Goal: Task Accomplishment & Management: Complete application form

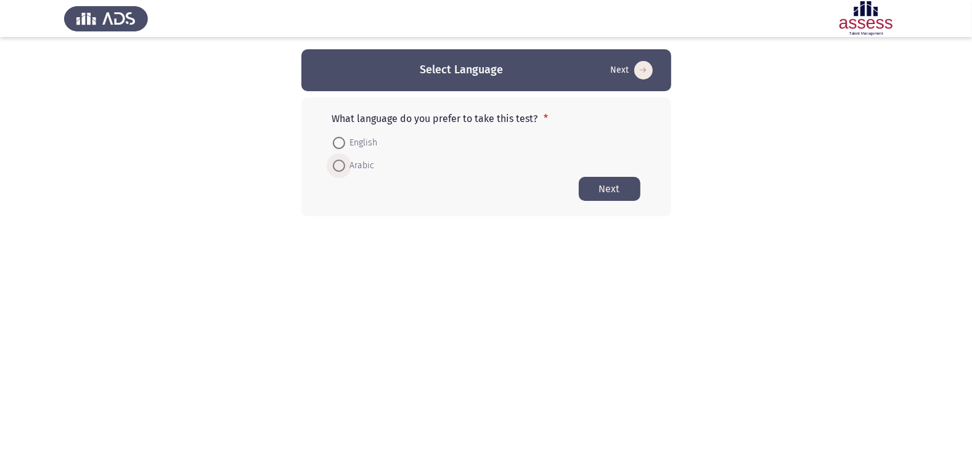
click at [341, 166] on span at bounding box center [339, 166] width 12 height 12
click at [341, 166] on input "Arabic" at bounding box center [339, 166] width 12 height 12
radio input "true"
click at [619, 189] on button "Next" at bounding box center [610, 188] width 62 height 24
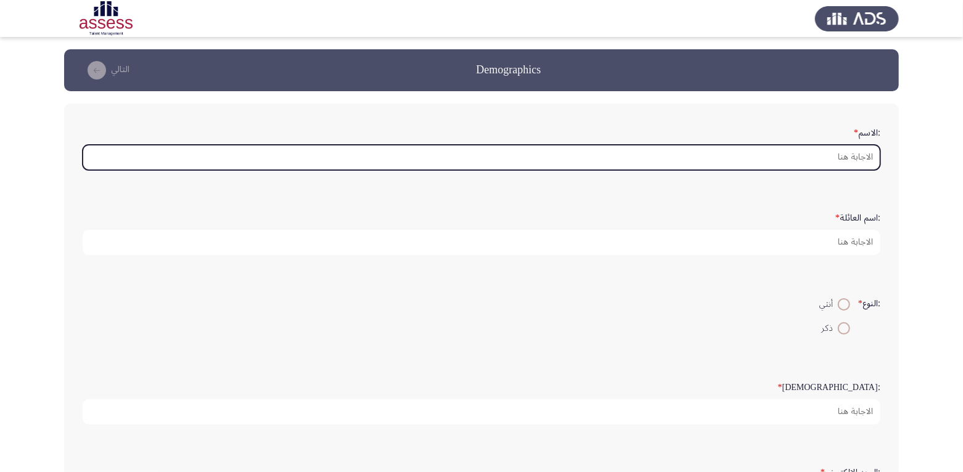
click at [850, 161] on input ":الاسم *" at bounding box center [481, 157] width 797 height 25
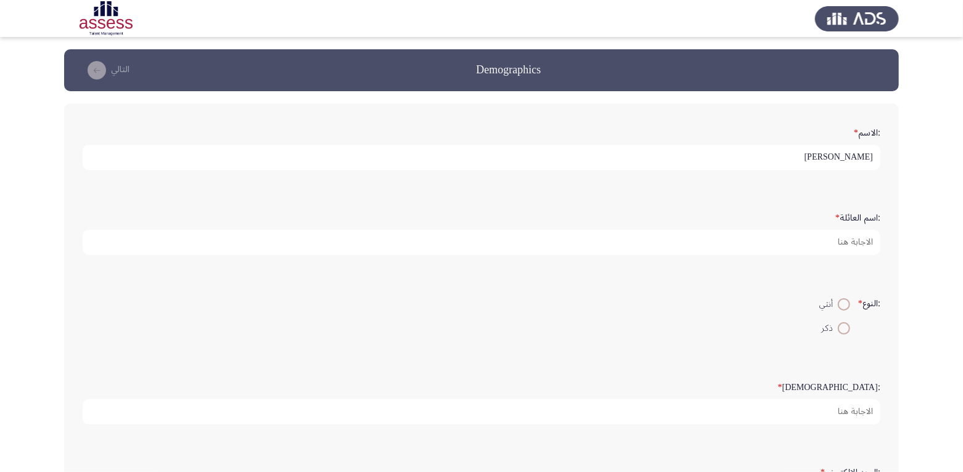
scroll to position [3, 0]
drag, startPoint x: 759, startPoint y: 158, endPoint x: 794, endPoint y: 163, distance: 36.1
click at [794, 163] on input "[PERSON_NAME]" at bounding box center [481, 157] width 797 height 25
type input "[PERSON_NAME]"
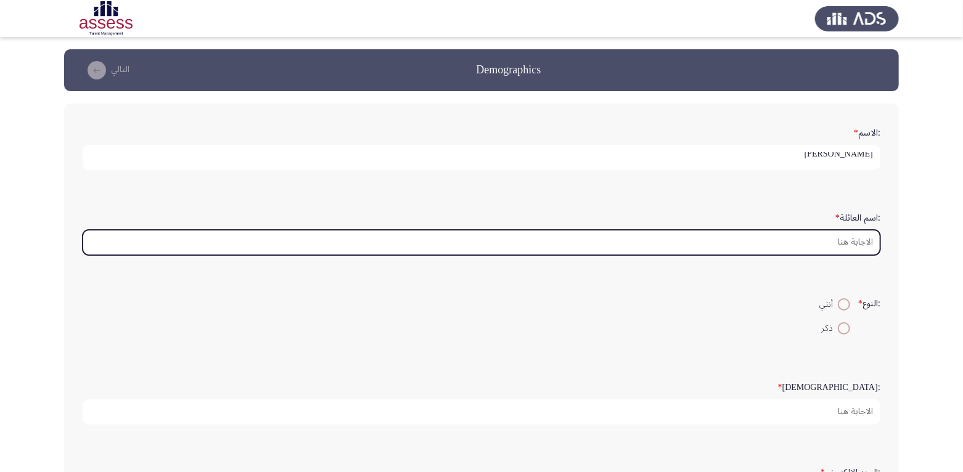
scroll to position [0, 0]
click at [833, 241] on input ":اسم العائلة *" at bounding box center [481, 242] width 797 height 25
paste input "أبو الخير"
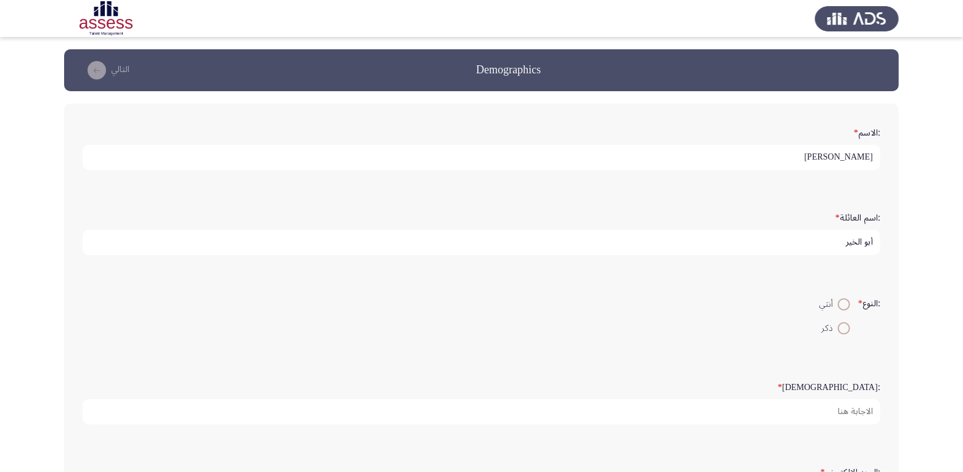
type input "أبو الخير"
click at [837, 329] on span at bounding box center [843, 328] width 12 height 12
click at [837, 329] on input "ذكر" at bounding box center [843, 328] width 12 height 12
radio input "true"
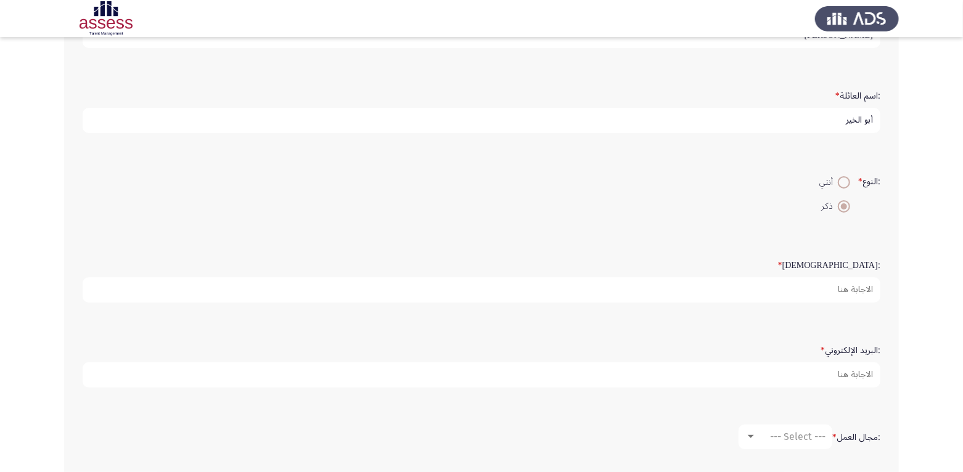
scroll to position [123, 0]
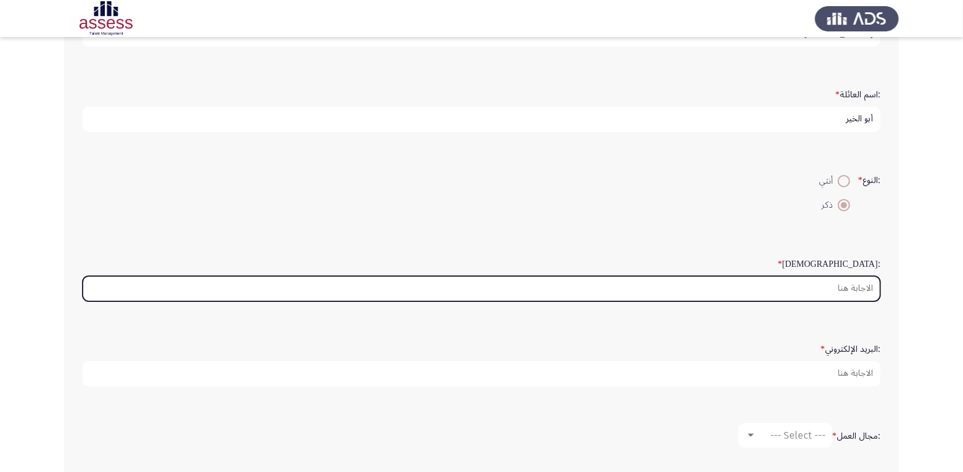
click at [852, 291] on input ":السن *" at bounding box center [481, 288] width 797 height 25
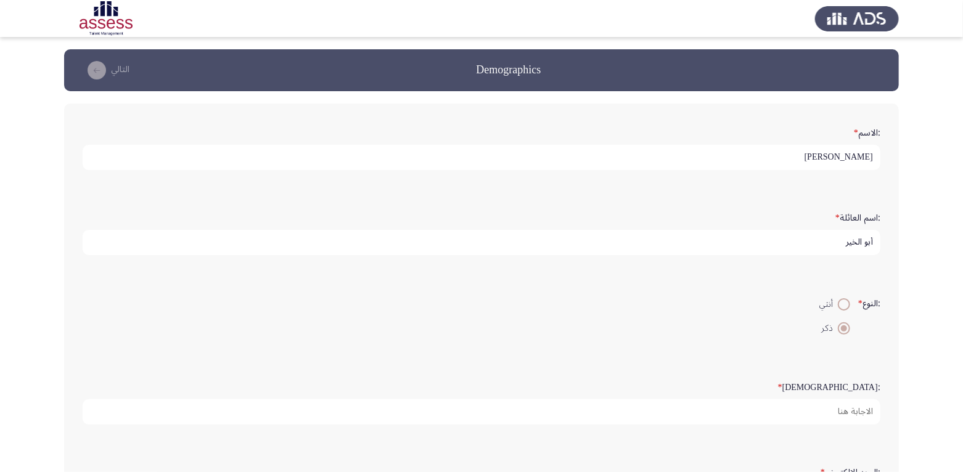
scroll to position [3, 0]
drag, startPoint x: 804, startPoint y: 242, endPoint x: 923, endPoint y: 251, distance: 119.3
click at [923, 251] on app-assessment-container "Demographics التالي :الاسم * [PERSON_NAME] :اسم العائلة * [PERSON_NAME] :النوع …" at bounding box center [481, 368] width 963 height 638
type input "2"
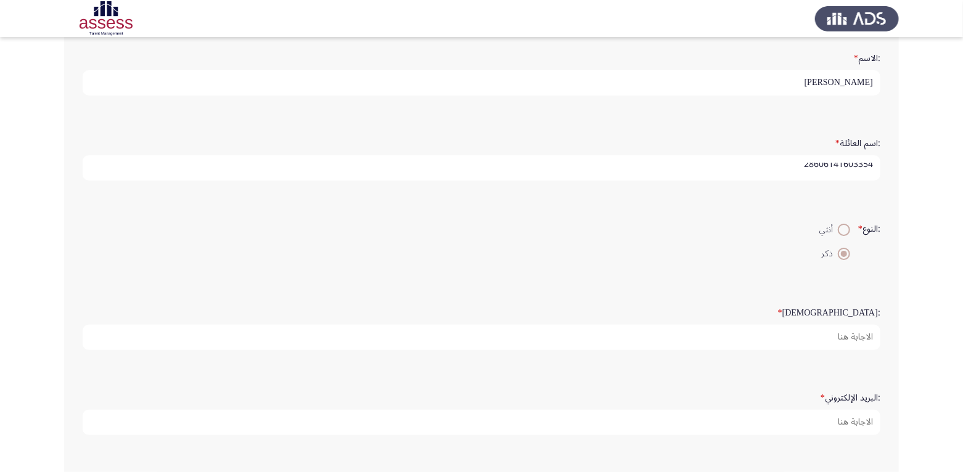
scroll to position [185, 0]
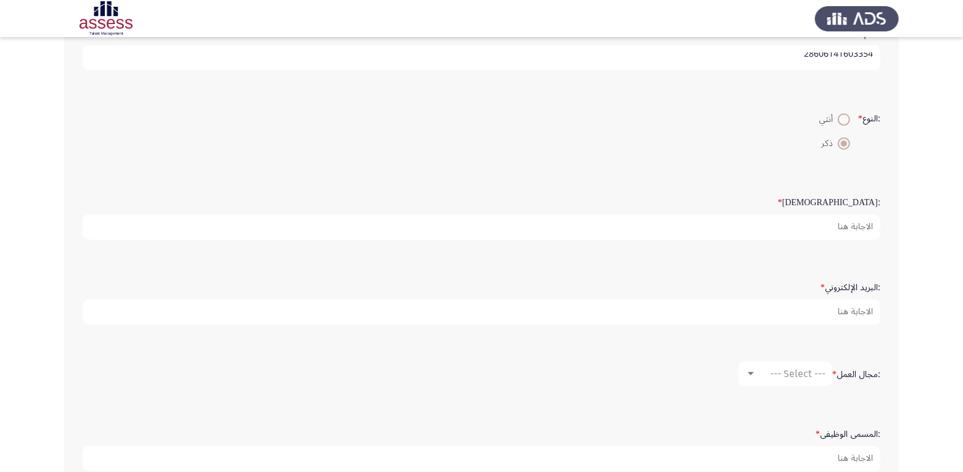
type input "28606141603354"
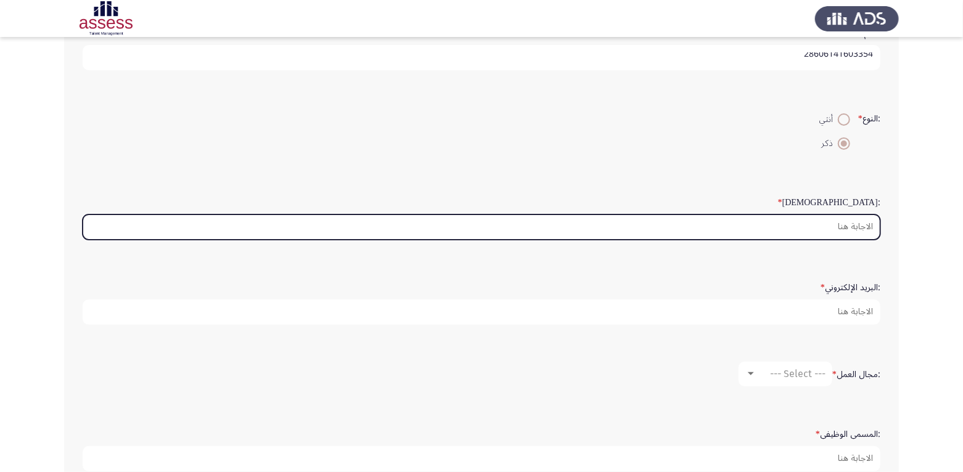
scroll to position [0, 0]
click at [850, 228] on input ":السن *" at bounding box center [481, 226] width 797 height 25
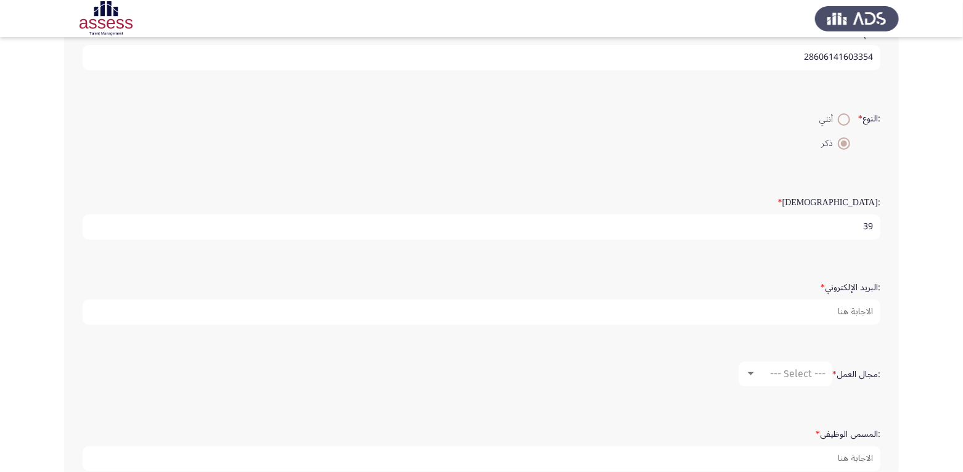
type input "39"
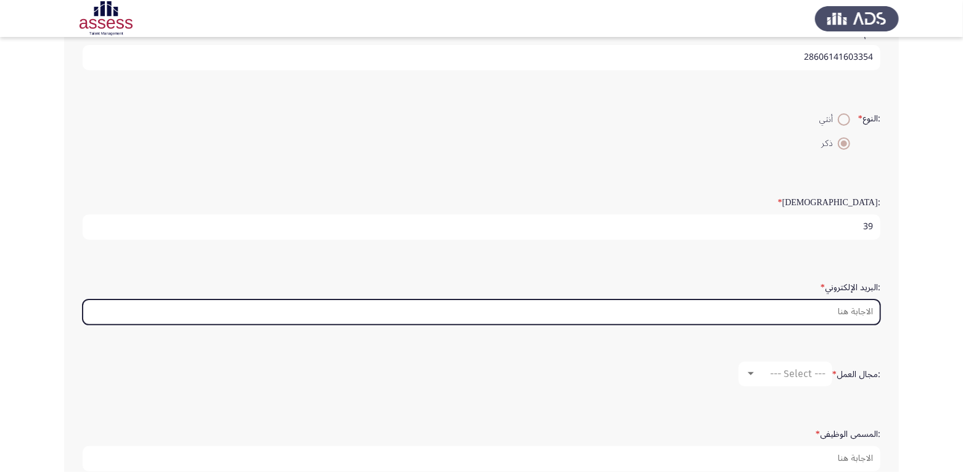
click at [833, 308] on input ":البريد الإلكتروني *" at bounding box center [481, 312] width 797 height 25
type input "e"
type input "ث"
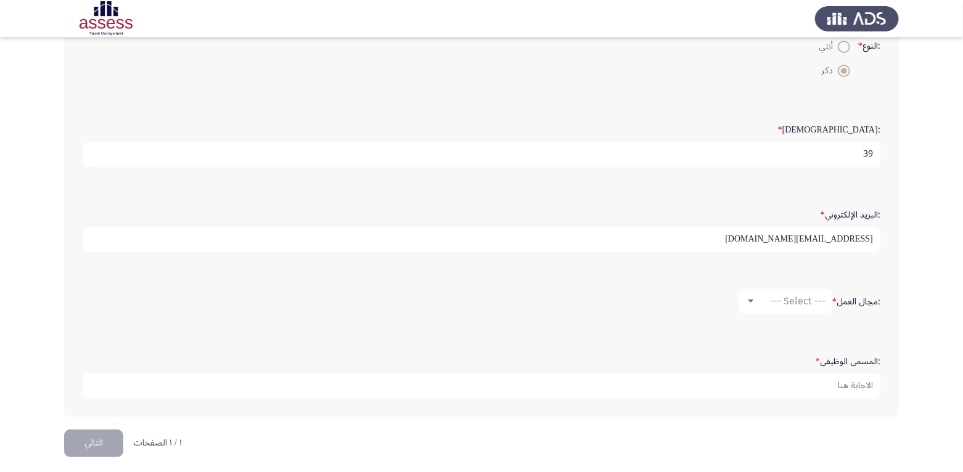
scroll to position [259, 0]
type input "[EMAIL_ADDRESS][DOMAIN_NAME]"
click at [784, 303] on mat-select "--- Select ---" at bounding box center [785, 299] width 94 height 25
click at [741, 296] on mat-select "--- Select ---" at bounding box center [785, 299] width 94 height 25
click at [748, 298] on div at bounding box center [751, 299] width 6 height 3
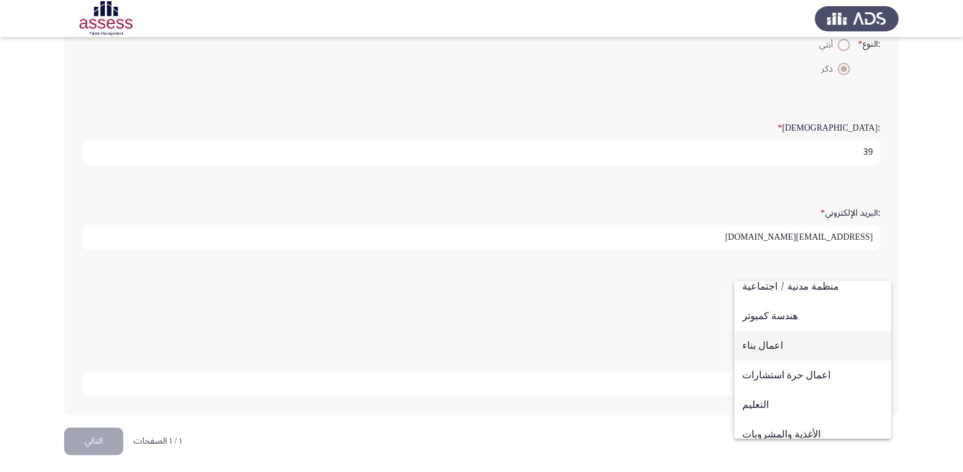
scroll to position [96, 0]
click at [796, 316] on span "الخدمات المصرفية" at bounding box center [812, 319] width 141 height 30
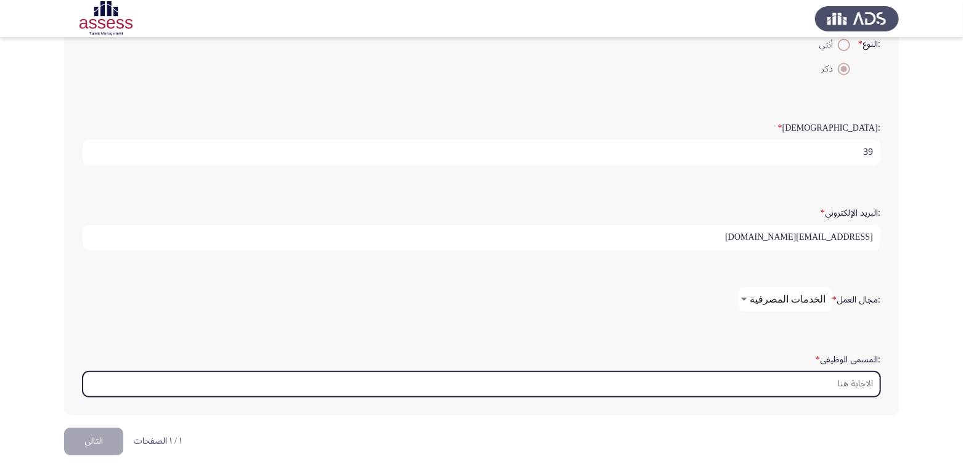
click at [806, 374] on input ":المسمى الوظيفى *" at bounding box center [481, 384] width 797 height 25
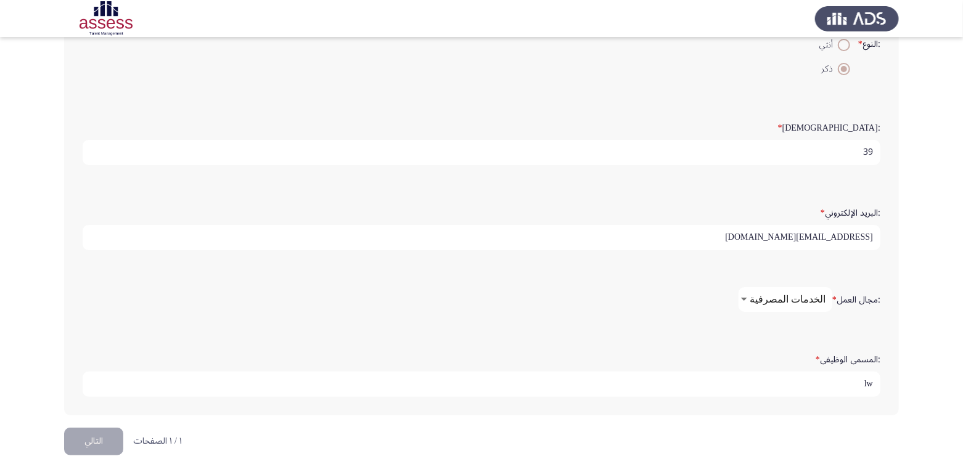
type input "l"
type input "مصرفي عالي بادارة نظم الدفع"
click at [103, 435] on button "التالي" at bounding box center [93, 442] width 59 height 28
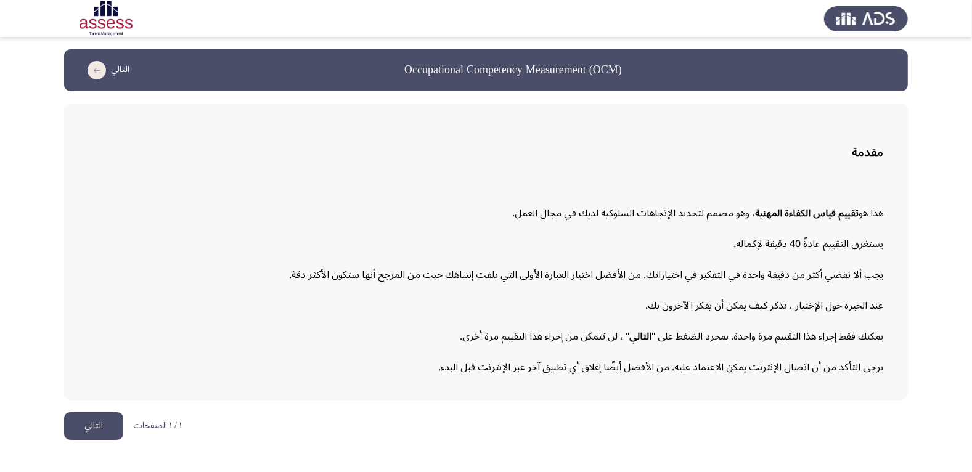
click at [99, 422] on button "التالي" at bounding box center [93, 426] width 59 height 28
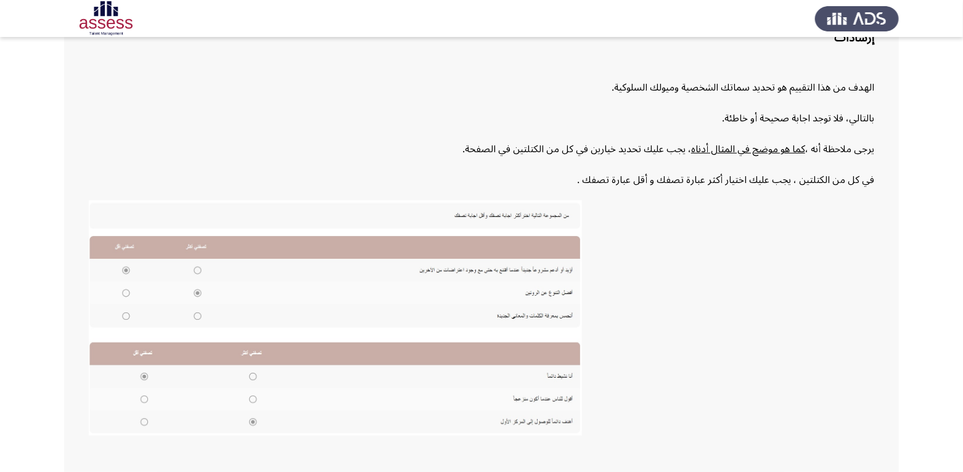
scroll to position [189, 0]
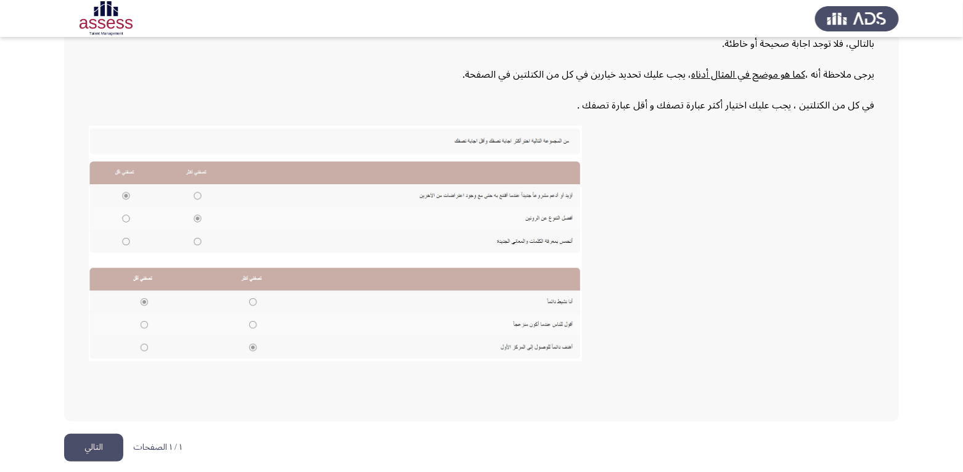
click at [98, 448] on button "التالي" at bounding box center [93, 448] width 59 height 28
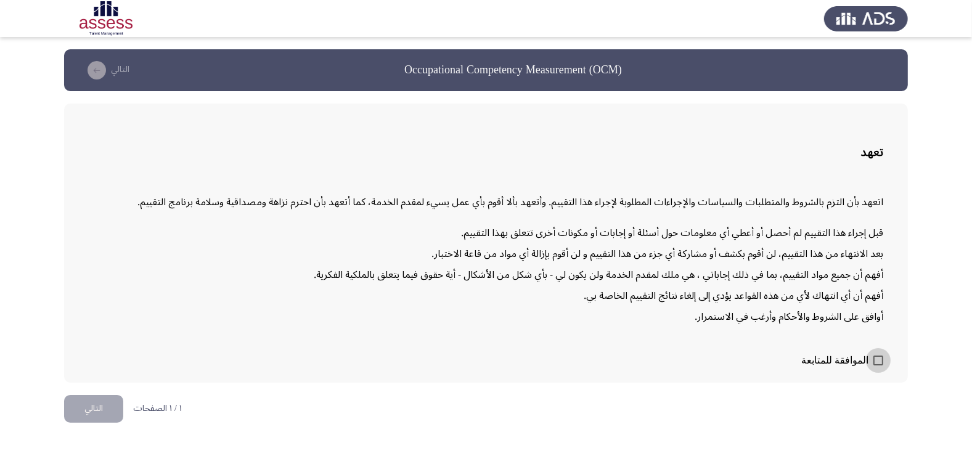
click at [877, 356] on span at bounding box center [878, 361] width 10 height 10
click at [878, 365] on input "الموافقة للمتابعة" at bounding box center [878, 365] width 1 height 1
checkbox input "true"
click at [94, 406] on button "التالي" at bounding box center [93, 409] width 59 height 28
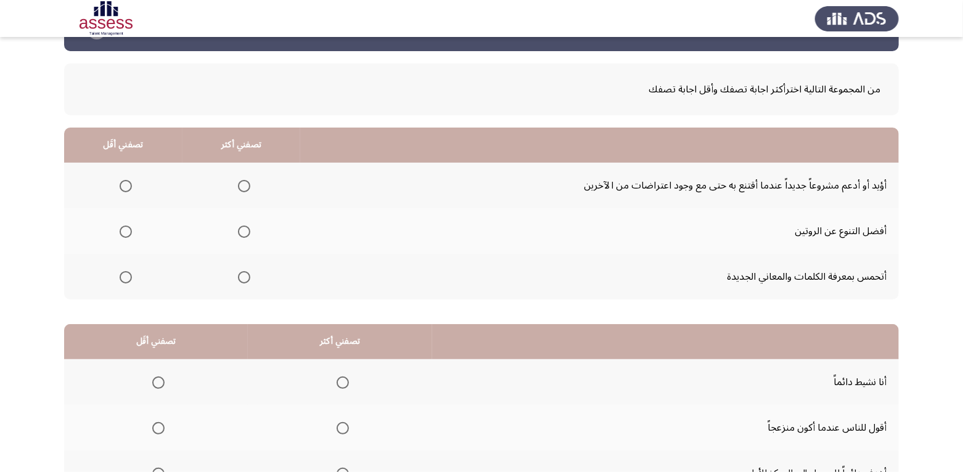
scroll to position [62, 0]
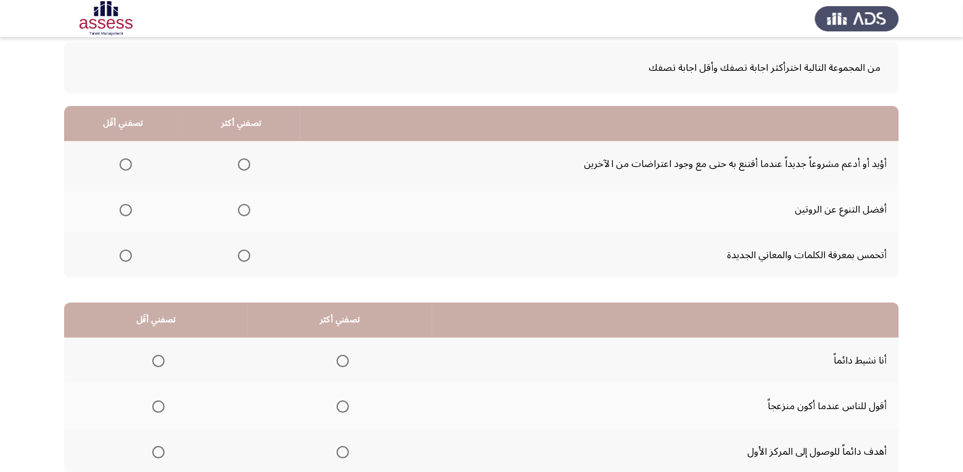
click at [243, 210] on span "Select an option" at bounding box center [244, 210] width 12 height 12
click at [243, 210] on input "Select an option" at bounding box center [244, 210] width 12 height 12
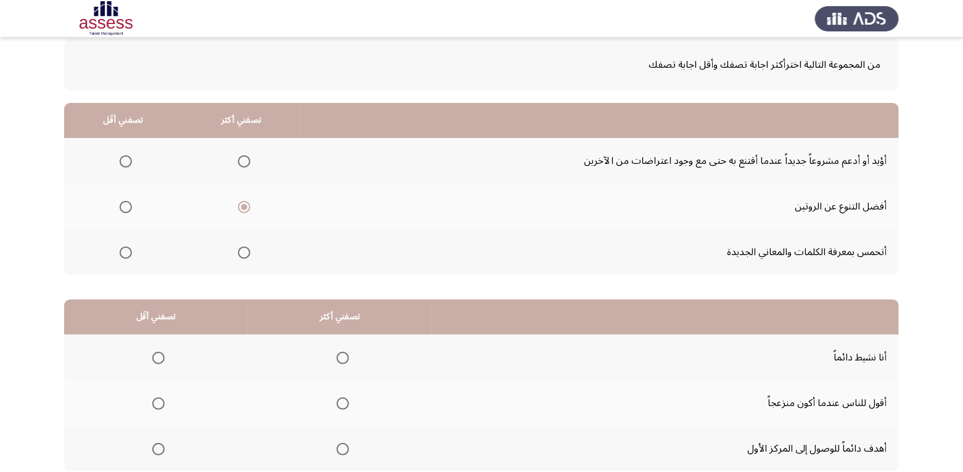
scroll to position [86, 0]
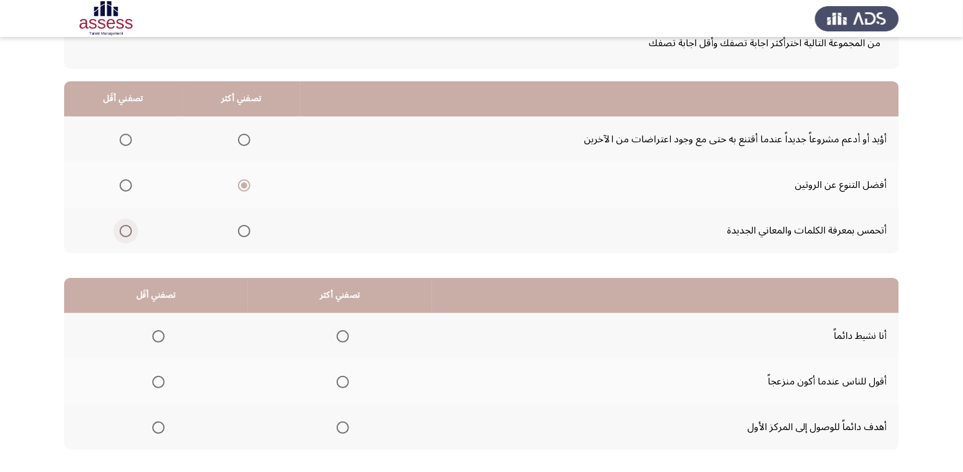
click at [123, 229] on span "Select an option" at bounding box center [126, 231] width 12 height 12
click at [123, 229] on input "Select an option" at bounding box center [126, 231] width 12 height 12
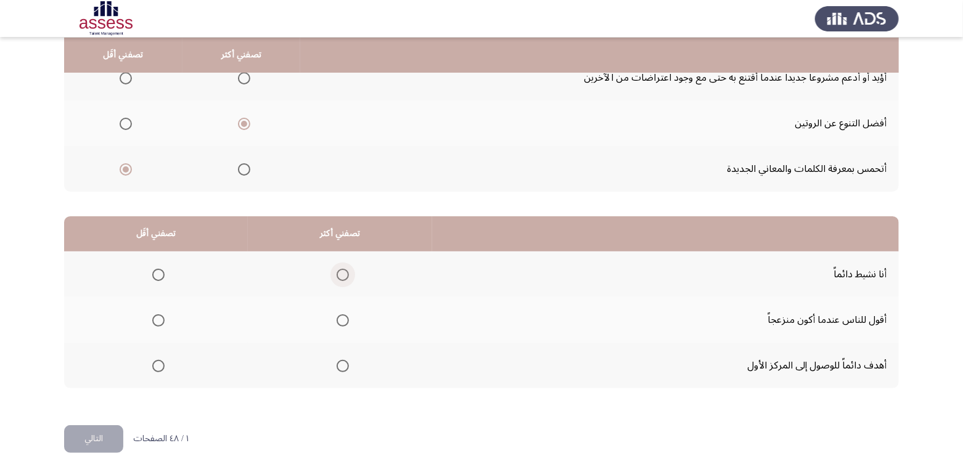
click at [343, 275] on span "Select an option" at bounding box center [342, 275] width 12 height 12
click at [343, 275] on input "Select an option" at bounding box center [342, 275] width 12 height 12
click at [159, 321] on span "Select an option" at bounding box center [158, 320] width 12 height 12
click at [159, 321] on input "Select an option" at bounding box center [158, 320] width 12 height 12
click at [98, 443] on button "التالي" at bounding box center [93, 439] width 59 height 28
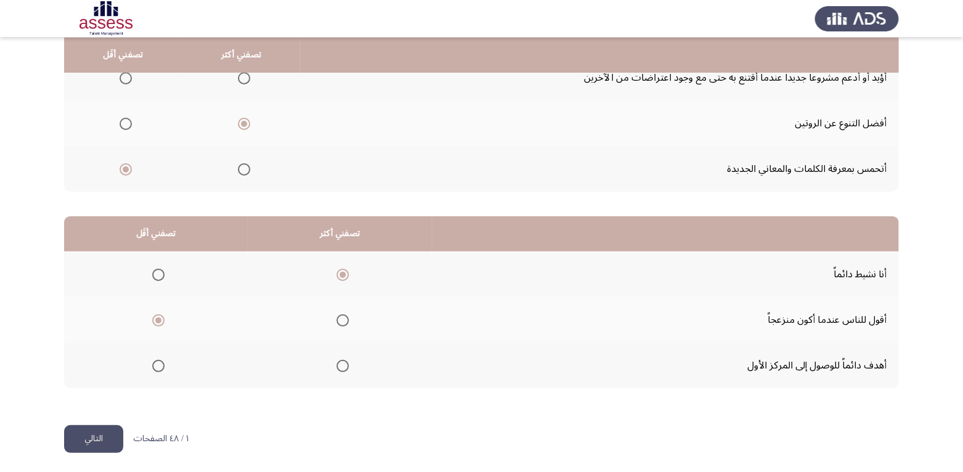
scroll to position [0, 0]
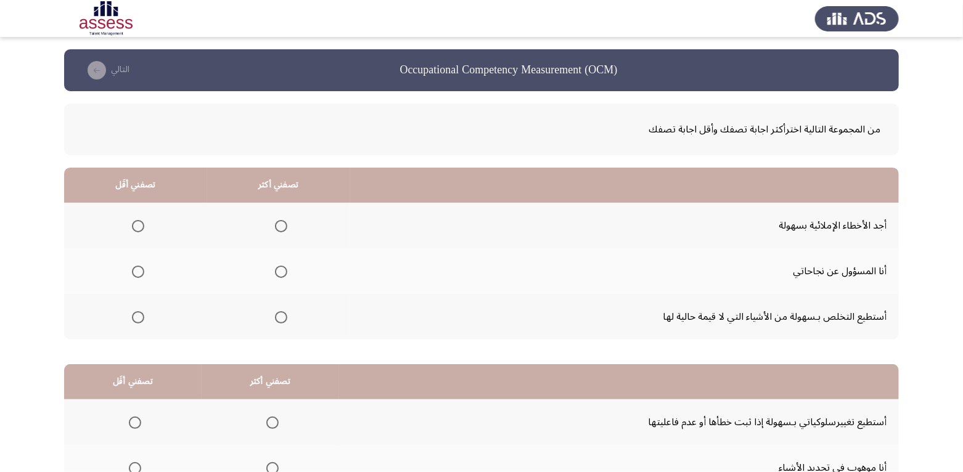
click at [276, 224] on span "Select an option" at bounding box center [281, 226] width 12 height 12
click at [276, 224] on input "Select an option" at bounding box center [281, 226] width 12 height 12
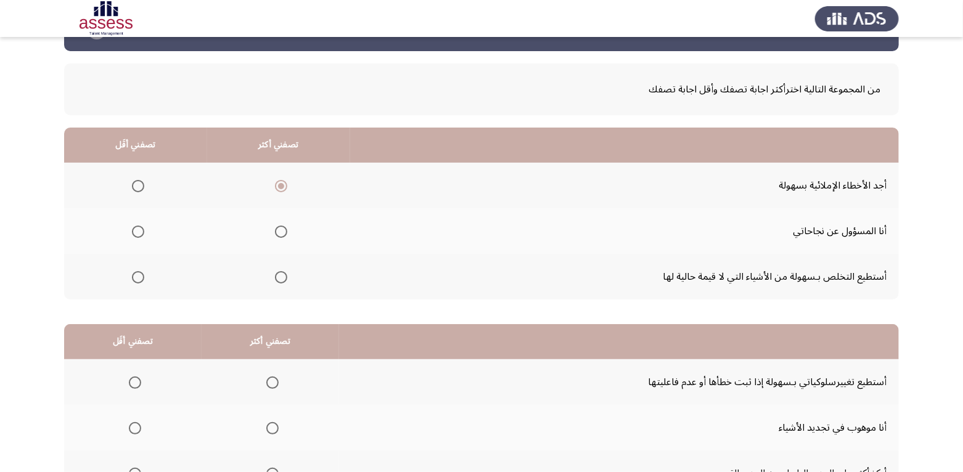
scroll to position [62, 0]
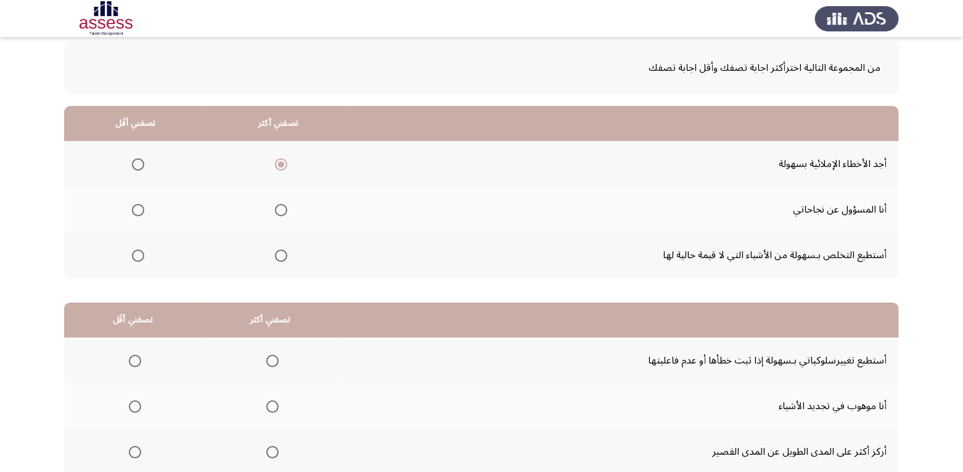
click at [132, 258] on span "Select an option" at bounding box center [138, 256] width 12 height 12
click at [132, 258] on input "Select an option" at bounding box center [138, 256] width 12 height 12
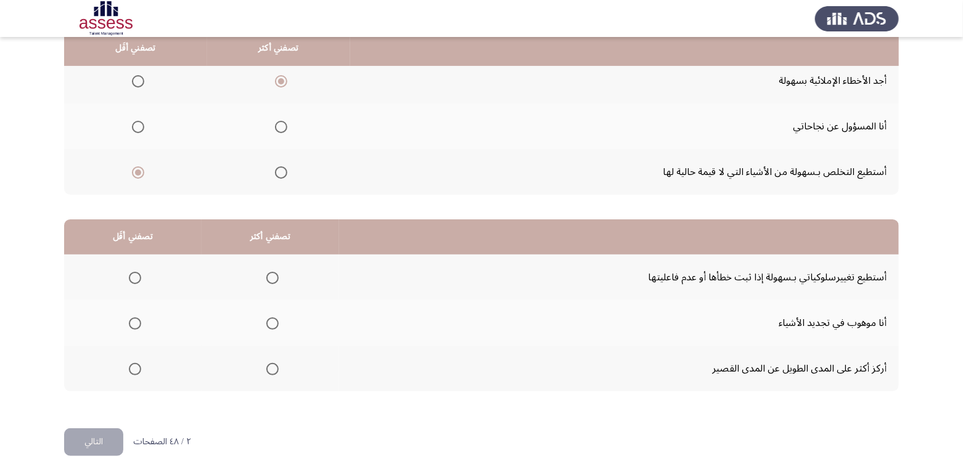
scroll to position [148, 0]
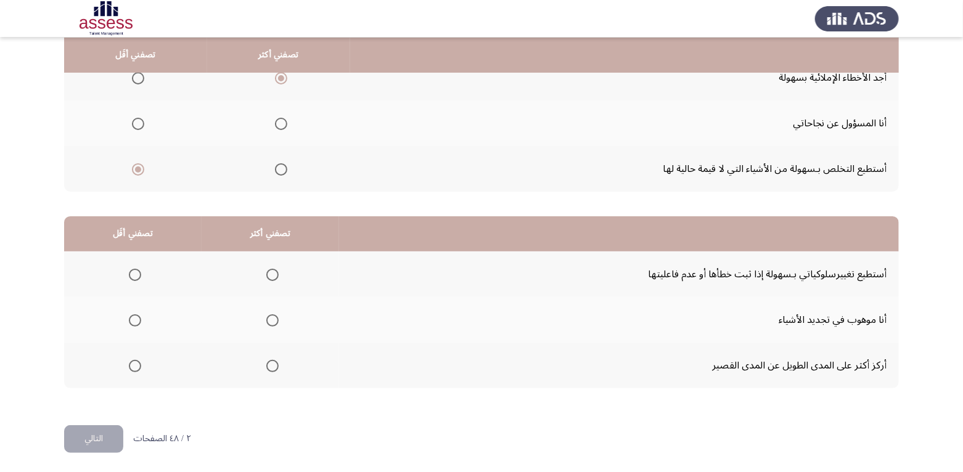
click at [266, 369] on span "Select an option" at bounding box center [272, 366] width 12 height 12
click at [266, 369] on input "Select an option" at bounding box center [272, 366] width 12 height 12
click at [129, 320] on span "Select an option" at bounding box center [135, 320] width 12 height 12
click at [129, 320] on input "Select an option" at bounding box center [135, 320] width 12 height 12
click at [87, 435] on button "التالي" at bounding box center [93, 439] width 59 height 28
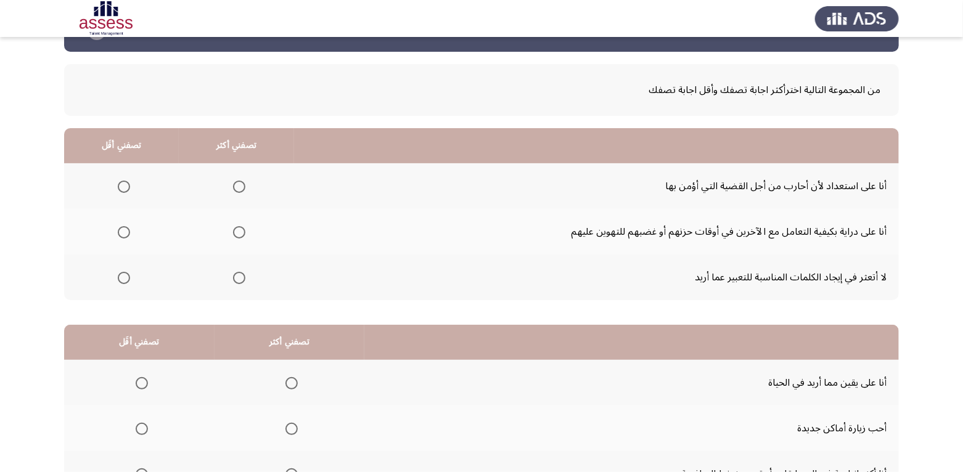
scroll to position [62, 0]
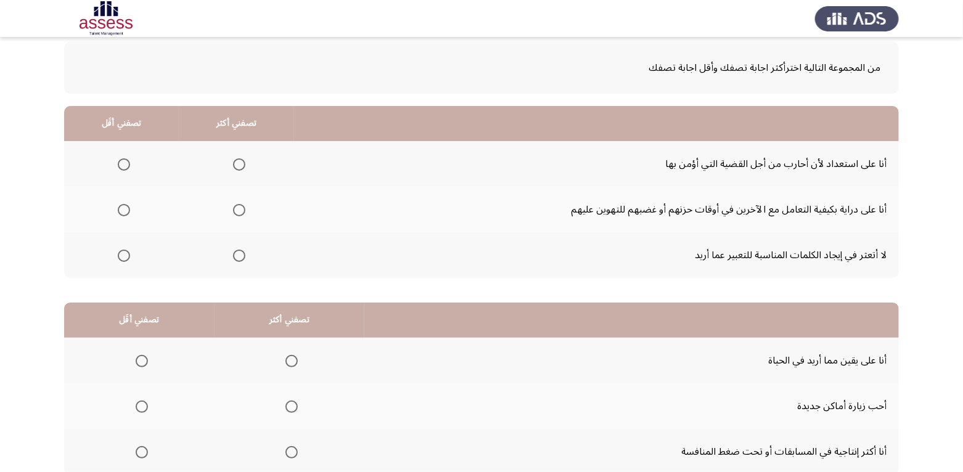
click at [238, 207] on span "Select an option" at bounding box center [239, 210] width 12 height 12
click at [238, 207] on input "Select an option" at bounding box center [239, 210] width 12 height 12
click at [121, 166] on span "Select an option" at bounding box center [124, 164] width 12 height 12
click at [121, 166] on input "Select an option" at bounding box center [124, 164] width 12 height 12
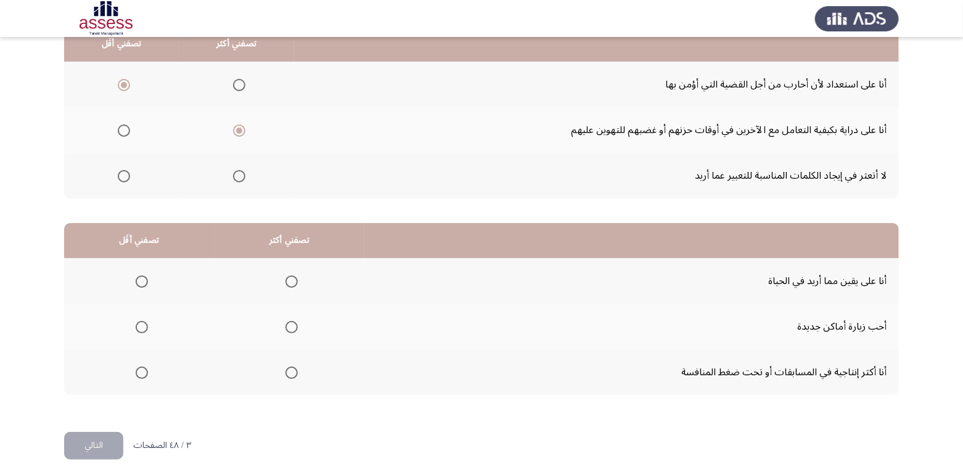
scroll to position [148, 0]
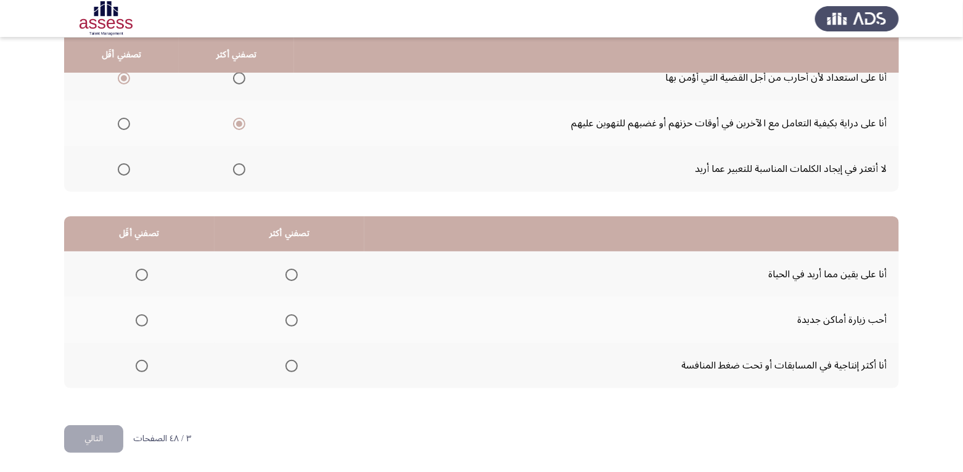
click at [291, 272] on span "Select an option" at bounding box center [291, 275] width 12 height 12
click at [291, 272] on input "Select an option" at bounding box center [291, 275] width 12 height 12
click at [287, 359] on mat-radio-button "Select an option" at bounding box center [288, 365] width 17 height 13
click at [285, 364] on span "Select an option" at bounding box center [291, 366] width 12 height 12
click at [285, 364] on input "Select an option" at bounding box center [291, 366] width 12 height 12
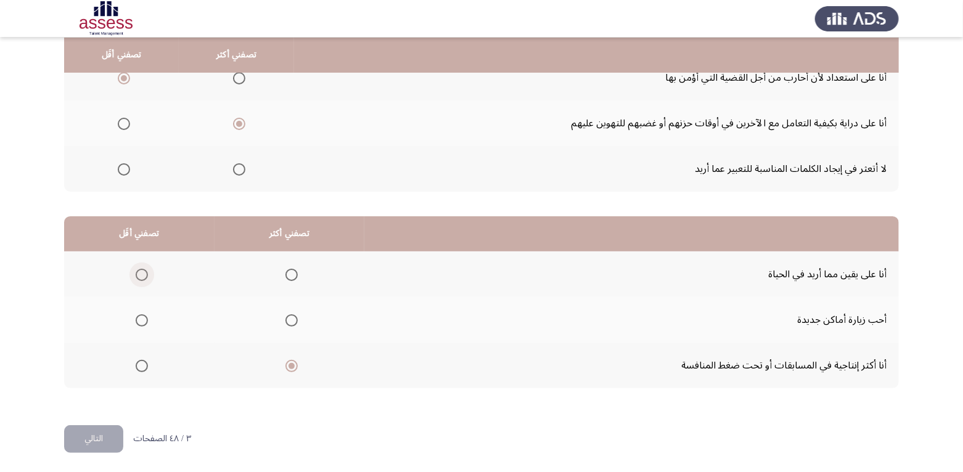
click at [141, 279] on span "Select an option" at bounding box center [142, 275] width 12 height 12
click at [141, 279] on input "Select an option" at bounding box center [142, 275] width 12 height 12
click at [99, 433] on button "التالي" at bounding box center [93, 439] width 59 height 28
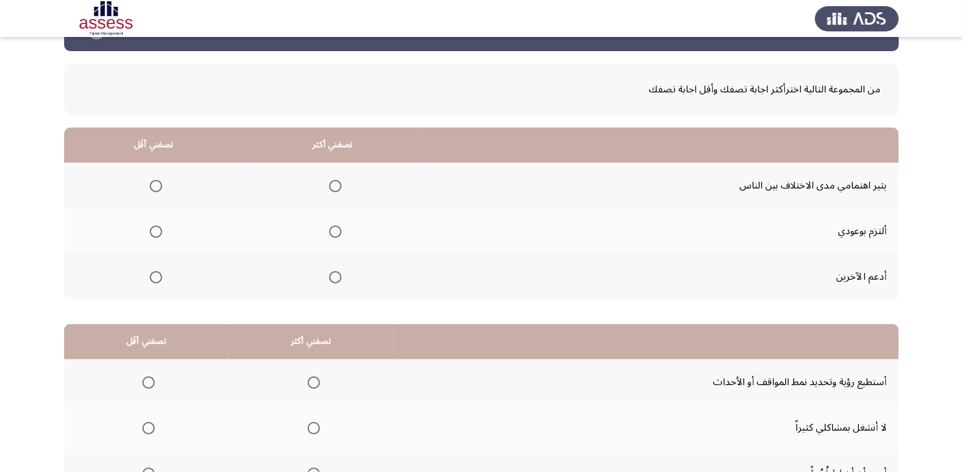
scroll to position [62, 0]
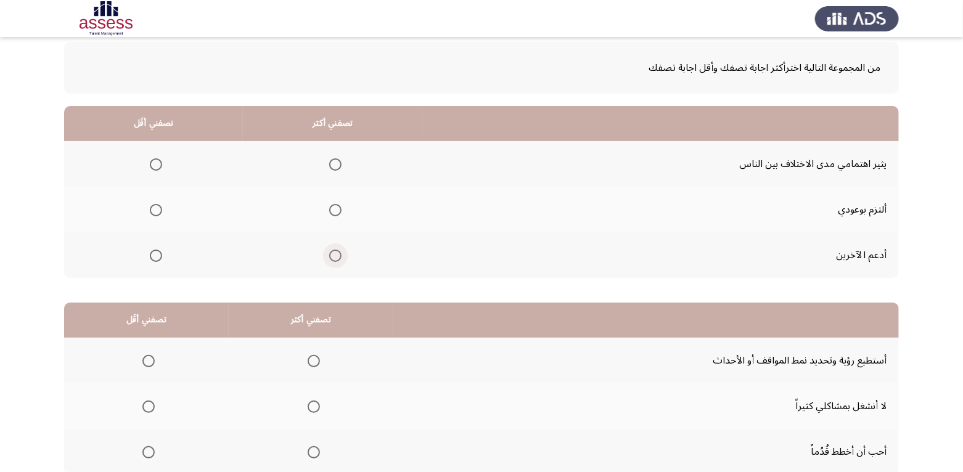
click at [332, 253] on span "Select an option" at bounding box center [335, 256] width 12 height 12
click at [332, 253] on input "Select an option" at bounding box center [335, 256] width 12 height 12
click at [154, 165] on span "Select an option" at bounding box center [156, 164] width 12 height 12
click at [154, 165] on input "Select an option" at bounding box center [156, 164] width 12 height 12
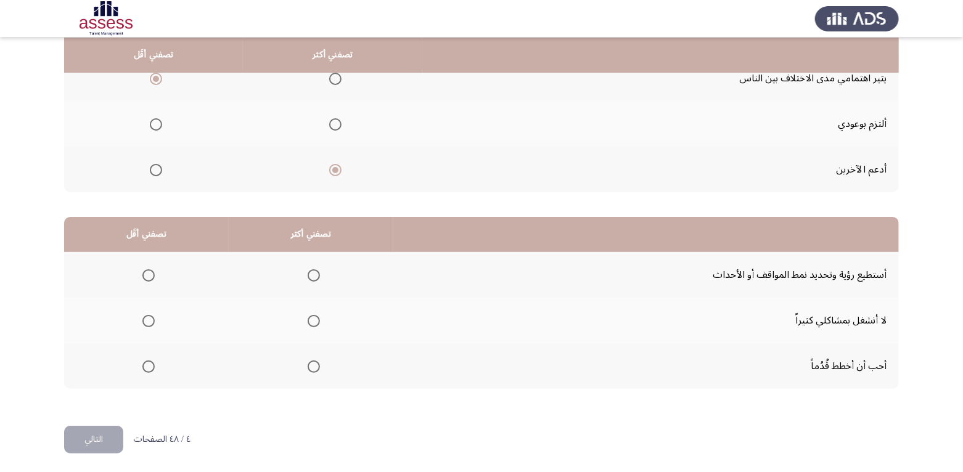
scroll to position [148, 0]
click at [146, 324] on mat-radio-group "Select an option" at bounding box center [145, 319] width 17 height 21
click at [149, 322] on span "Select an option" at bounding box center [148, 320] width 12 height 12
click at [149, 322] on input "Select an option" at bounding box center [148, 320] width 12 height 12
click at [308, 362] on span "Select an option" at bounding box center [314, 366] width 12 height 12
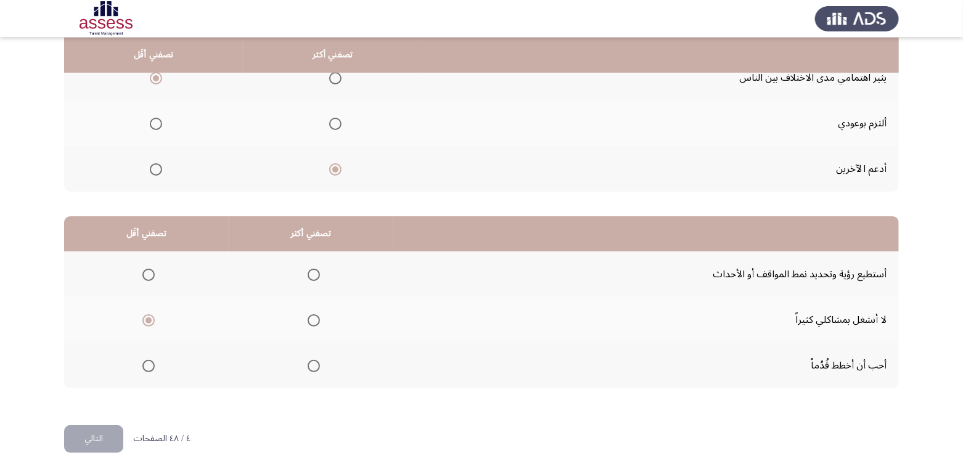
click at [308, 362] on input "Select an option" at bounding box center [314, 366] width 12 height 12
click at [100, 436] on button "التالي" at bounding box center [93, 439] width 59 height 28
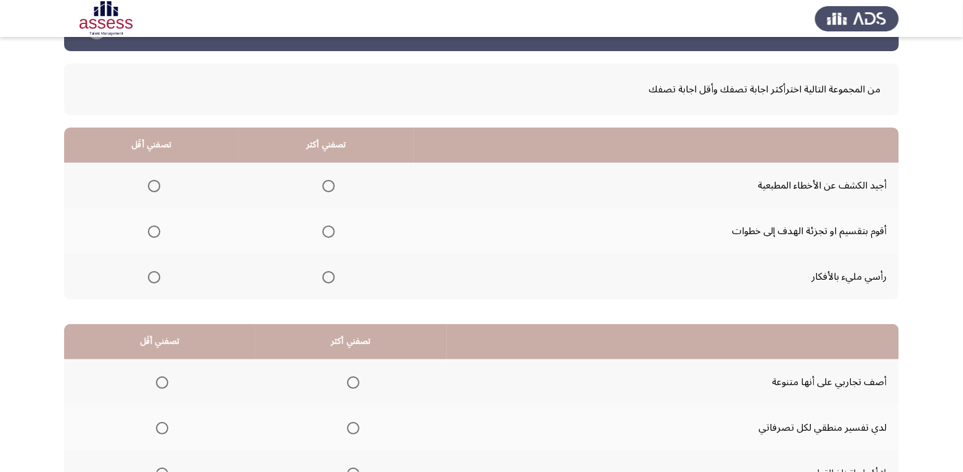
scroll to position [62, 0]
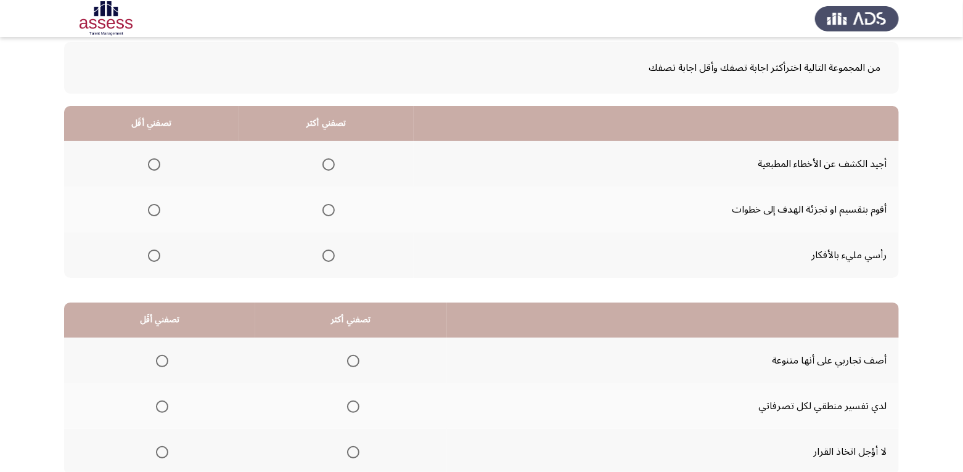
click at [330, 168] on span "Select an option" at bounding box center [328, 164] width 12 height 12
click at [330, 168] on input "Select an option" at bounding box center [328, 164] width 12 height 12
click at [157, 206] on span "Select an option" at bounding box center [154, 210] width 12 height 12
click at [157, 206] on input "Select an option" at bounding box center [154, 210] width 12 height 12
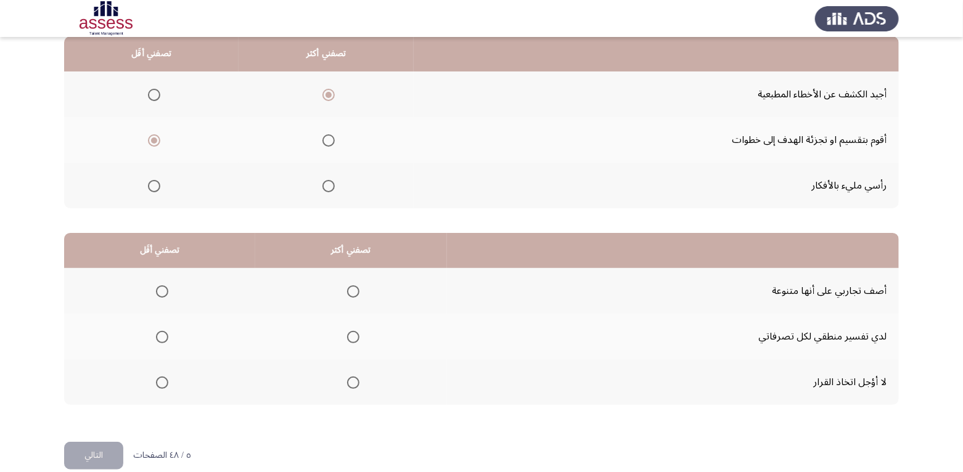
scroll to position [148, 0]
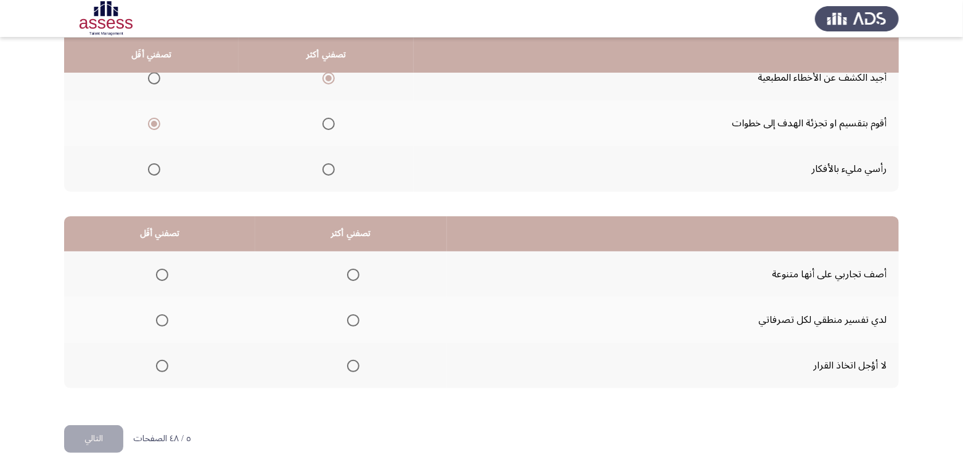
click at [161, 363] on span "Select an option" at bounding box center [162, 366] width 12 height 12
click at [161, 363] on input "Select an option" at bounding box center [162, 366] width 12 height 12
click at [352, 274] on span "Select an option" at bounding box center [353, 275] width 12 height 12
click at [352, 274] on input "Select an option" at bounding box center [353, 275] width 12 height 12
click at [102, 431] on button "التالي" at bounding box center [93, 439] width 59 height 28
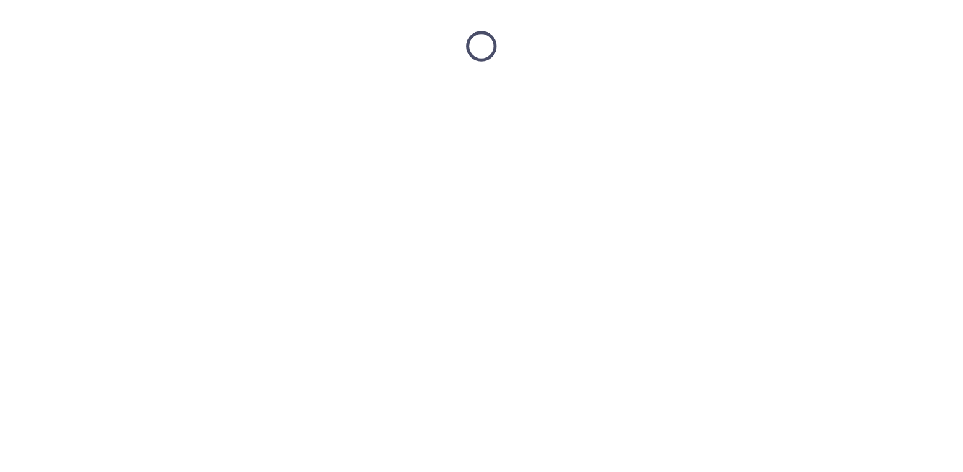
scroll to position [0, 0]
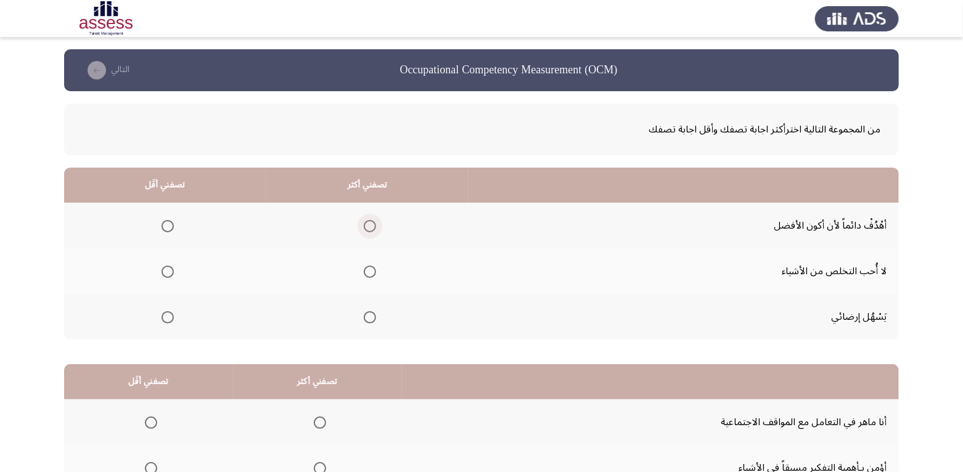
click at [372, 225] on span "Select an option" at bounding box center [370, 226] width 12 height 12
click at [372, 225] on input "Select an option" at bounding box center [370, 226] width 12 height 12
click at [168, 271] on span "Select an option" at bounding box center [167, 272] width 12 height 12
click at [168, 271] on input "Select an option" at bounding box center [167, 272] width 12 height 12
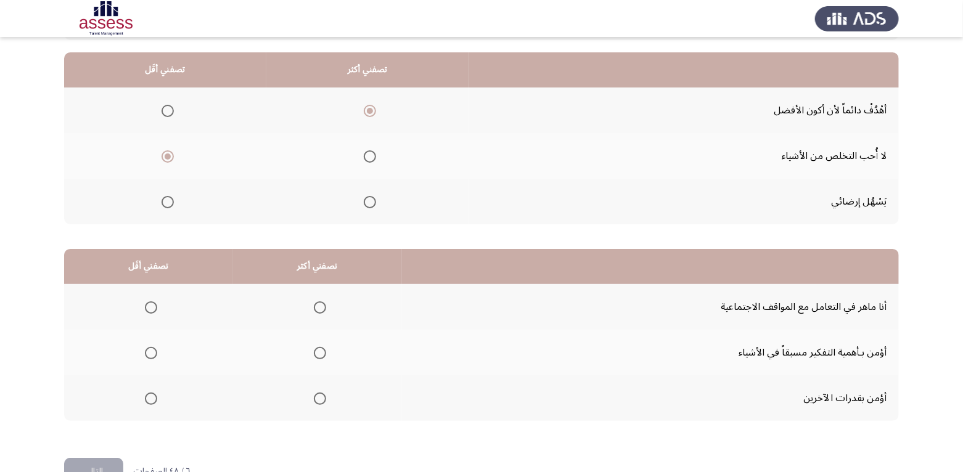
scroll to position [148, 0]
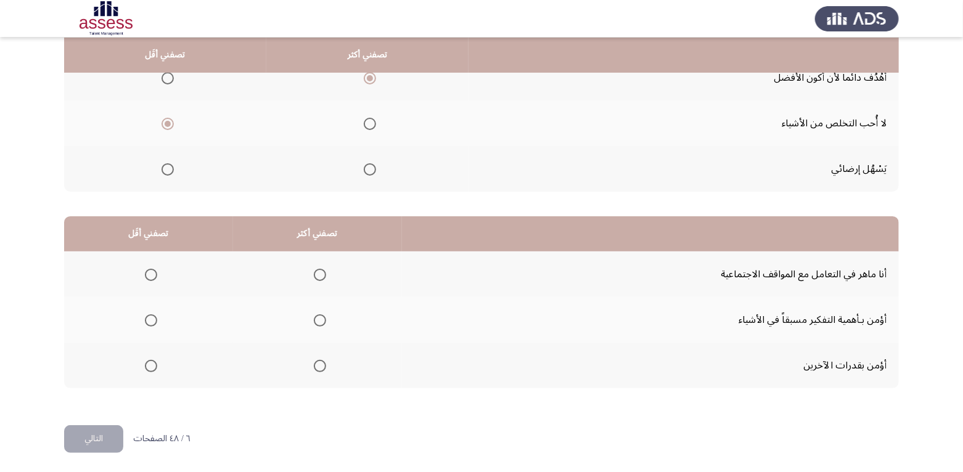
click at [318, 320] on span "Select an option" at bounding box center [320, 320] width 12 height 12
click at [318, 320] on input "Select an option" at bounding box center [320, 320] width 12 height 12
click at [157, 362] on th at bounding box center [148, 366] width 169 height 46
click at [151, 364] on span "Select an option" at bounding box center [151, 366] width 12 height 12
click at [151, 364] on input "Select an option" at bounding box center [151, 366] width 12 height 12
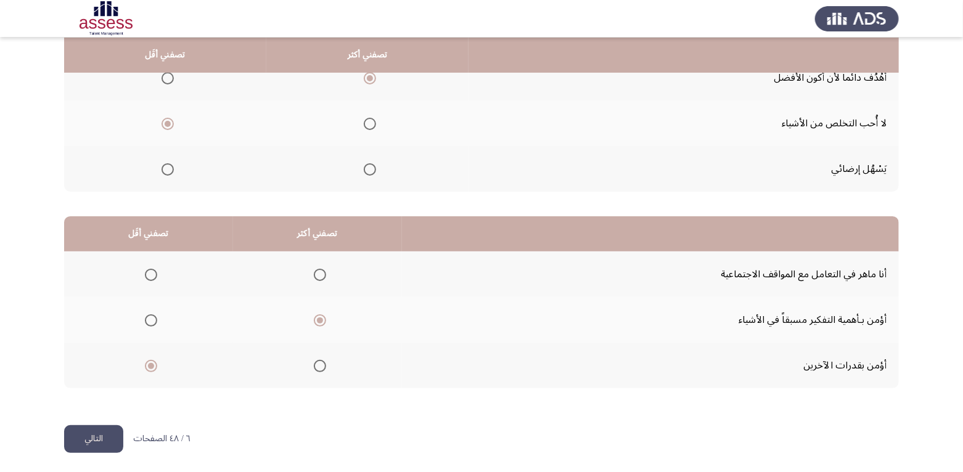
click at [97, 439] on button "التالي" at bounding box center [93, 439] width 59 height 28
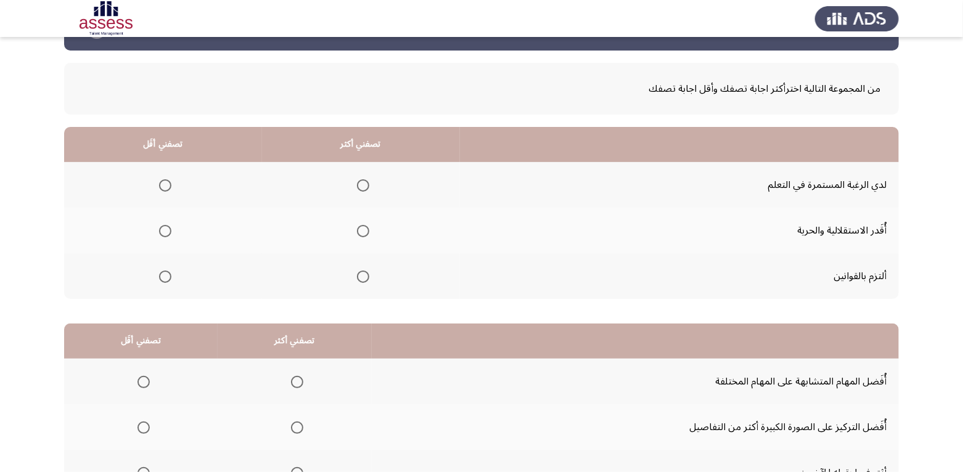
scroll to position [62, 0]
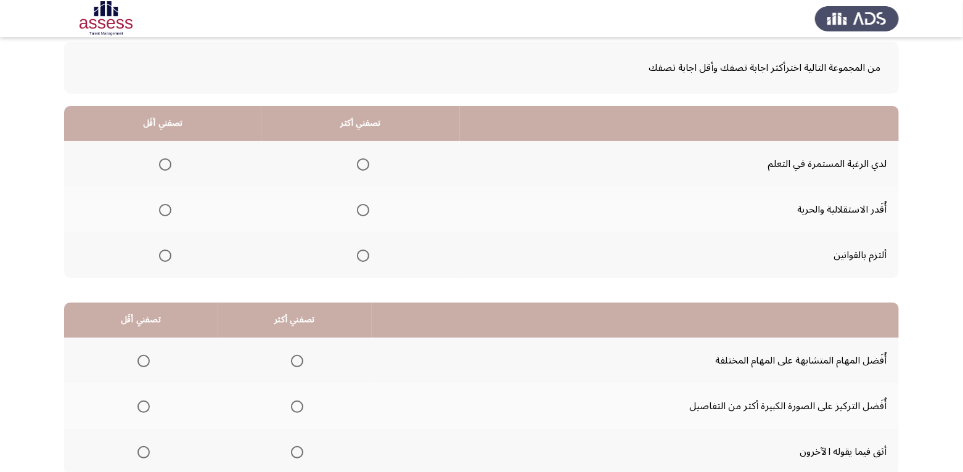
click at [165, 210] on span "Select an option" at bounding box center [165, 210] width 12 height 12
click at [165, 210] on input "Select an option" at bounding box center [165, 210] width 12 height 12
click at [364, 166] on span "Select an option" at bounding box center [363, 164] width 12 height 12
click at [364, 166] on input "Select an option" at bounding box center [363, 164] width 12 height 12
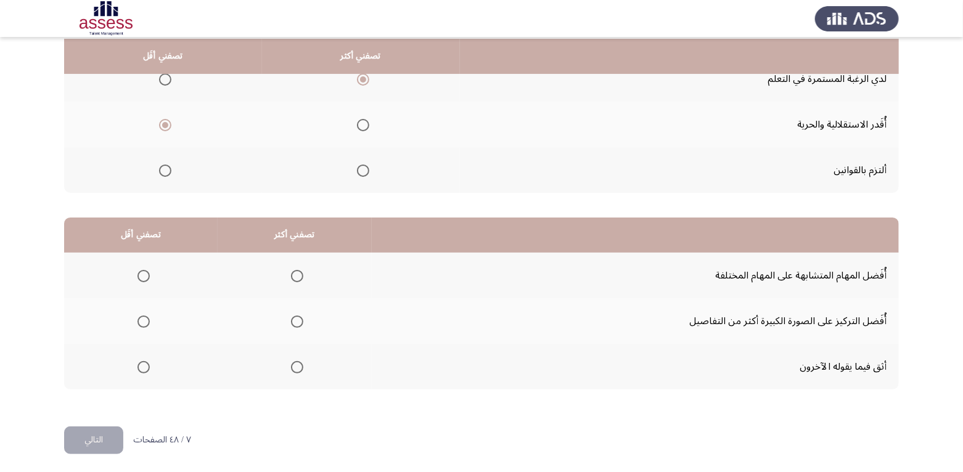
scroll to position [148, 0]
click at [137, 274] on span "Select an option" at bounding box center [143, 275] width 12 height 12
click at [137, 274] on input "Select an option" at bounding box center [143, 275] width 12 height 12
click at [296, 319] on span "Select an option" at bounding box center [297, 320] width 12 height 12
click at [296, 319] on input "Select an option" at bounding box center [297, 320] width 12 height 12
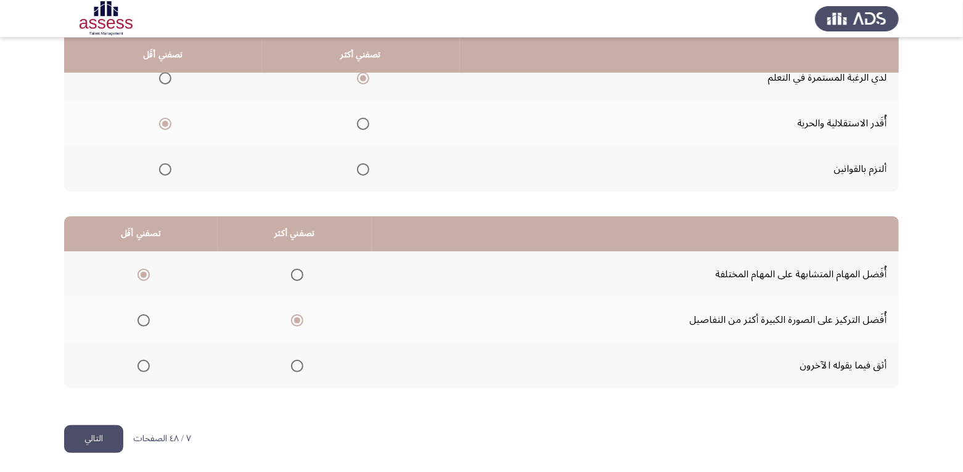
click at [102, 433] on button "التالي" at bounding box center [93, 439] width 59 height 28
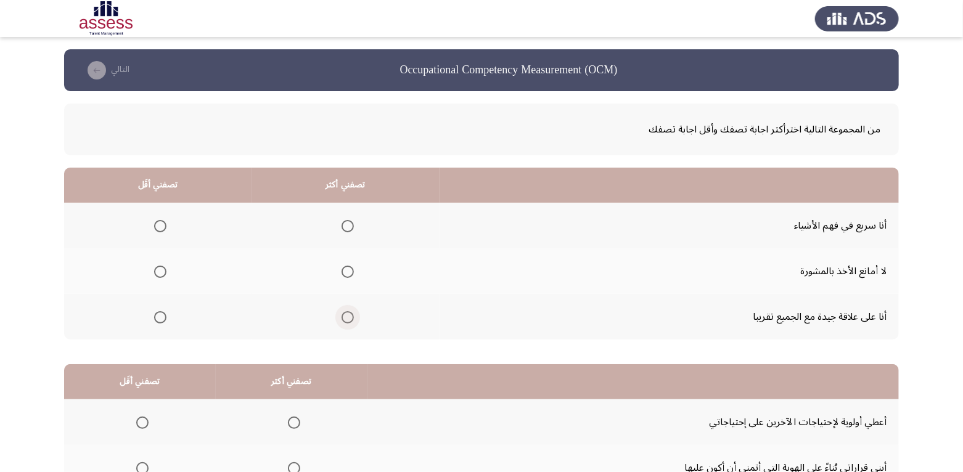
click at [342, 321] on span "Select an option" at bounding box center [347, 317] width 12 height 12
click at [342, 321] on input "Select an option" at bounding box center [347, 317] width 12 height 12
click at [147, 219] on th at bounding box center [157, 226] width 187 height 46
click at [157, 230] on span "Select an option" at bounding box center [160, 226] width 12 height 12
click at [157, 230] on input "Select an option" at bounding box center [160, 226] width 12 height 12
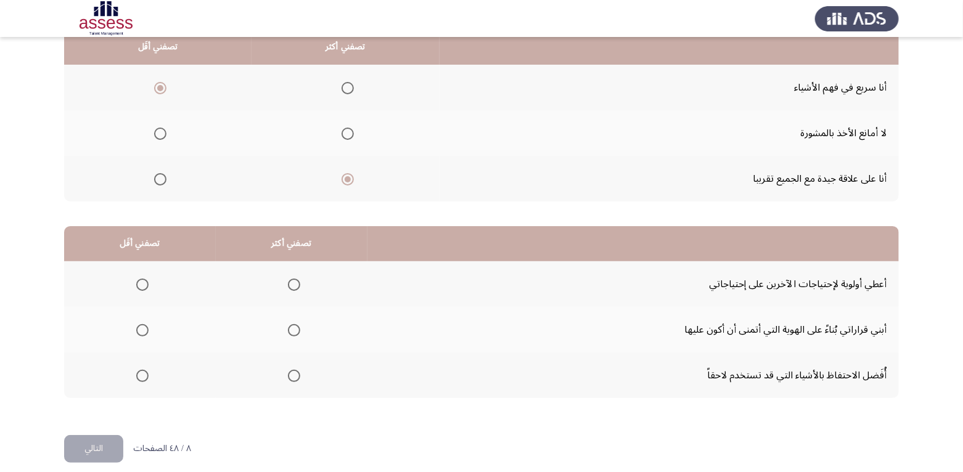
scroll to position [148, 0]
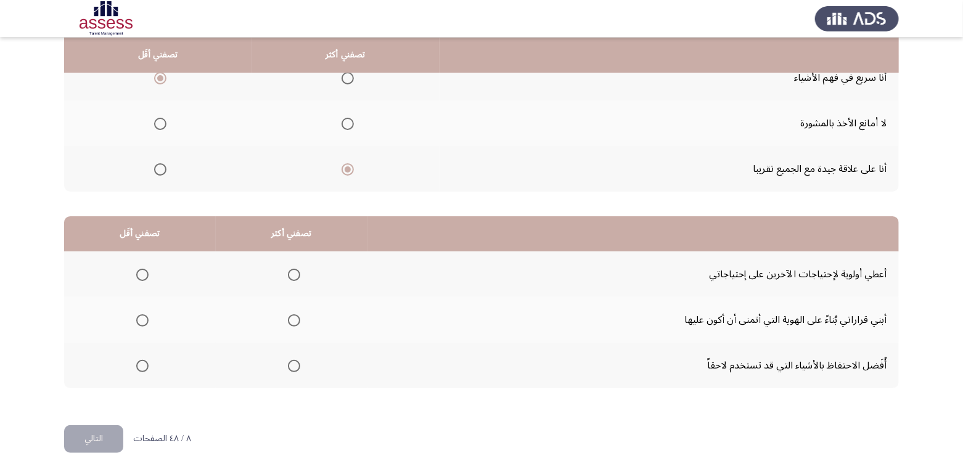
click at [295, 322] on span "Select an option" at bounding box center [294, 320] width 12 height 12
click at [295, 322] on input "Select an option" at bounding box center [294, 320] width 12 height 12
click at [143, 275] on span "Select an option" at bounding box center [142, 275] width 12 height 12
click at [143, 275] on input "Select an option" at bounding box center [142, 275] width 12 height 12
click at [96, 439] on button "التالي" at bounding box center [93, 439] width 59 height 28
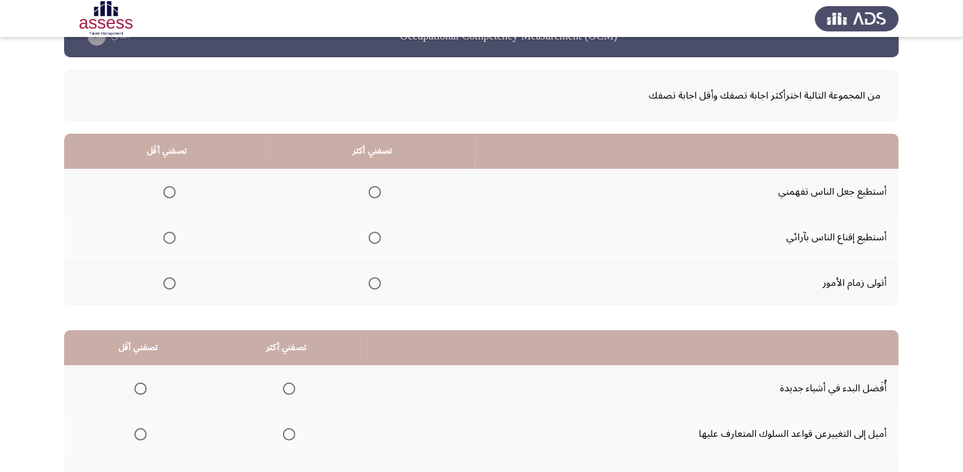
scroll to position [62, 0]
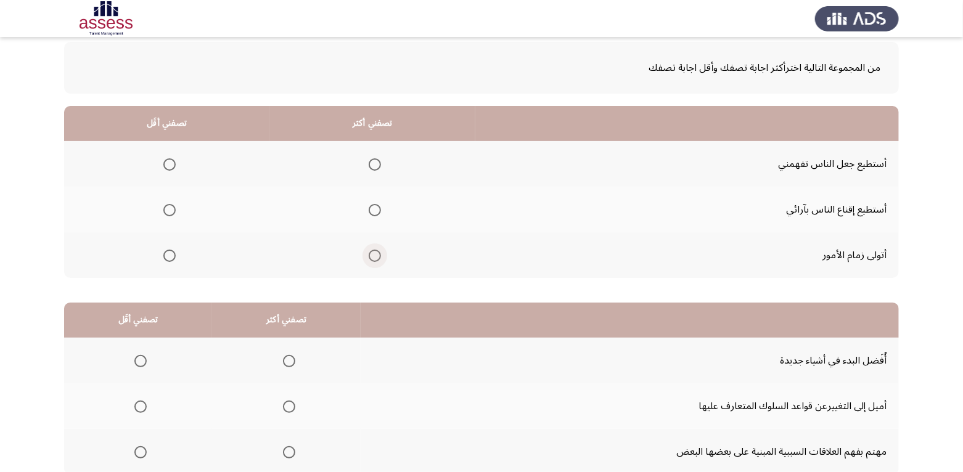
click at [375, 255] on span "Select an option" at bounding box center [375, 256] width 12 height 12
click at [375, 255] on input "Select an option" at bounding box center [375, 256] width 12 height 12
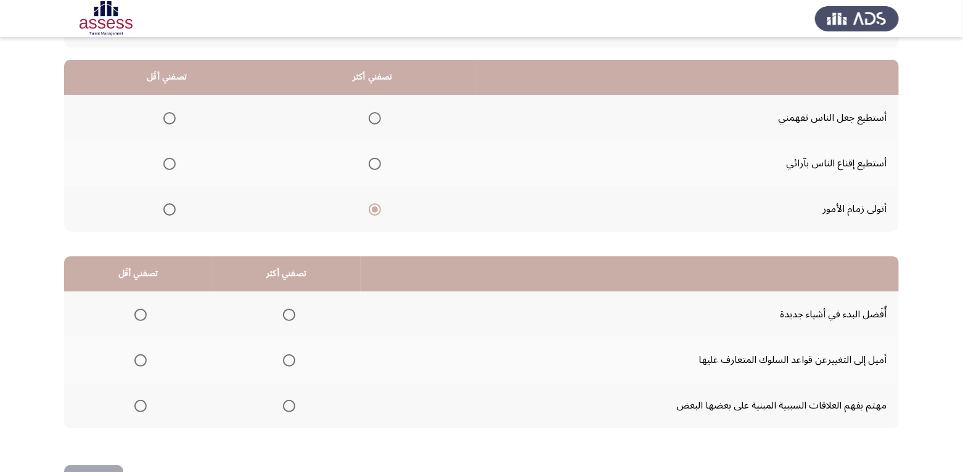
scroll to position [86, 0]
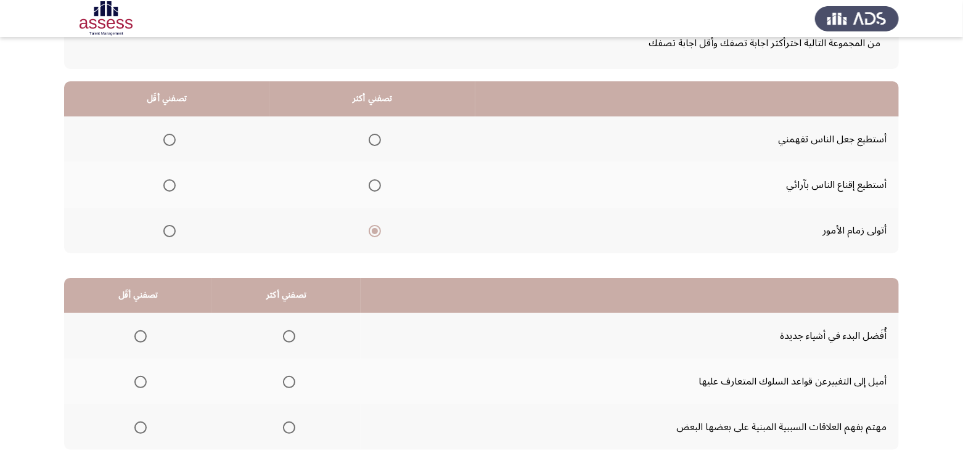
click at [166, 185] on span "Select an option" at bounding box center [169, 185] width 12 height 12
click at [166, 185] on input "Select an option" at bounding box center [169, 185] width 12 height 12
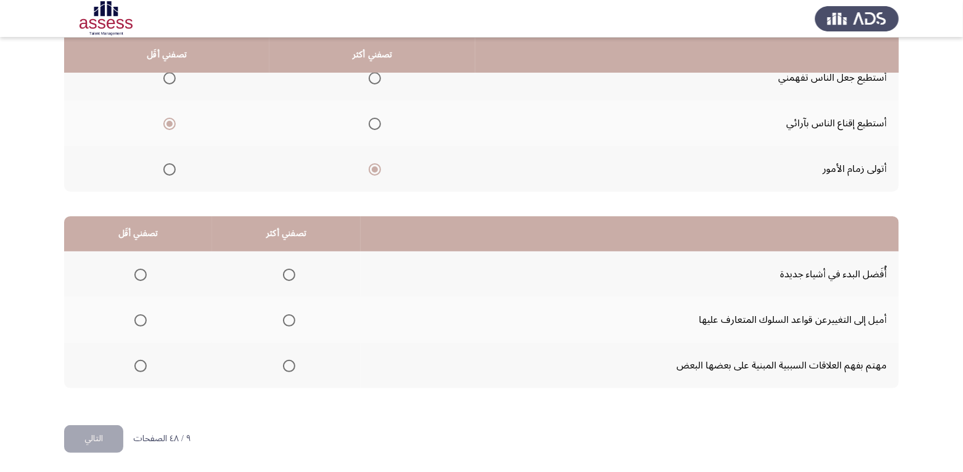
click at [140, 317] on span "Select an option" at bounding box center [140, 320] width 12 height 12
click at [140, 317] on input "Select an option" at bounding box center [140, 320] width 12 height 12
click at [290, 272] on span "Select an option" at bounding box center [289, 275] width 12 height 12
click at [290, 272] on input "Select an option" at bounding box center [289, 275] width 12 height 12
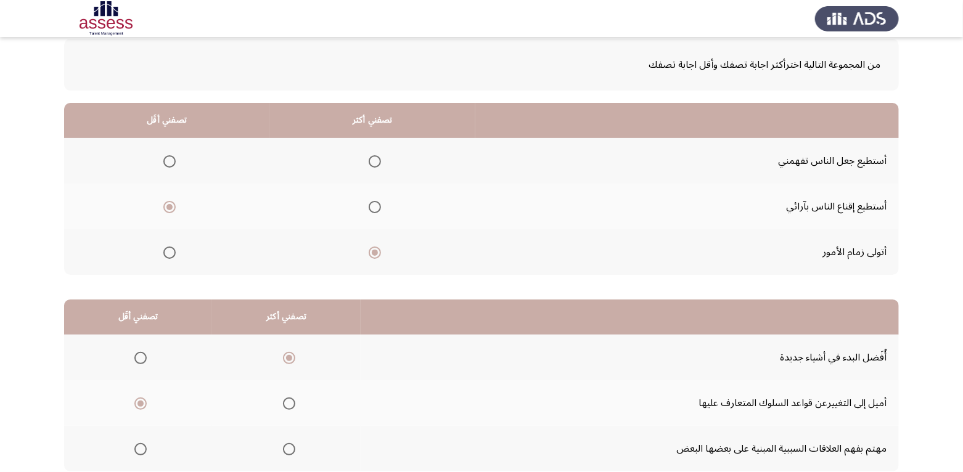
scroll to position [86, 0]
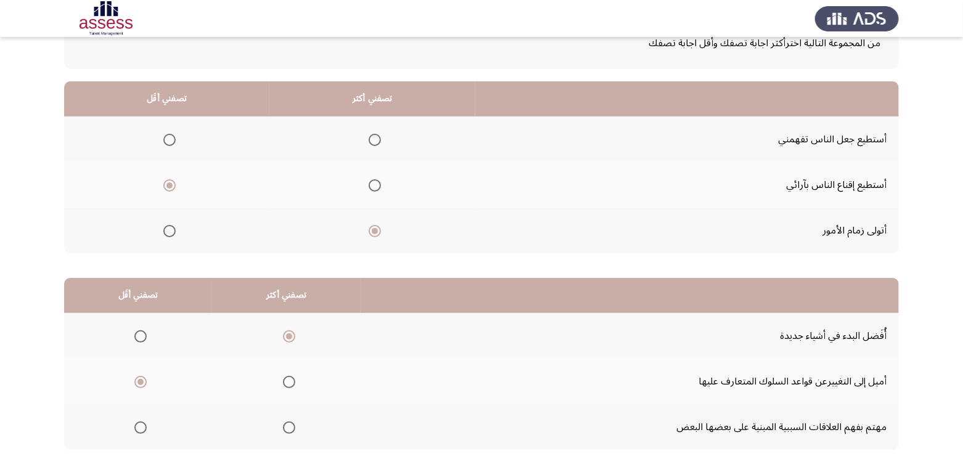
click at [171, 142] on span "Select an option" at bounding box center [169, 140] width 12 height 12
click at [171, 142] on input "Select an option" at bounding box center [169, 140] width 12 height 12
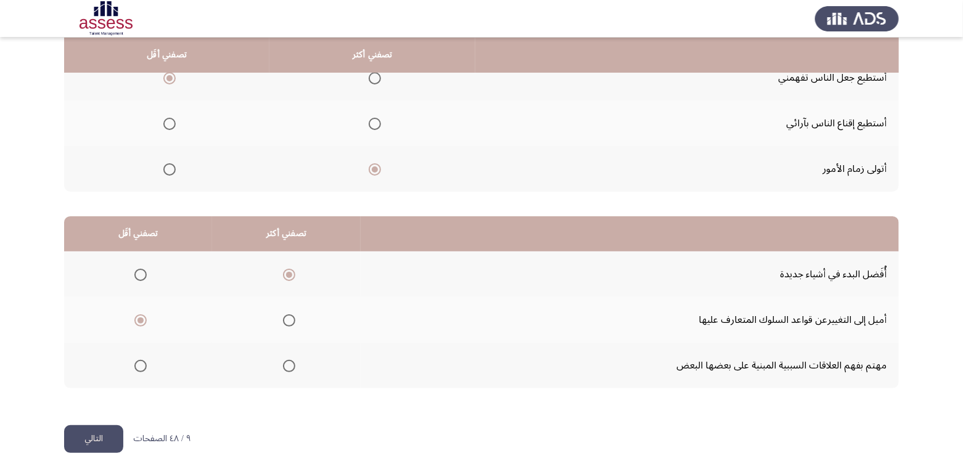
click at [100, 438] on button "التالي" at bounding box center [93, 439] width 59 height 28
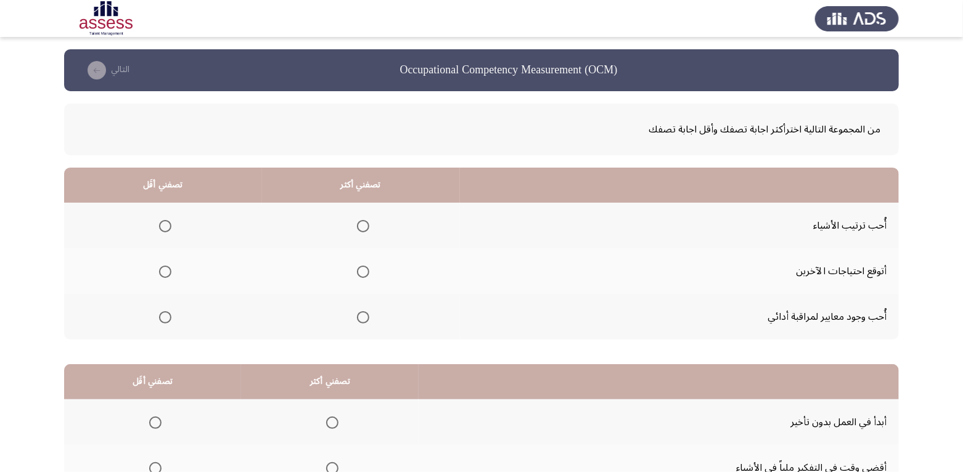
click at [166, 319] on span "Select an option" at bounding box center [165, 317] width 12 height 12
click at [166, 319] on input "Select an option" at bounding box center [165, 317] width 12 height 12
click at [357, 271] on span "Select an option" at bounding box center [363, 272] width 12 height 12
click at [357, 271] on input "Select an option" at bounding box center [363, 272] width 12 height 12
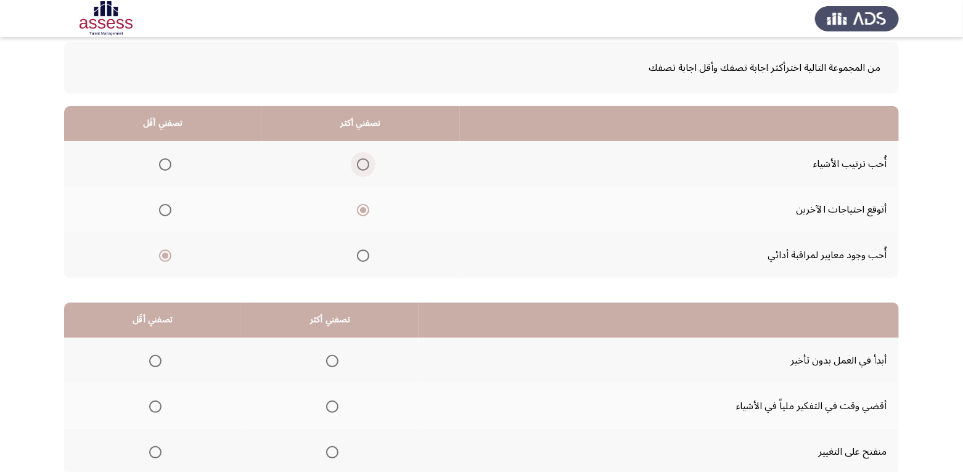
click at [361, 163] on span "Select an option" at bounding box center [363, 164] width 12 height 12
click at [361, 163] on input "Select an option" at bounding box center [363, 164] width 12 height 12
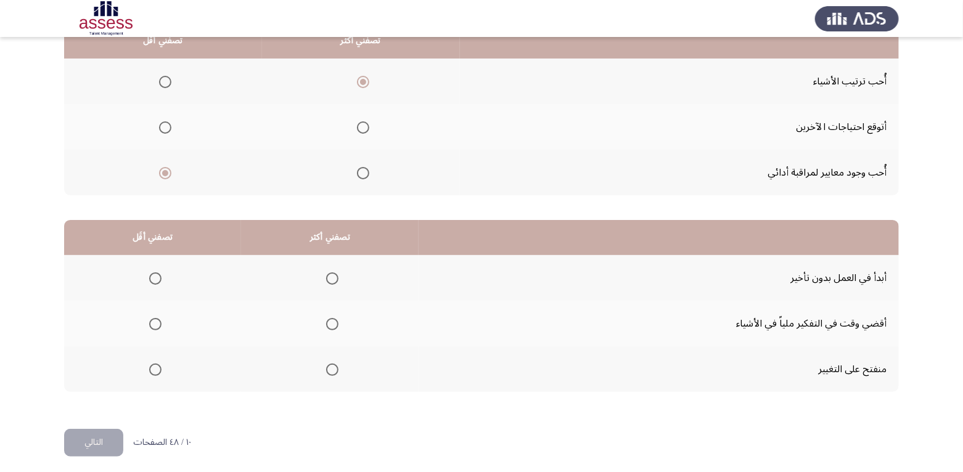
scroll to position [148, 0]
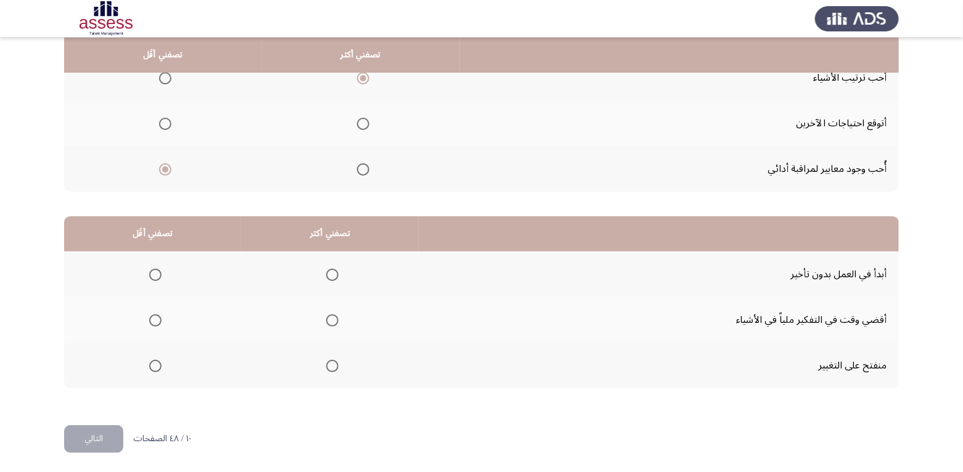
click at [157, 271] on span "Select an option" at bounding box center [155, 275] width 12 height 12
click at [157, 271] on input "Select an option" at bounding box center [155, 275] width 12 height 12
click at [332, 320] on span "Select an option" at bounding box center [332, 320] width 12 height 12
click at [332, 320] on input "Select an option" at bounding box center [332, 320] width 12 height 12
click at [95, 439] on button "التالي" at bounding box center [93, 439] width 59 height 28
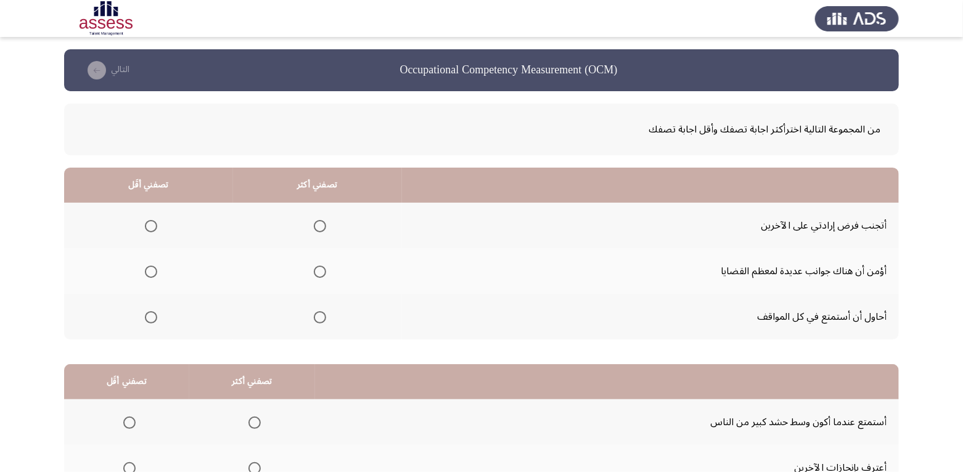
scroll to position [62, 0]
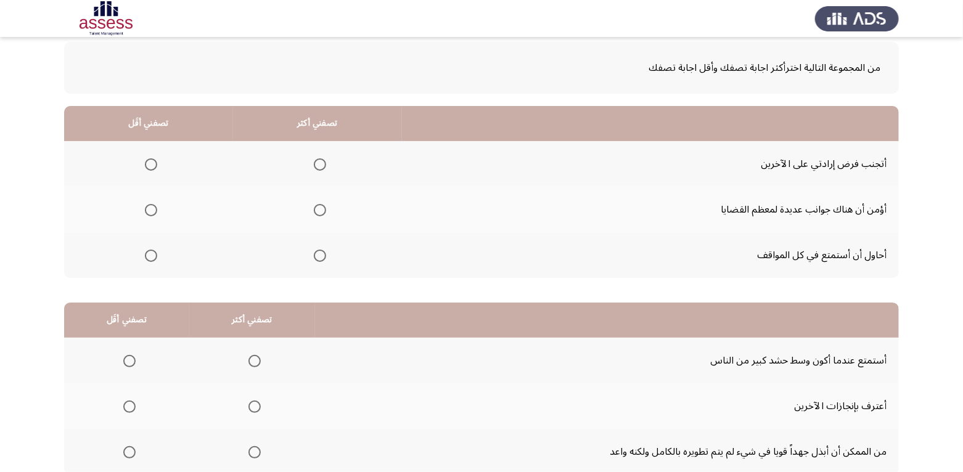
click at [314, 208] on span "Select an option" at bounding box center [320, 210] width 12 height 12
click at [314, 208] on input "Select an option" at bounding box center [320, 210] width 12 height 12
click at [150, 259] on span "Select an option" at bounding box center [151, 256] width 12 height 12
click at [150, 259] on input "Select an option" at bounding box center [151, 256] width 12 height 12
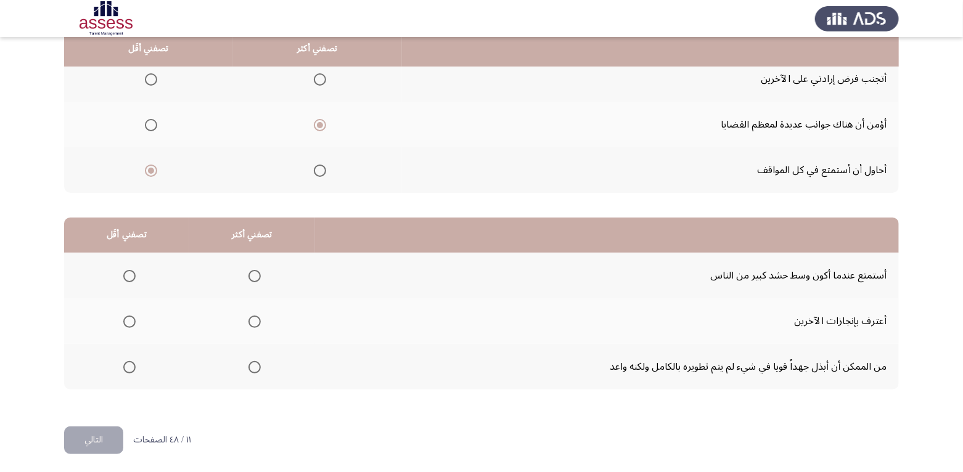
scroll to position [148, 0]
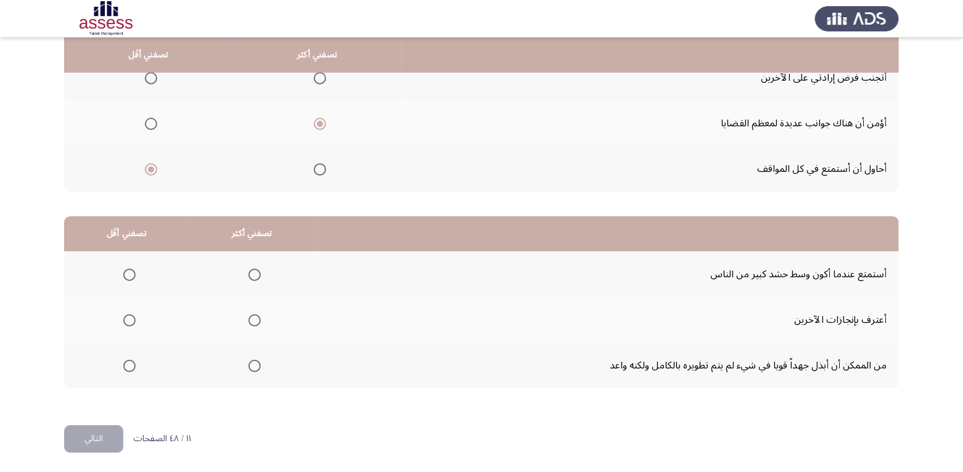
click at [256, 316] on span "Select an option" at bounding box center [254, 320] width 12 height 12
click at [256, 316] on input "Select an option" at bounding box center [254, 320] width 12 height 12
click at [130, 363] on span "Select an option" at bounding box center [129, 366] width 12 height 12
click at [130, 363] on input "Select an option" at bounding box center [129, 366] width 12 height 12
click at [115, 431] on button "التالي" at bounding box center [93, 439] width 59 height 28
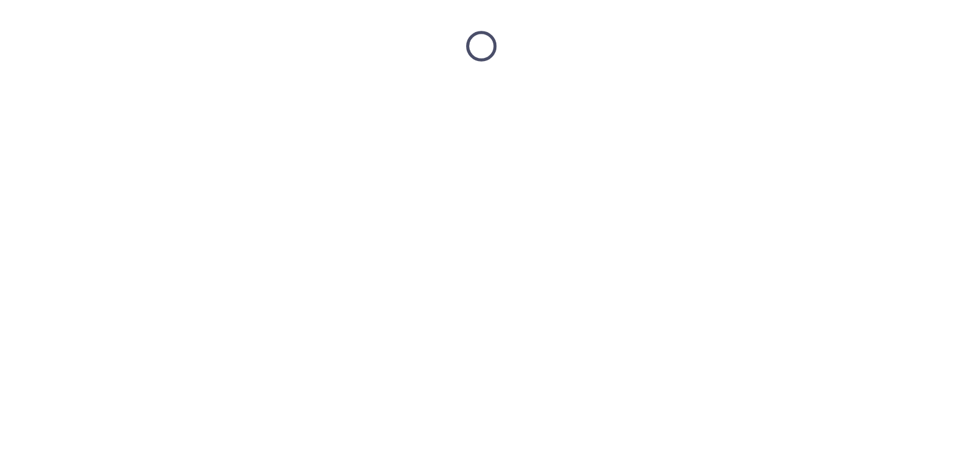
scroll to position [0, 0]
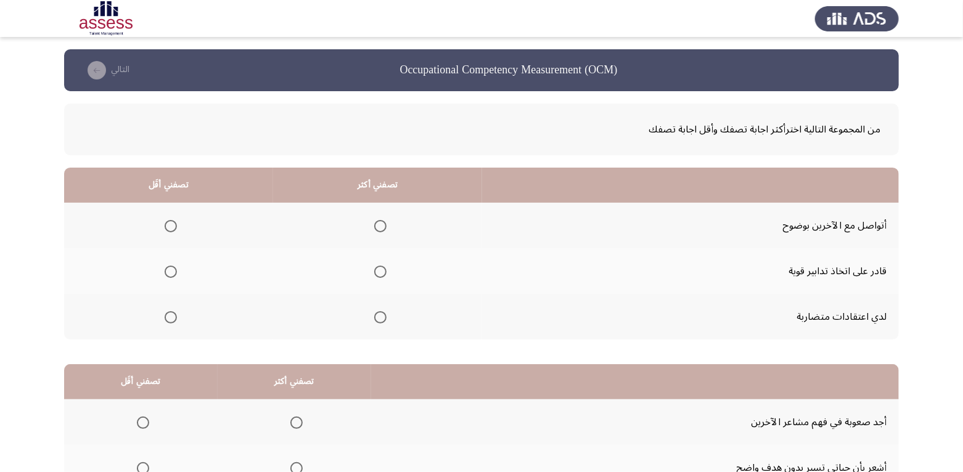
click at [382, 272] on span "Select an option" at bounding box center [380, 272] width 12 height 12
click at [382, 272] on input "Select an option" at bounding box center [380, 272] width 12 height 12
click at [160, 319] on label "Select an option" at bounding box center [168, 317] width 17 height 12
click at [165, 319] on input "Select an option" at bounding box center [171, 317] width 12 height 12
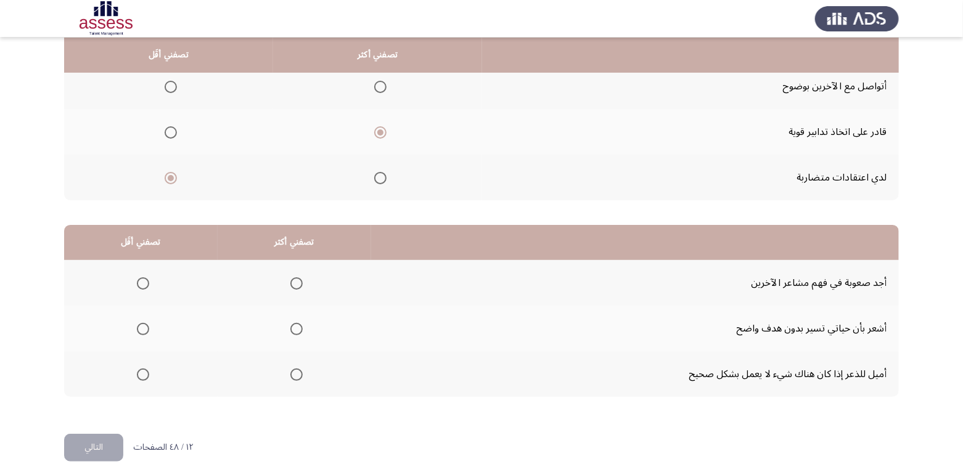
scroll to position [148, 0]
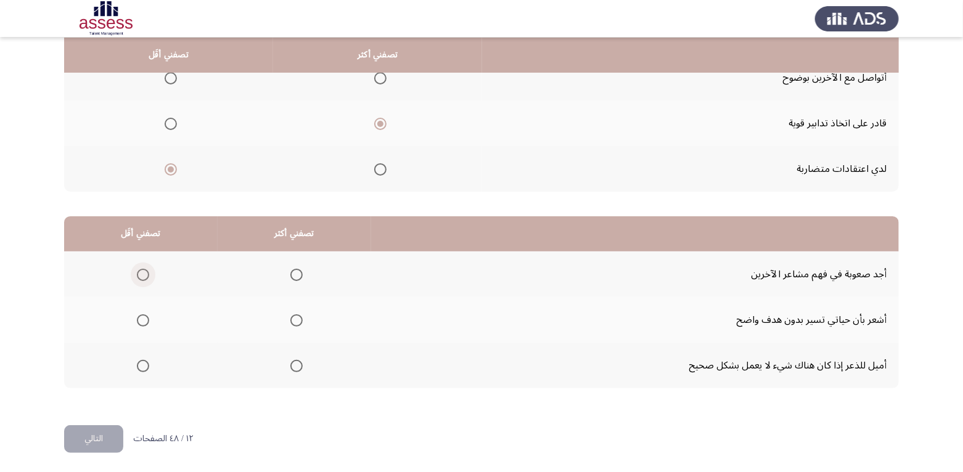
click at [141, 276] on span "Select an option" at bounding box center [143, 275] width 12 height 12
click at [141, 276] on input "Select an option" at bounding box center [143, 275] width 12 height 12
click at [148, 316] on th at bounding box center [140, 320] width 153 height 46
click at [141, 318] on span "Select an option" at bounding box center [143, 320] width 12 height 12
click at [141, 318] on input "Select an option" at bounding box center [143, 320] width 12 height 12
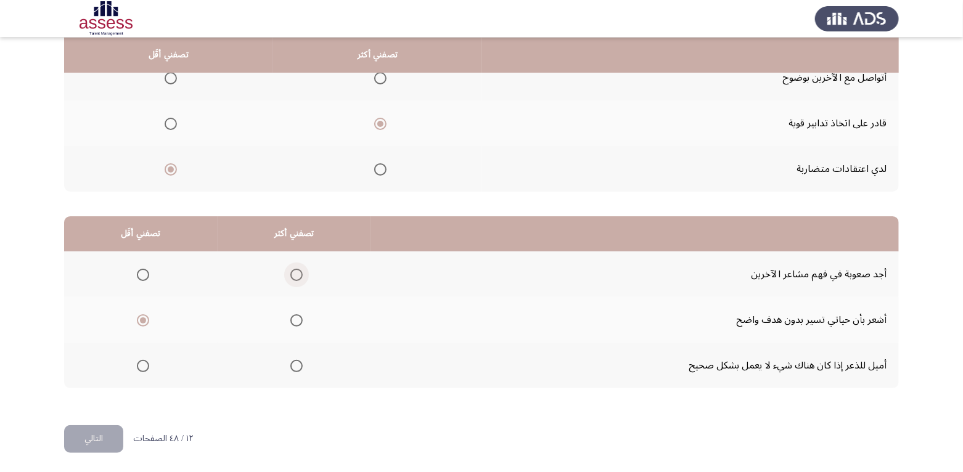
click at [296, 272] on span "Select an option" at bounding box center [296, 275] width 12 height 12
click at [296, 272] on input "Select an option" at bounding box center [296, 275] width 12 height 12
click at [96, 430] on button "التالي" at bounding box center [93, 439] width 59 height 28
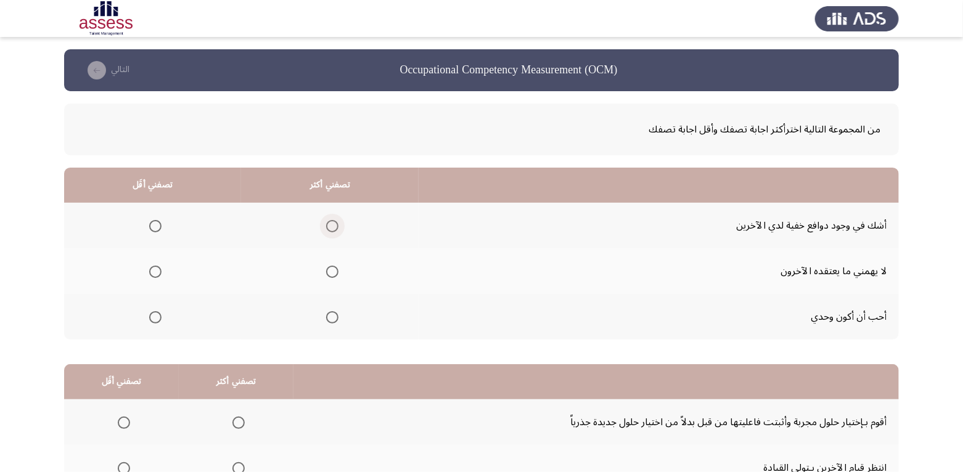
click at [332, 224] on span "Select an option" at bounding box center [332, 226] width 12 height 12
click at [332, 224] on input "Select an option" at bounding box center [332, 226] width 12 height 12
click at [151, 273] on span "Select an option" at bounding box center [155, 272] width 12 height 12
click at [151, 273] on input "Select an option" at bounding box center [155, 272] width 12 height 12
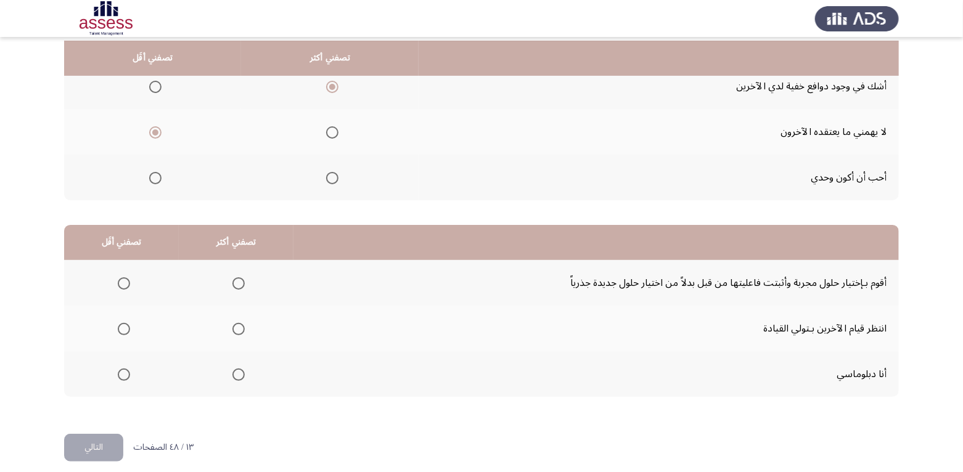
scroll to position [148, 0]
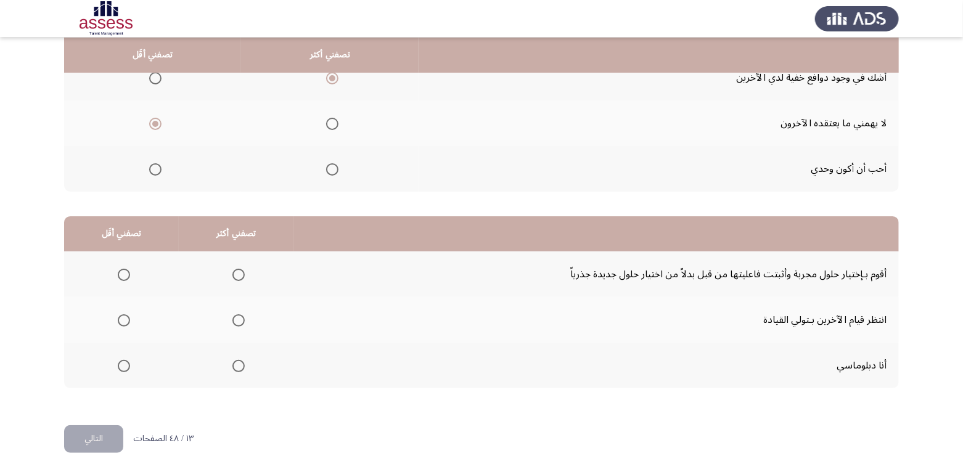
click at [122, 321] on span "Select an option" at bounding box center [124, 320] width 12 height 12
click at [122, 321] on input "Select an option" at bounding box center [124, 320] width 12 height 12
click at [233, 365] on span "Select an option" at bounding box center [238, 366] width 12 height 12
click at [233, 365] on input "Select an option" at bounding box center [238, 366] width 12 height 12
click at [96, 440] on button "التالي" at bounding box center [93, 439] width 59 height 28
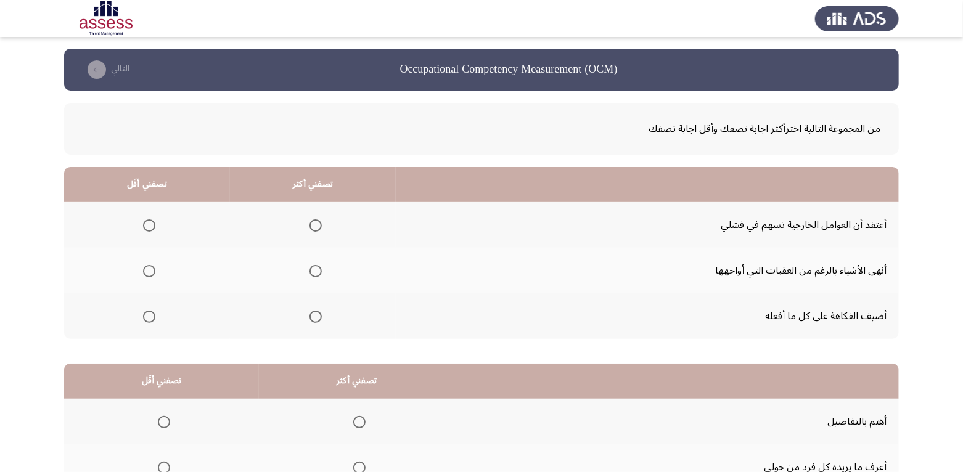
scroll to position [0, 0]
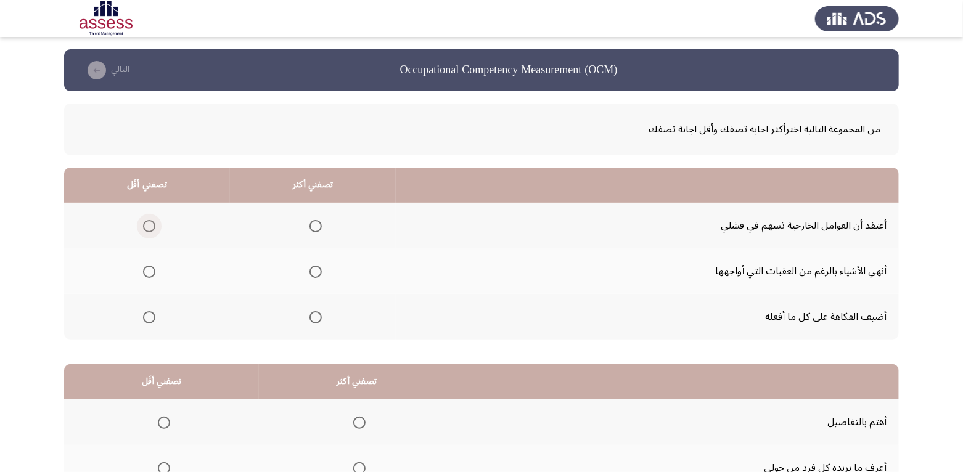
click at [153, 229] on span "Select an option" at bounding box center [149, 226] width 12 height 12
click at [153, 229] on input "Select an option" at bounding box center [149, 226] width 12 height 12
click at [314, 313] on span "Select an option" at bounding box center [315, 317] width 12 height 12
click at [314, 313] on input "Select an option" at bounding box center [315, 317] width 12 height 12
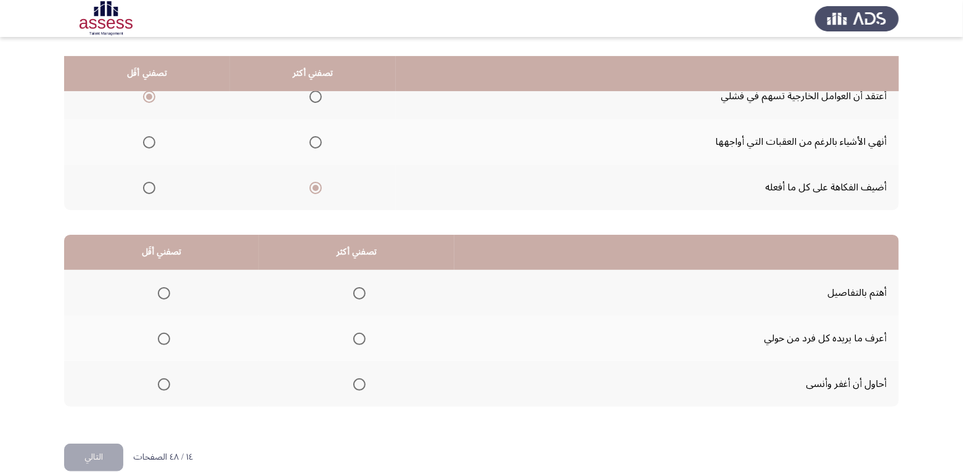
scroll to position [148, 0]
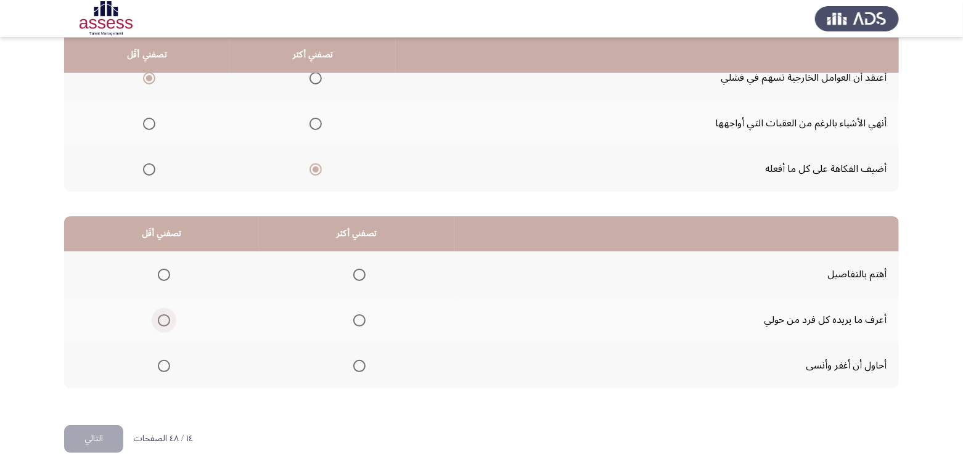
click at [169, 320] on span "Select an option" at bounding box center [164, 320] width 12 height 12
click at [169, 320] on input "Select an option" at bounding box center [164, 320] width 12 height 12
click at [359, 369] on span "Select an option" at bounding box center [359, 366] width 12 height 12
click at [359, 369] on input "Select an option" at bounding box center [359, 366] width 12 height 12
click at [113, 429] on button "التالي" at bounding box center [93, 439] width 59 height 28
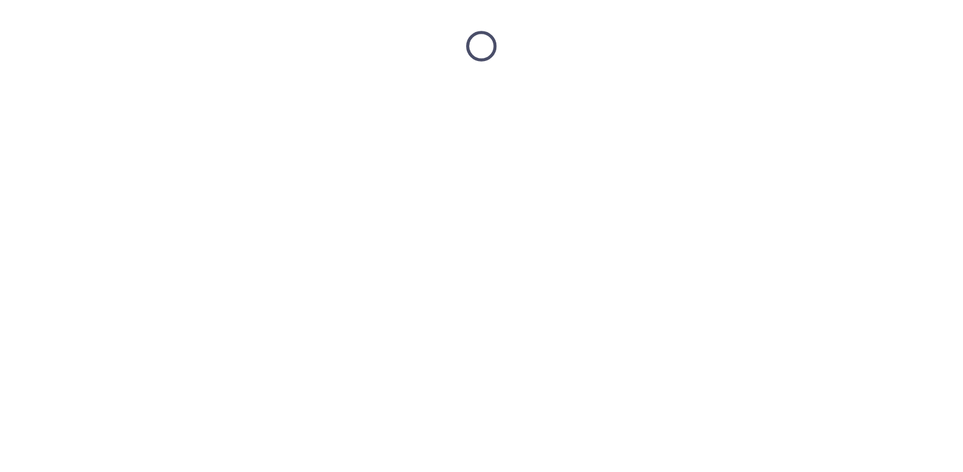
scroll to position [0, 0]
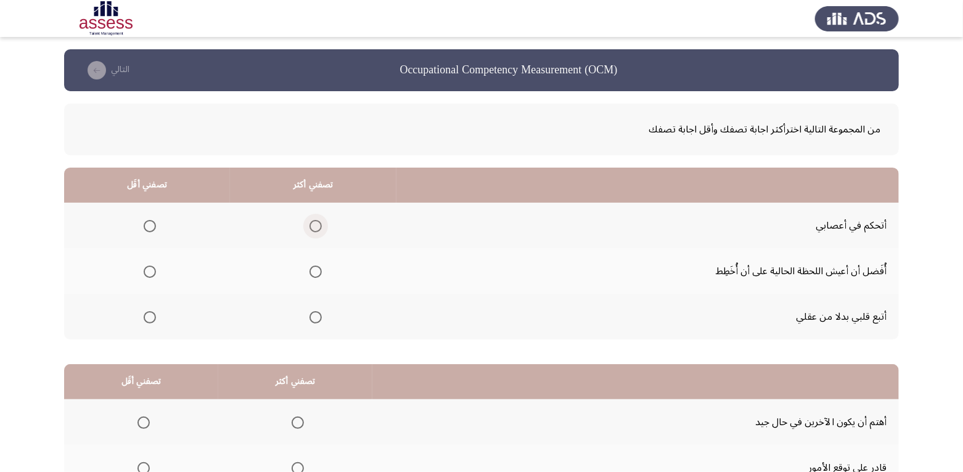
click at [313, 221] on span "Select an option" at bounding box center [315, 226] width 12 height 12
click at [313, 221] on input "Select an option" at bounding box center [315, 226] width 12 height 12
click at [150, 321] on span "Select an option" at bounding box center [150, 317] width 12 height 12
click at [150, 321] on input "Select an option" at bounding box center [150, 317] width 12 height 12
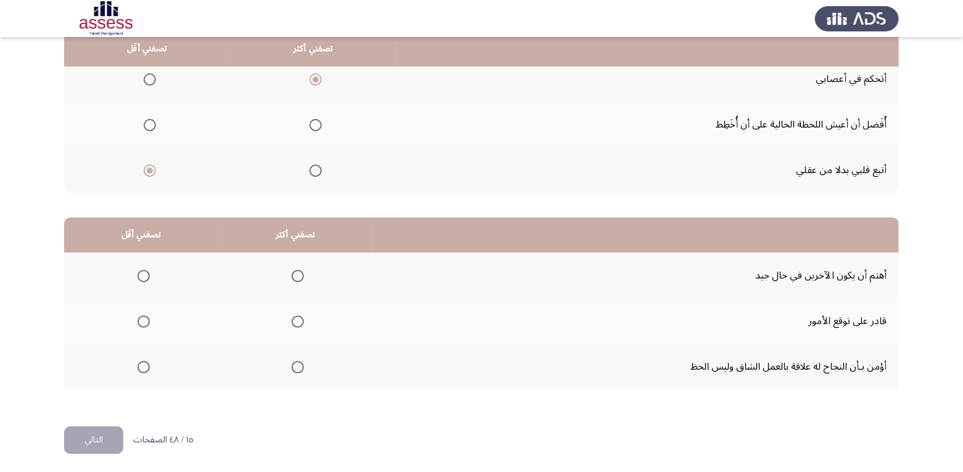
scroll to position [148, 0]
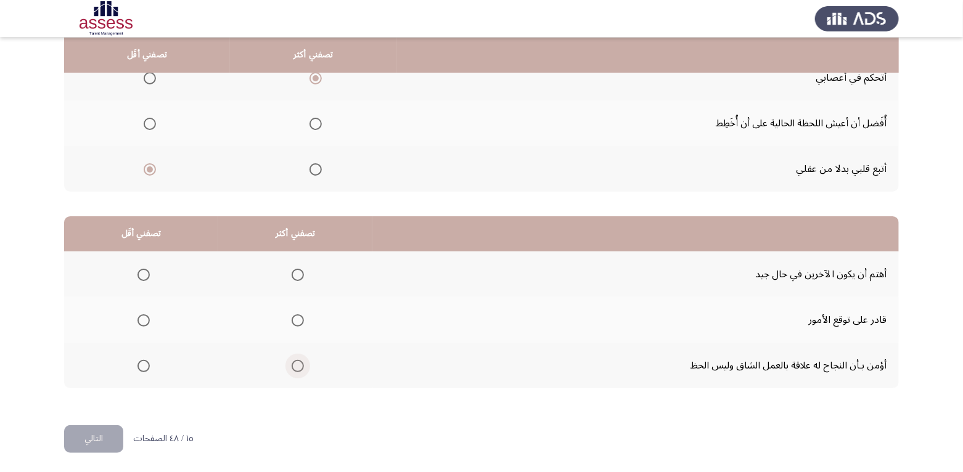
click at [292, 365] on span "Select an option" at bounding box center [297, 366] width 12 height 12
click at [292, 365] on input "Select an option" at bounding box center [297, 366] width 12 height 12
click at [140, 277] on span "Select an option" at bounding box center [143, 275] width 12 height 12
click at [140, 277] on input "Select an option" at bounding box center [143, 275] width 12 height 12
click at [102, 432] on button "التالي" at bounding box center [93, 439] width 59 height 28
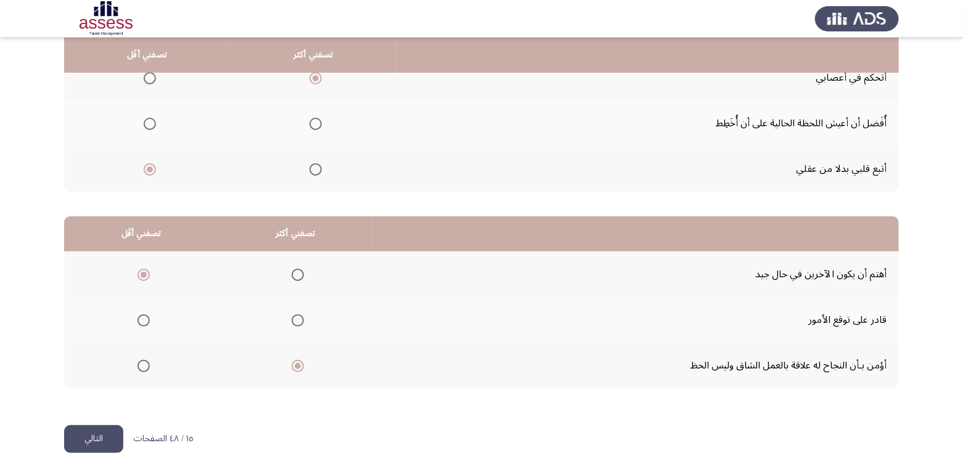
scroll to position [0, 0]
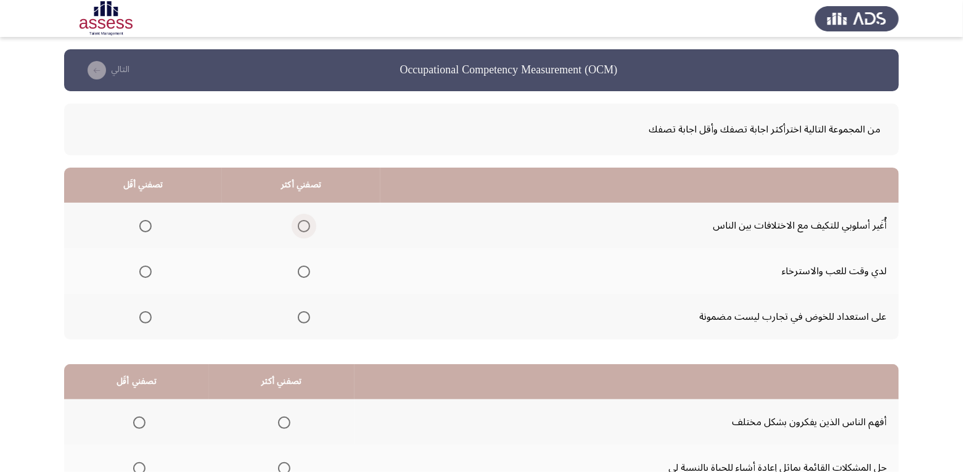
click at [300, 229] on span "Select an option" at bounding box center [304, 226] width 12 height 12
click at [300, 229] on input "Select an option" at bounding box center [304, 226] width 12 height 12
click at [145, 272] on span "Select an option" at bounding box center [145, 272] width 12 height 12
click at [145, 272] on input "Select an option" at bounding box center [145, 272] width 12 height 12
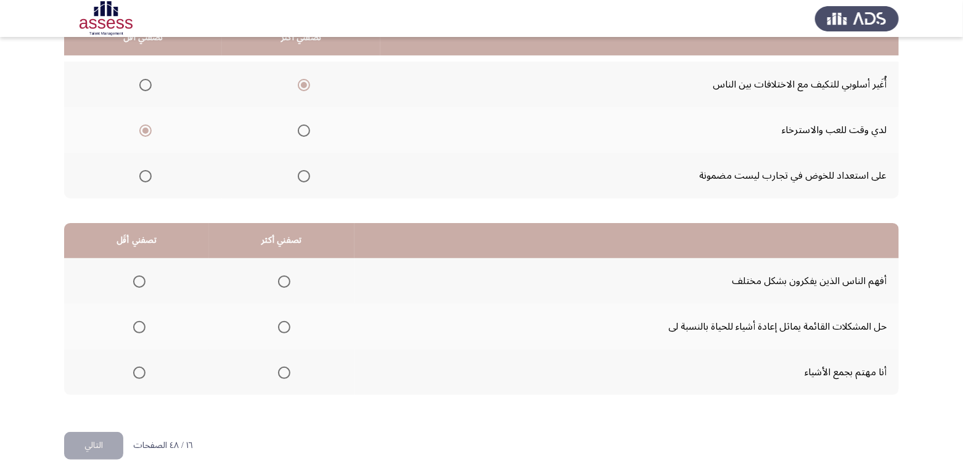
scroll to position [148, 0]
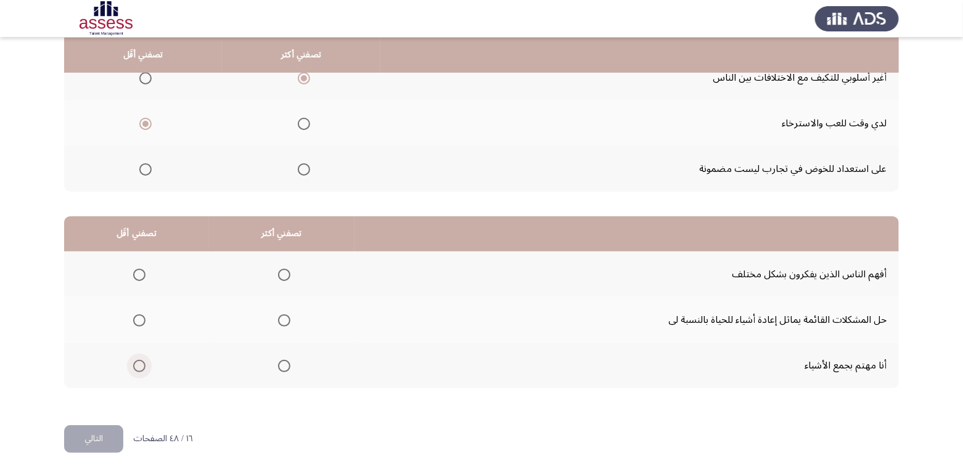
click at [136, 367] on span "Select an option" at bounding box center [139, 366] width 12 height 12
click at [136, 367] on input "Select an option" at bounding box center [139, 366] width 12 height 12
click at [280, 272] on span "Select an option" at bounding box center [284, 275] width 12 height 12
click at [280, 272] on input "Select an option" at bounding box center [284, 275] width 12 height 12
click at [95, 430] on button "التالي" at bounding box center [93, 439] width 59 height 28
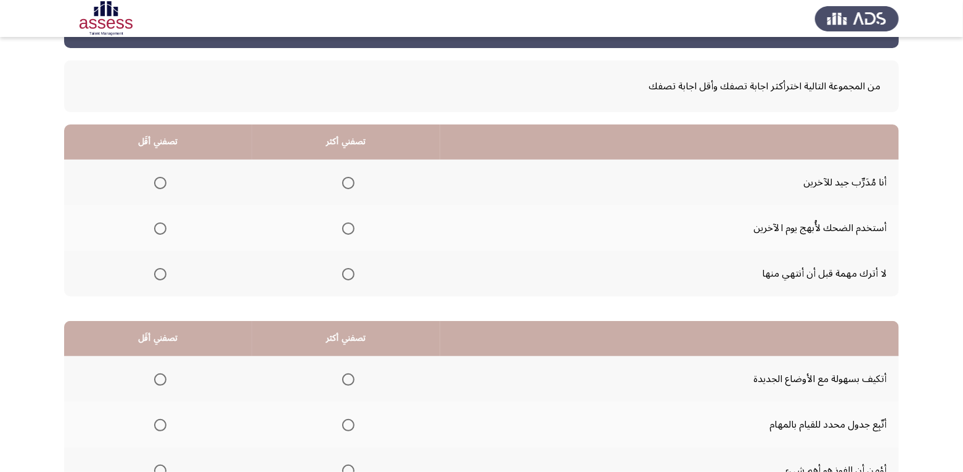
scroll to position [62, 0]
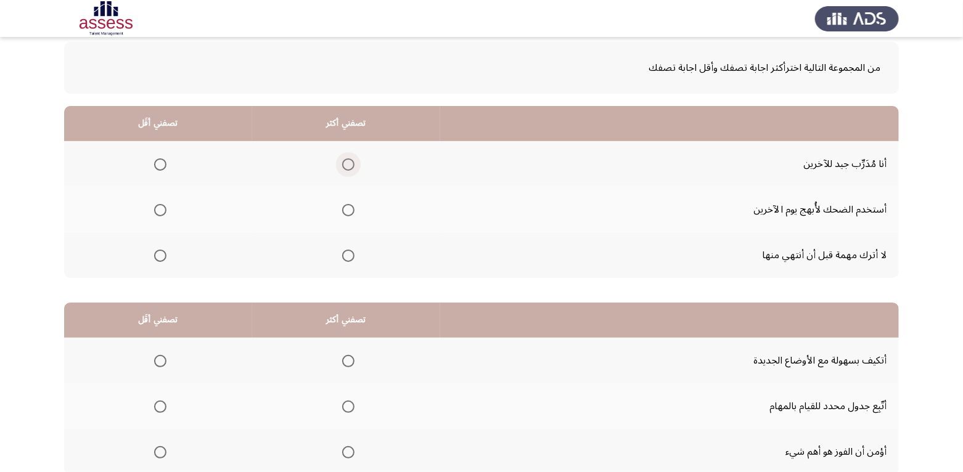
click at [348, 165] on span "Select an option" at bounding box center [348, 165] width 0 height 0
click at [348, 163] on input "Select an option" at bounding box center [348, 164] width 12 height 12
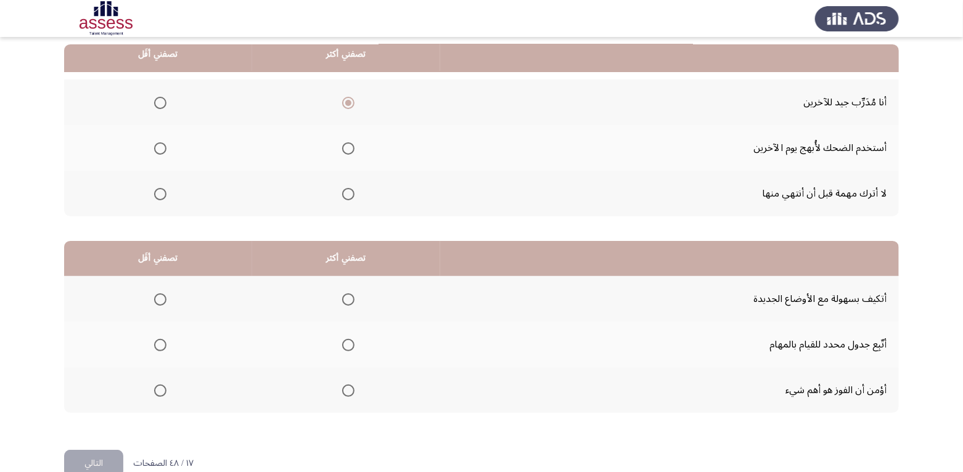
click at [164, 193] on span "Select an option" at bounding box center [160, 194] width 12 height 12
click at [164, 193] on input "Select an option" at bounding box center [160, 194] width 12 height 12
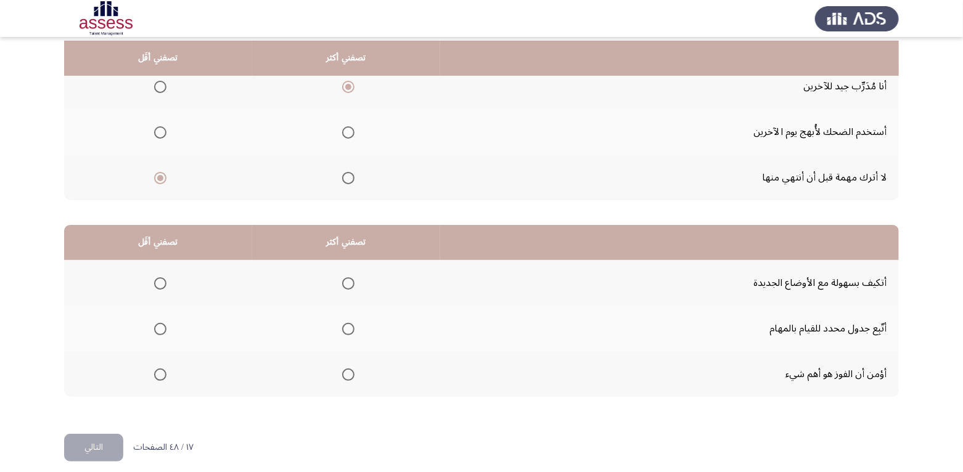
scroll to position [148, 0]
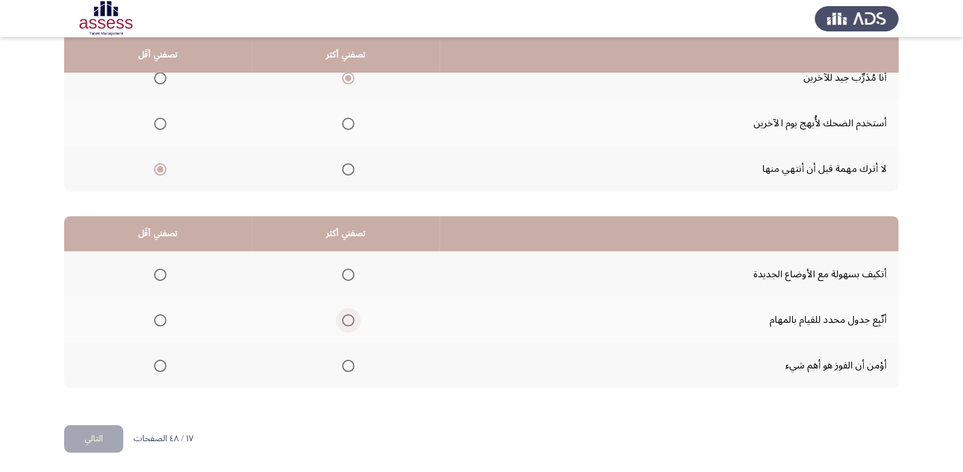
click at [348, 319] on span "Select an option" at bounding box center [348, 320] width 12 height 12
click at [348, 319] on input "Select an option" at bounding box center [348, 320] width 12 height 12
click at [155, 367] on span "Select an option" at bounding box center [160, 366] width 12 height 12
click at [155, 367] on input "Select an option" at bounding box center [160, 366] width 12 height 12
click at [100, 434] on button "التالي" at bounding box center [93, 439] width 59 height 28
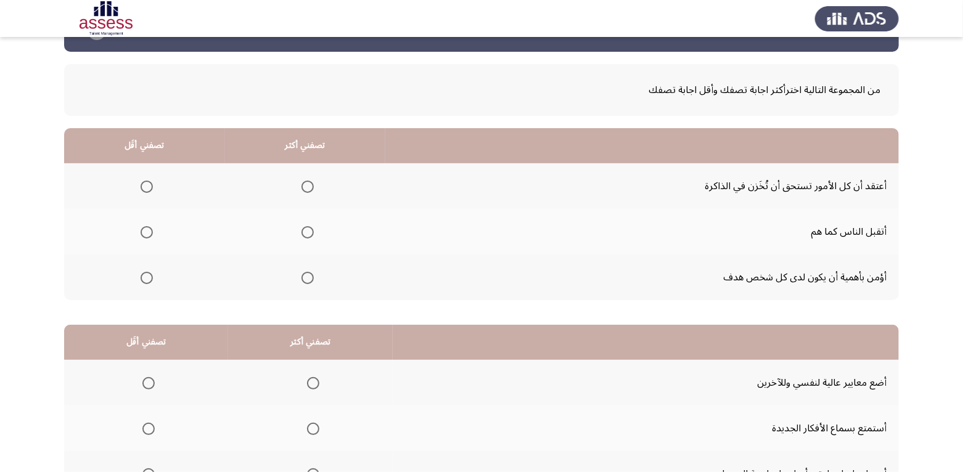
scroll to position [62, 0]
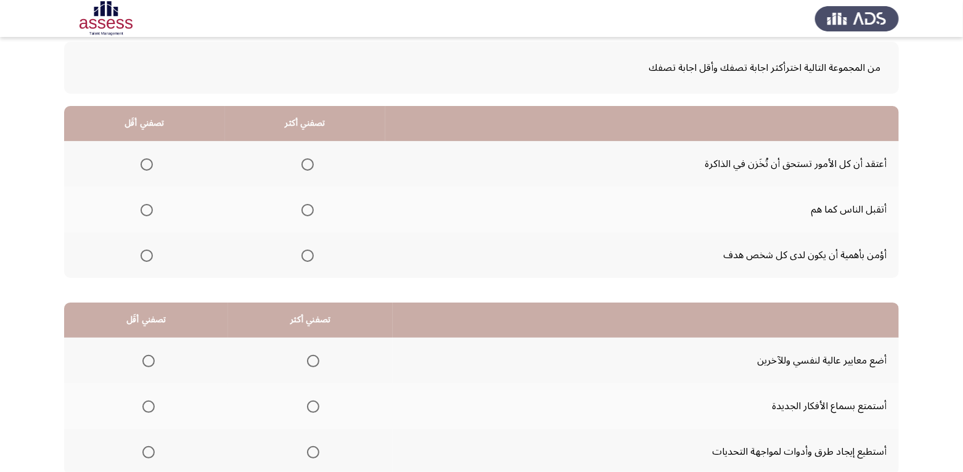
click at [149, 163] on span "Select an option" at bounding box center [147, 164] width 12 height 12
click at [149, 163] on input "Select an option" at bounding box center [147, 164] width 12 height 12
click at [301, 259] on span "Select an option" at bounding box center [307, 256] width 12 height 12
click at [301, 259] on input "Select an option" at bounding box center [307, 256] width 12 height 12
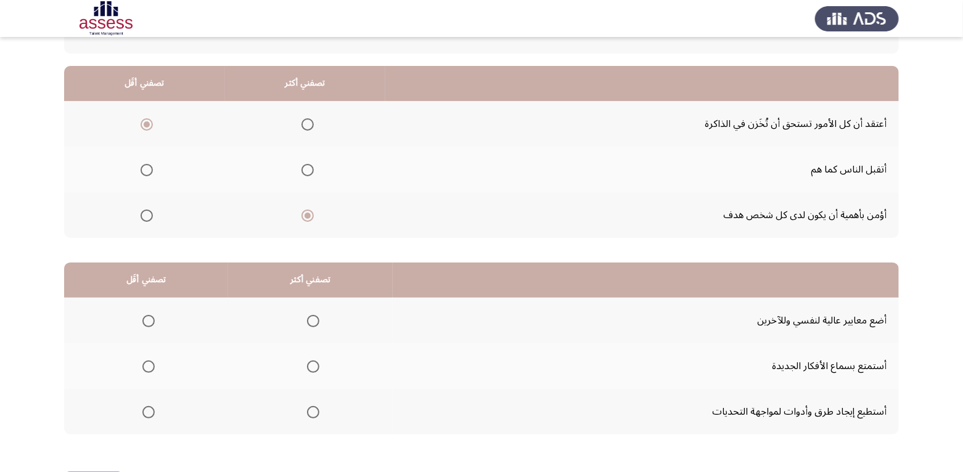
scroll to position [148, 0]
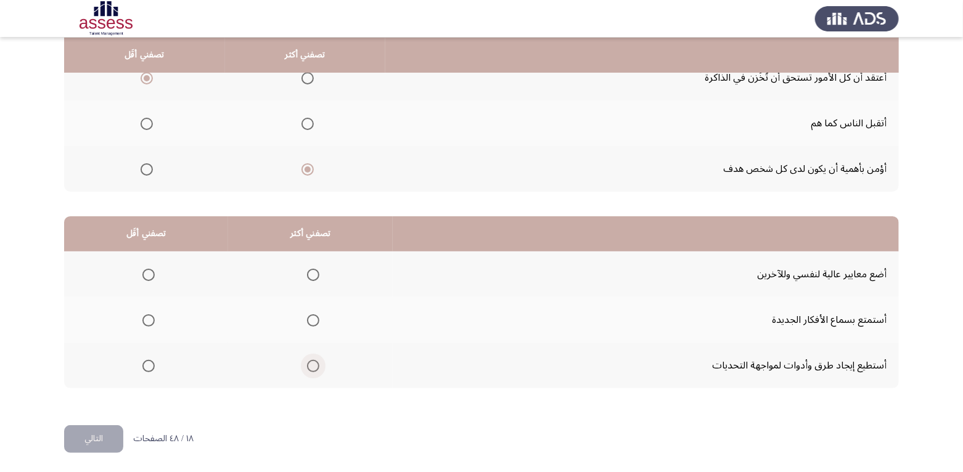
click at [315, 362] on span "Select an option" at bounding box center [313, 366] width 12 height 12
click at [315, 362] on input "Select an option" at bounding box center [313, 366] width 12 height 12
click at [145, 272] on span "Select an option" at bounding box center [148, 275] width 12 height 12
click at [145, 272] on input "Select an option" at bounding box center [148, 275] width 12 height 12
click at [101, 435] on button "التالي" at bounding box center [93, 439] width 59 height 28
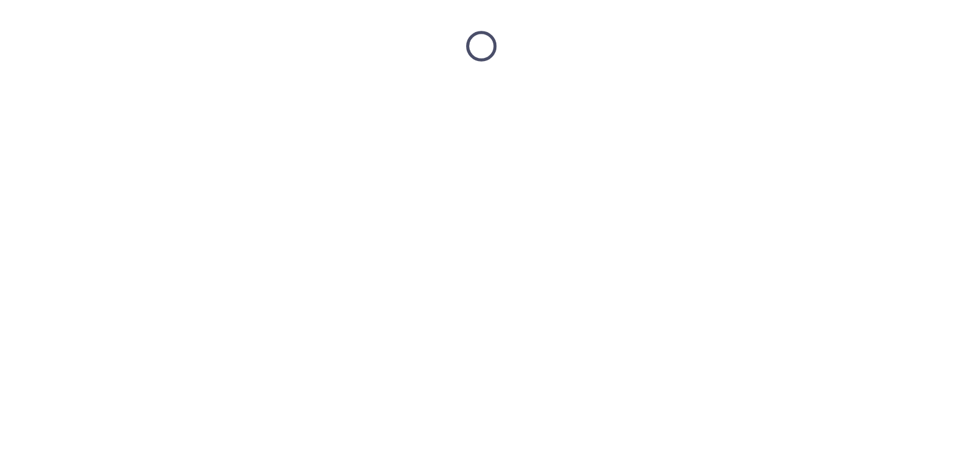
scroll to position [0, 0]
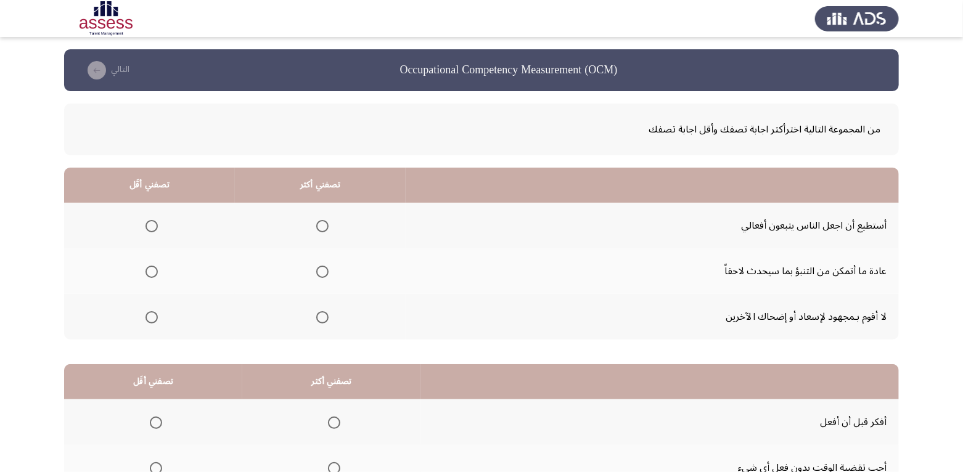
click at [152, 317] on span "Select an option" at bounding box center [151, 317] width 12 height 12
click at [152, 317] on input "Select an option" at bounding box center [151, 317] width 12 height 12
click at [316, 273] on span "Select an option" at bounding box center [322, 272] width 12 height 12
click at [316, 273] on input "Select an option" at bounding box center [322, 272] width 12 height 12
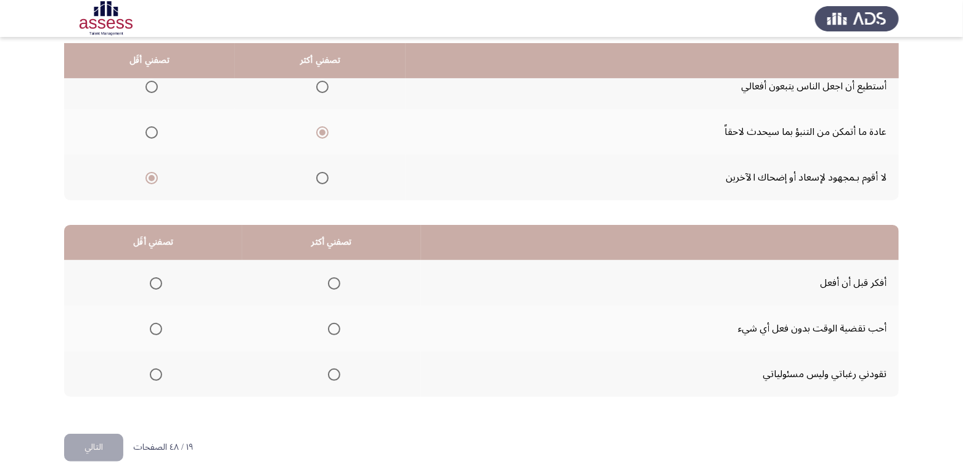
scroll to position [148, 0]
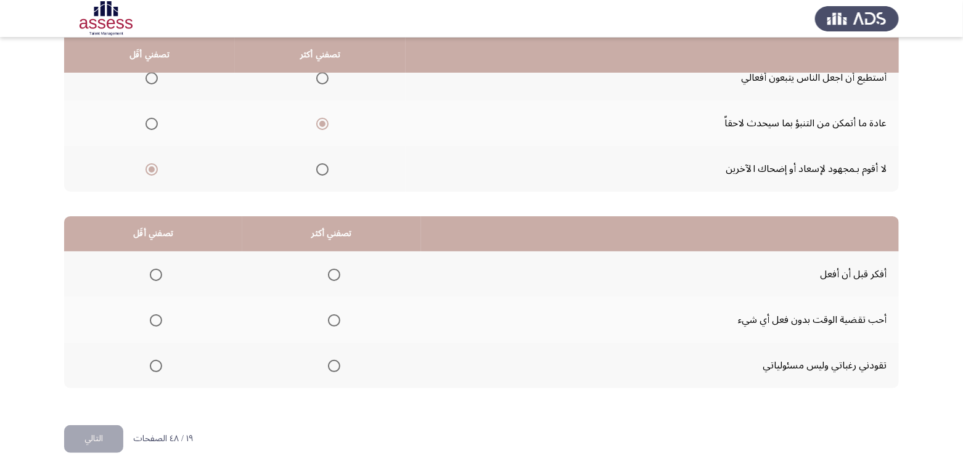
click at [333, 269] on span "Select an option" at bounding box center [334, 275] width 12 height 12
click at [333, 269] on input "Select an option" at bounding box center [334, 275] width 12 height 12
click at [156, 323] on span "Select an option" at bounding box center [156, 320] width 12 height 12
click at [156, 323] on input "Select an option" at bounding box center [156, 320] width 12 height 12
click at [99, 438] on button "التالي" at bounding box center [93, 439] width 59 height 28
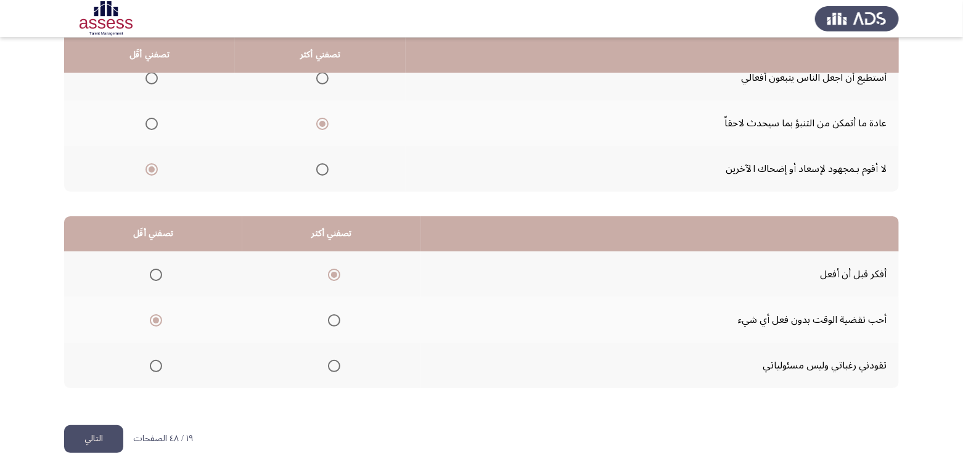
scroll to position [0, 0]
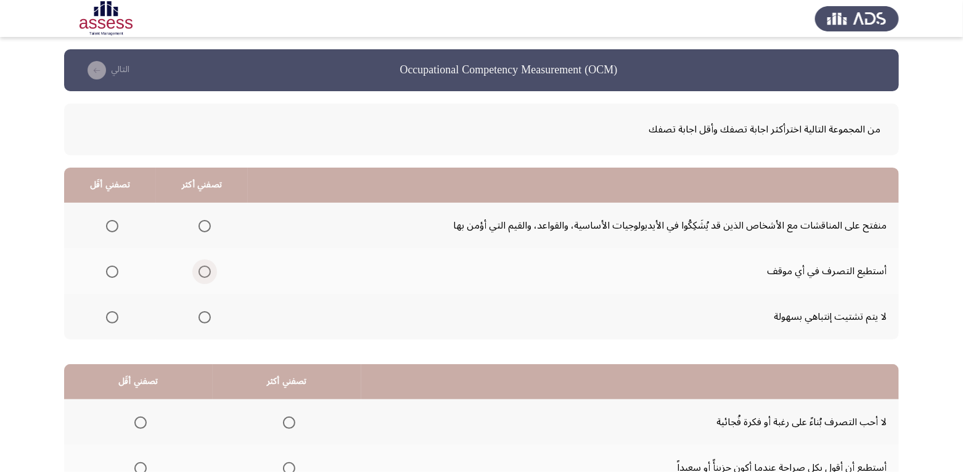
click at [200, 271] on span "Select an option" at bounding box center [204, 272] width 12 height 12
click at [200, 271] on input "Select an option" at bounding box center [204, 272] width 12 height 12
click at [113, 322] on span "Select an option" at bounding box center [112, 317] width 12 height 12
click at [113, 322] on input "Select an option" at bounding box center [112, 317] width 12 height 12
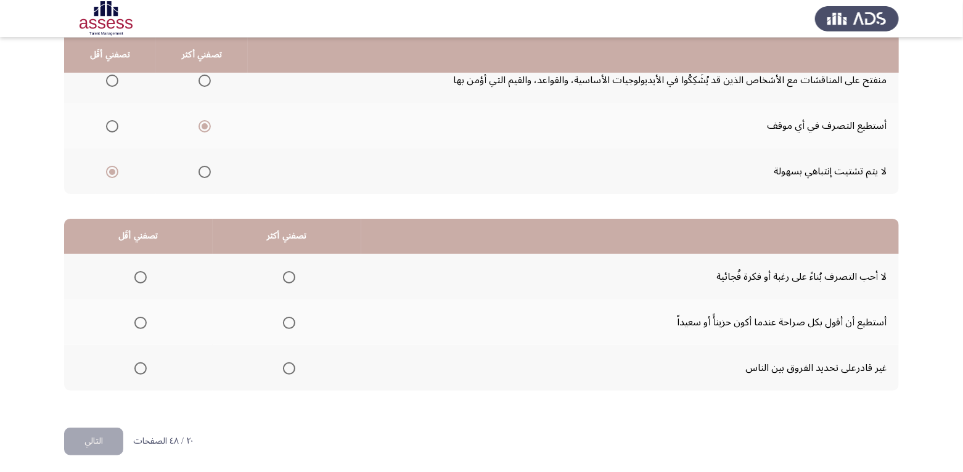
scroll to position [148, 0]
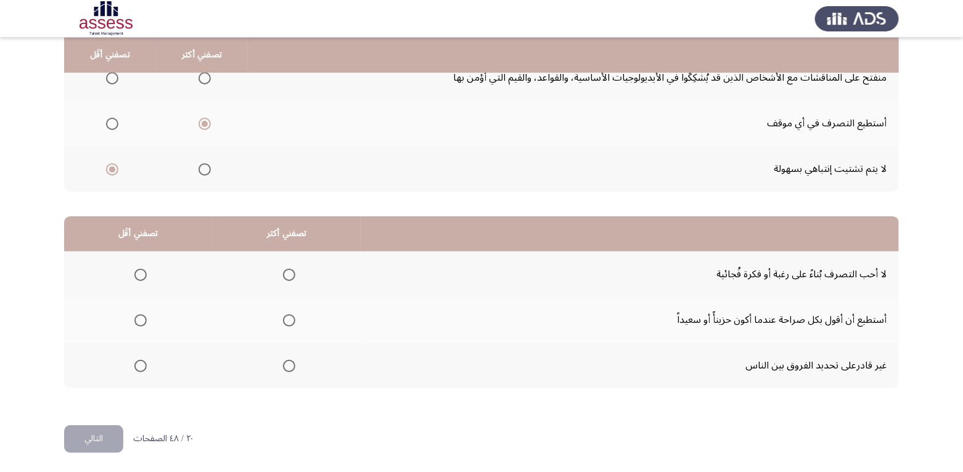
click at [286, 277] on span "Select an option" at bounding box center [289, 275] width 12 height 12
click at [286, 277] on input "Select an option" at bounding box center [289, 275] width 12 height 12
click at [144, 316] on span "Select an option" at bounding box center [140, 320] width 12 height 12
click at [144, 316] on input "Select an option" at bounding box center [140, 320] width 12 height 12
click at [105, 434] on button "التالي" at bounding box center [93, 439] width 59 height 28
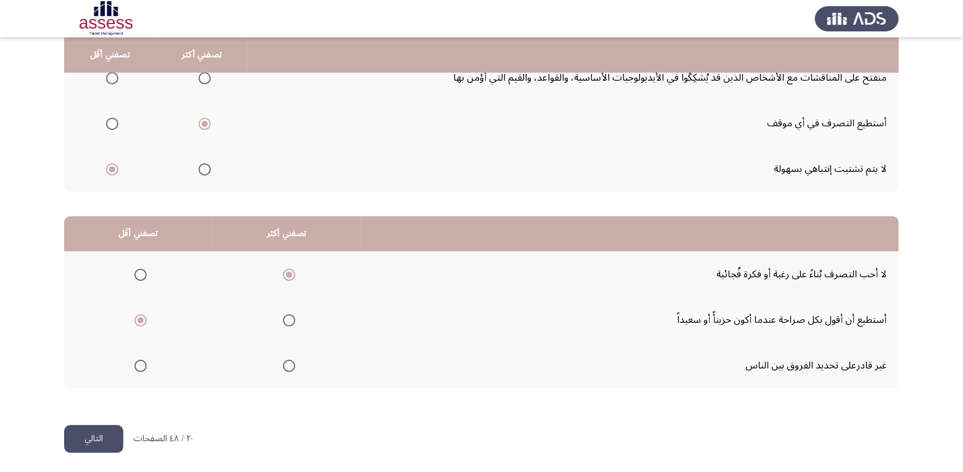
scroll to position [0, 0]
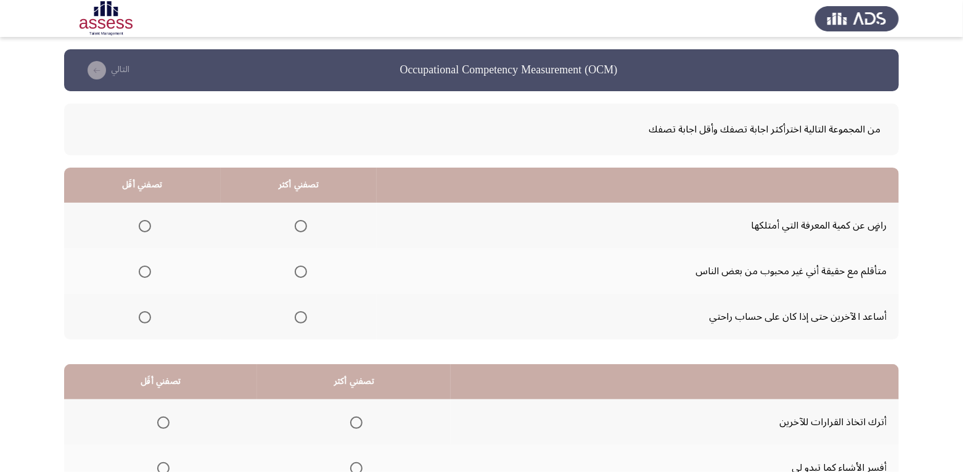
click at [144, 224] on span "Select an option" at bounding box center [145, 226] width 12 height 12
click at [144, 224] on input "Select an option" at bounding box center [145, 226] width 12 height 12
click at [305, 263] on mat-radio-group "Select an option" at bounding box center [298, 271] width 17 height 21
click at [303, 269] on span "Select an option" at bounding box center [301, 272] width 12 height 12
click at [303, 269] on input "Select an option" at bounding box center [301, 272] width 12 height 12
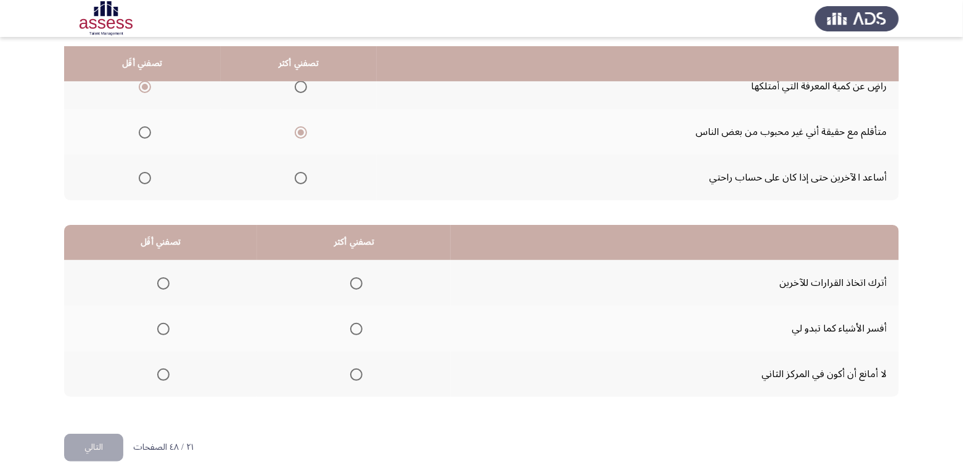
scroll to position [148, 0]
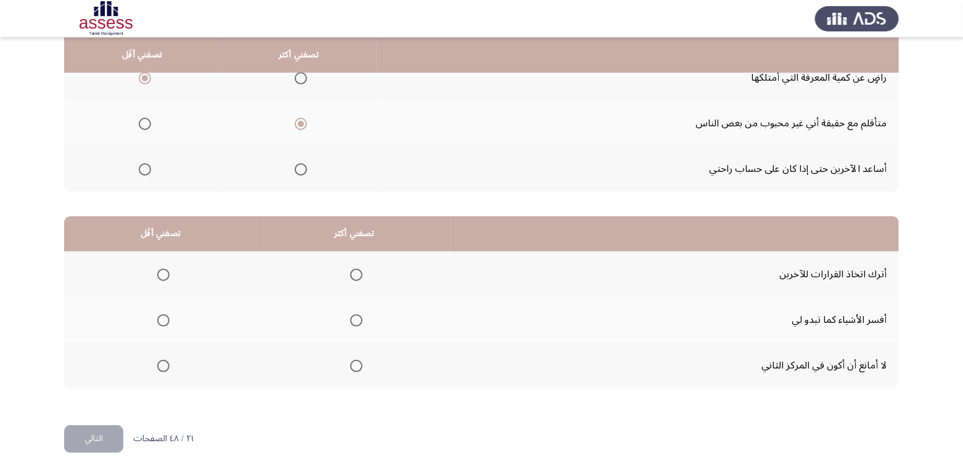
click at [160, 278] on span "Select an option" at bounding box center [163, 275] width 12 height 12
click at [160, 278] on input "Select an option" at bounding box center [163, 275] width 12 height 12
click at [359, 321] on span "Select an option" at bounding box center [356, 320] width 12 height 12
click at [359, 321] on input "Select an option" at bounding box center [356, 320] width 12 height 12
click at [97, 439] on button "التالي" at bounding box center [93, 439] width 59 height 28
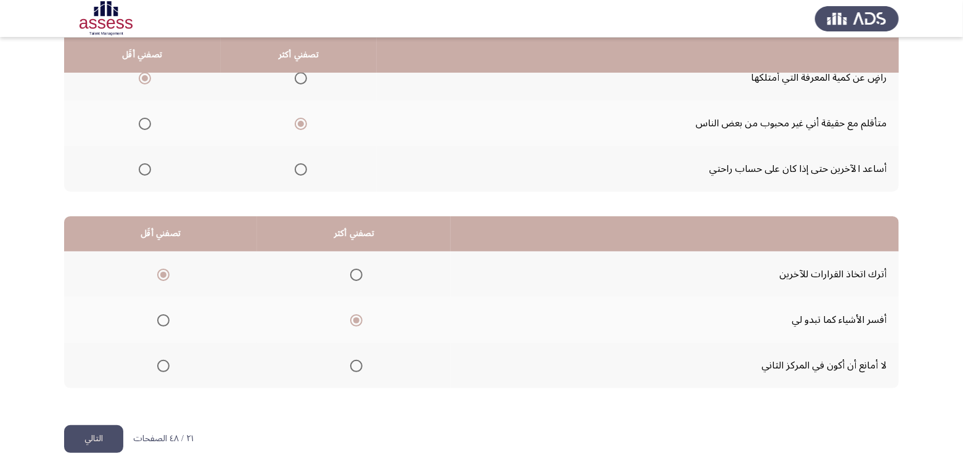
scroll to position [0, 0]
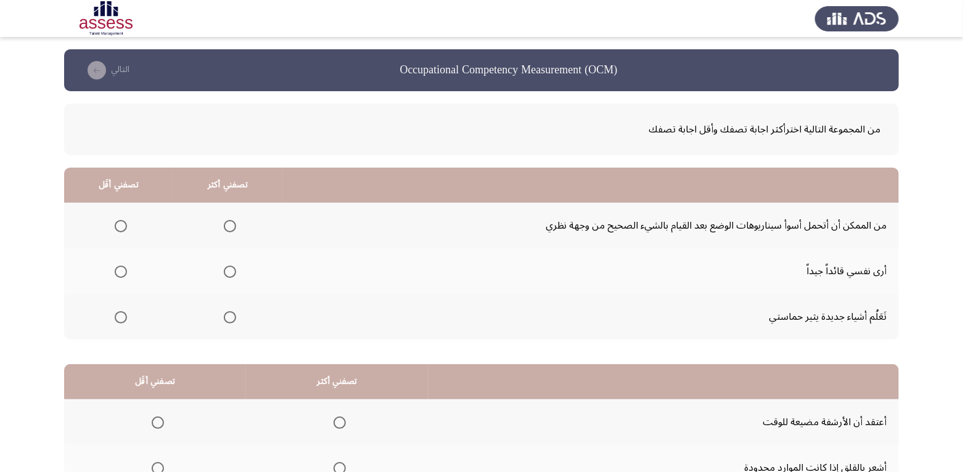
click at [230, 269] on span "Select an option" at bounding box center [230, 272] width 12 height 12
click at [230, 269] on input "Select an option" at bounding box center [230, 272] width 12 height 12
click at [123, 227] on span "Select an option" at bounding box center [121, 226] width 12 height 12
click at [123, 227] on input "Select an option" at bounding box center [121, 226] width 12 height 12
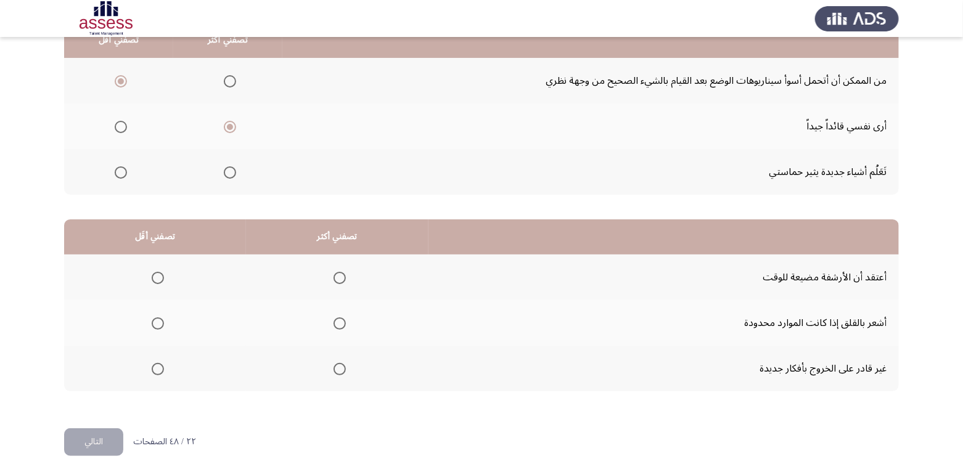
scroll to position [148, 0]
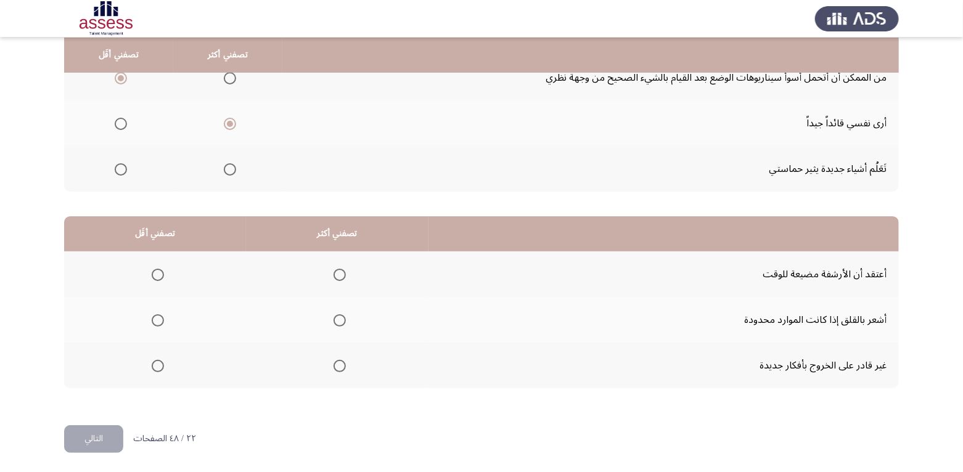
click at [153, 318] on span "Select an option" at bounding box center [158, 320] width 12 height 12
click at [153, 318] on input "Select an option" at bounding box center [158, 320] width 12 height 12
click at [338, 276] on span "Select an option" at bounding box center [339, 275] width 12 height 12
click at [338, 276] on input "Select an option" at bounding box center [339, 275] width 12 height 12
click at [91, 433] on button "التالي" at bounding box center [93, 439] width 59 height 28
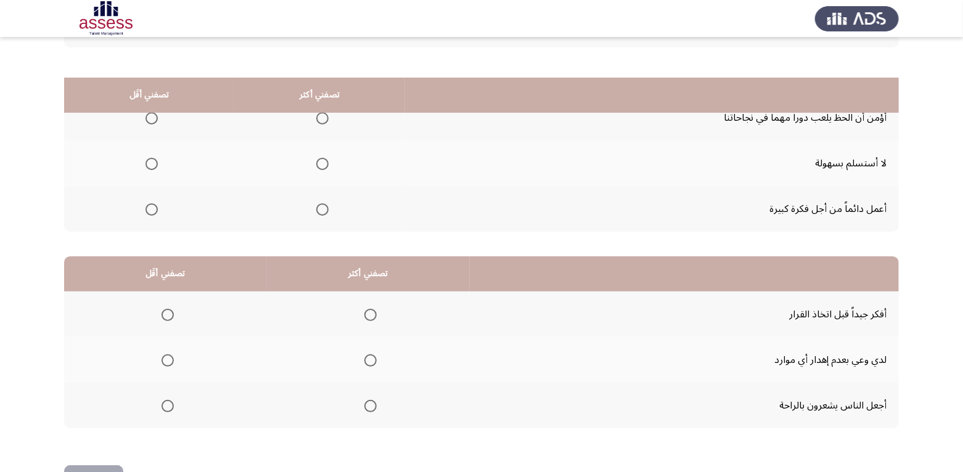
scroll to position [86, 0]
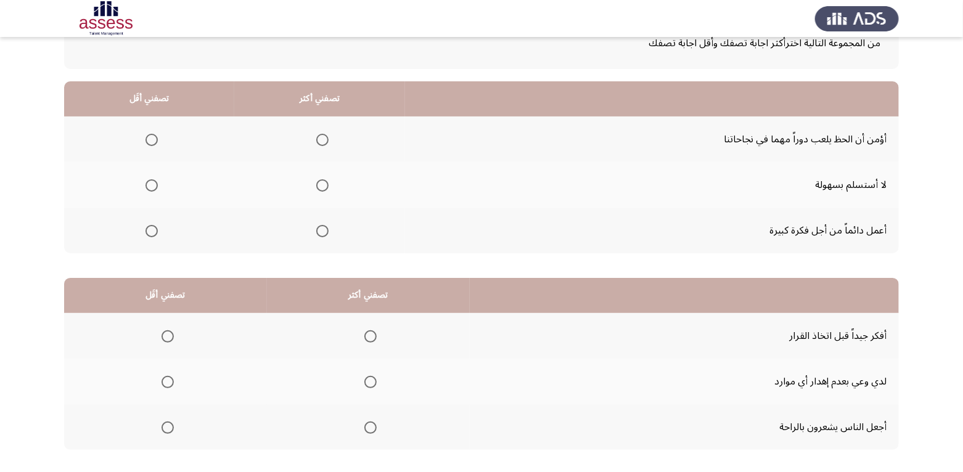
click at [319, 229] on span "Select an option" at bounding box center [322, 231] width 12 height 12
click at [319, 229] on input "Select an option" at bounding box center [322, 231] width 12 height 12
click at [151, 138] on span "Select an option" at bounding box center [151, 140] width 12 height 12
click at [151, 138] on input "Select an option" at bounding box center [151, 140] width 12 height 12
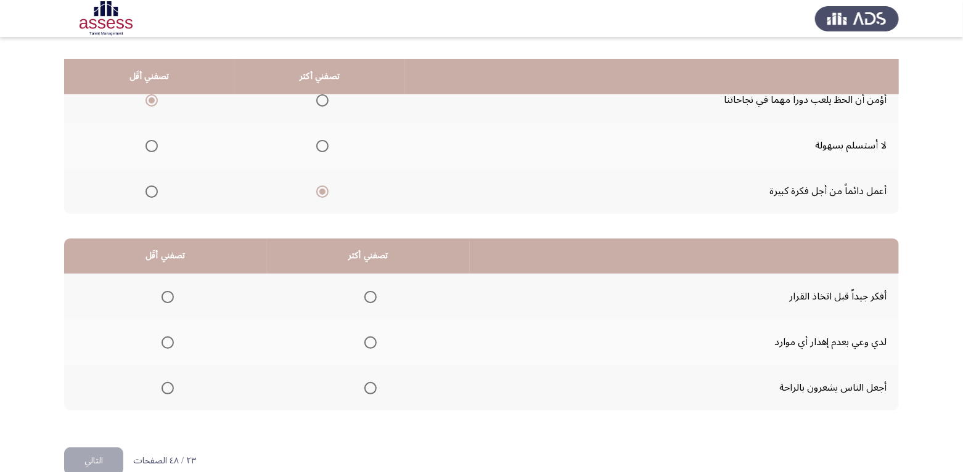
scroll to position [148, 0]
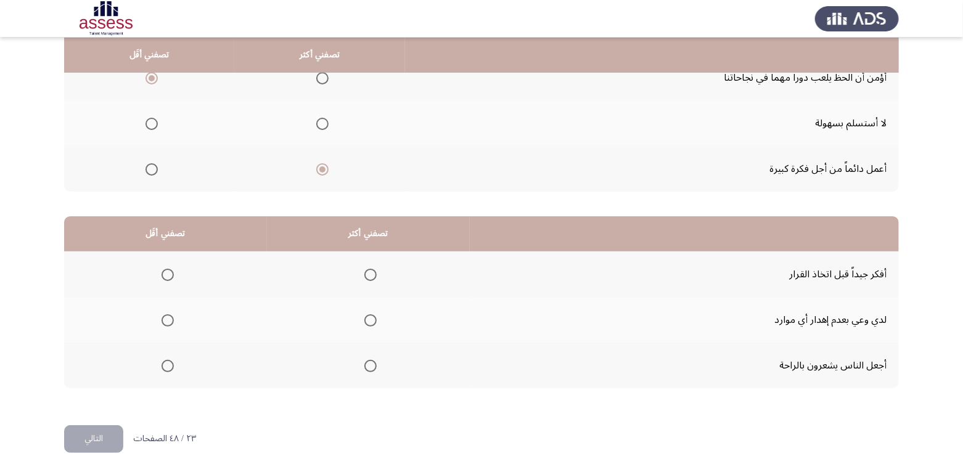
click at [365, 276] on span "Select an option" at bounding box center [370, 275] width 12 height 12
click at [365, 276] on input "Select an option" at bounding box center [370, 275] width 12 height 12
click at [153, 365] on th at bounding box center [165, 366] width 203 height 46
click at [163, 367] on span "Select an option" at bounding box center [167, 366] width 12 height 12
click at [163, 367] on input "Select an option" at bounding box center [167, 366] width 12 height 12
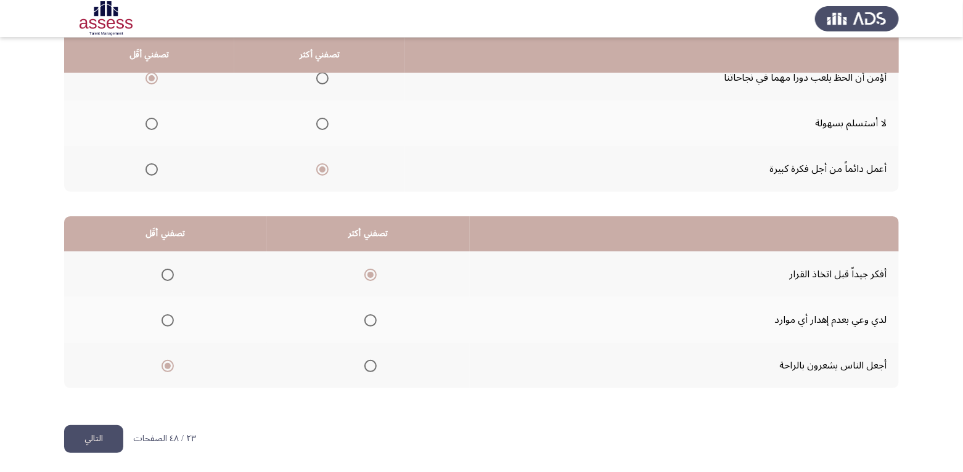
click at [105, 441] on button "التالي" at bounding box center [93, 439] width 59 height 28
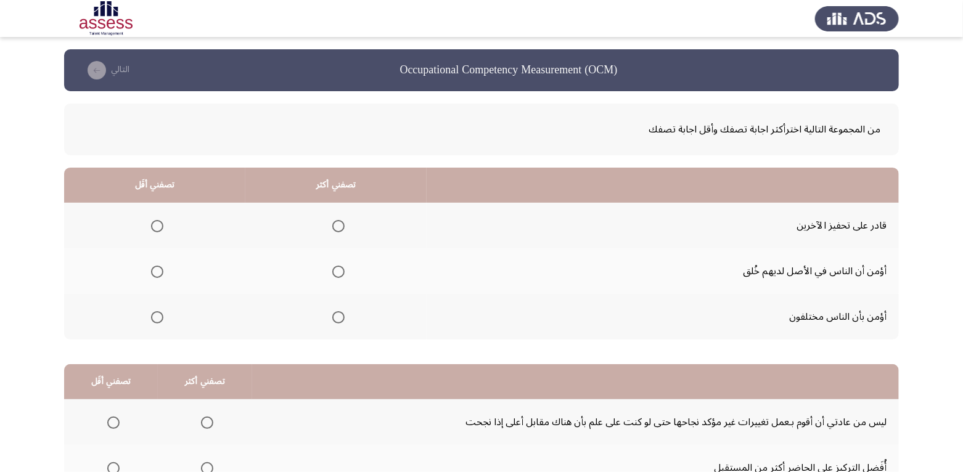
scroll to position [62, 0]
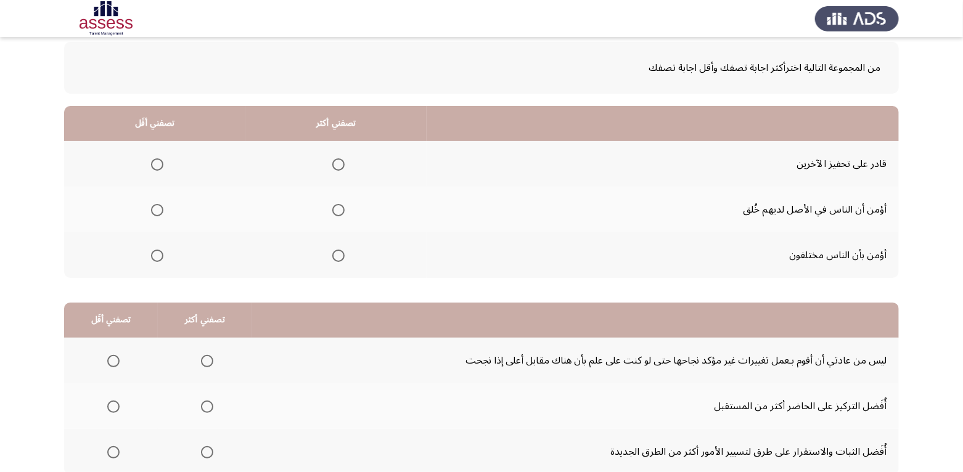
click at [152, 206] on span "Select an option" at bounding box center [157, 210] width 12 height 12
click at [152, 206] on input "Select an option" at bounding box center [157, 210] width 12 height 12
click at [336, 169] on span "Select an option" at bounding box center [338, 164] width 12 height 12
click at [336, 169] on input "Select an option" at bounding box center [338, 164] width 12 height 12
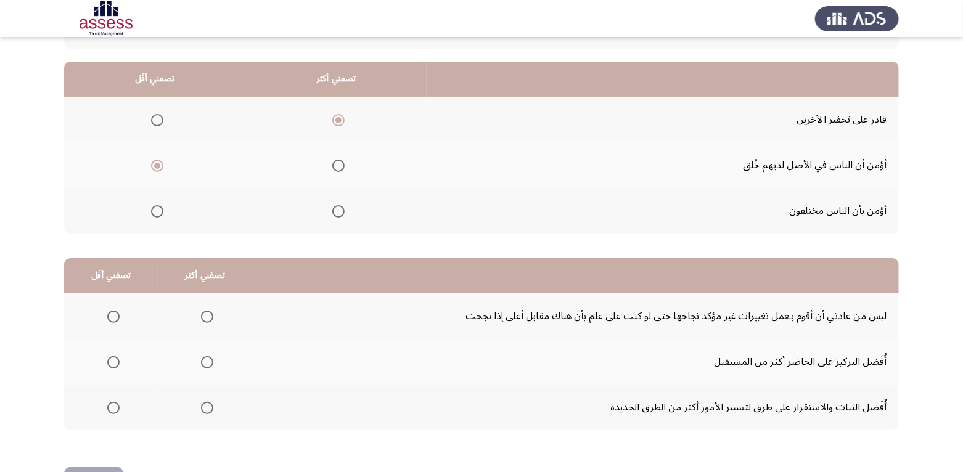
scroll to position [148, 0]
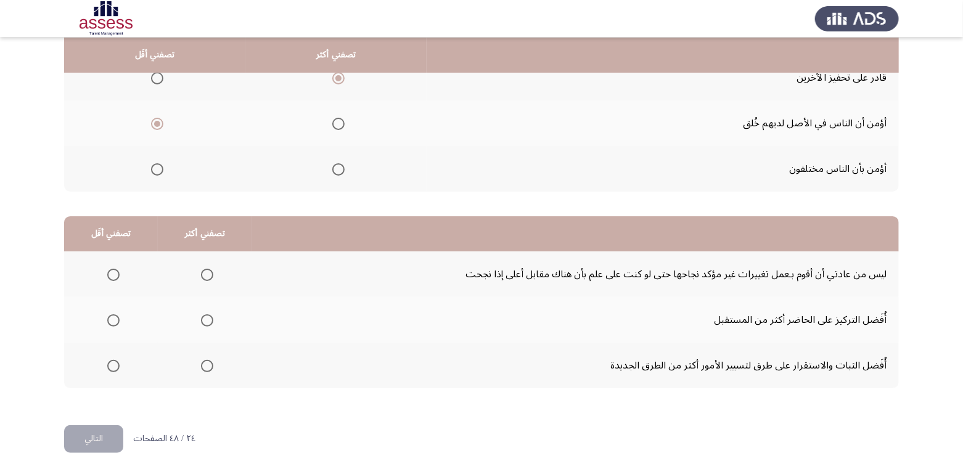
click at [111, 316] on span "Select an option" at bounding box center [113, 320] width 12 height 12
click at [111, 316] on input "Select an option" at bounding box center [113, 320] width 12 height 12
click at [213, 273] on th at bounding box center [205, 274] width 94 height 46
click at [206, 272] on span "Select an option" at bounding box center [207, 275] width 12 height 12
click at [206, 272] on input "Select an option" at bounding box center [207, 275] width 12 height 12
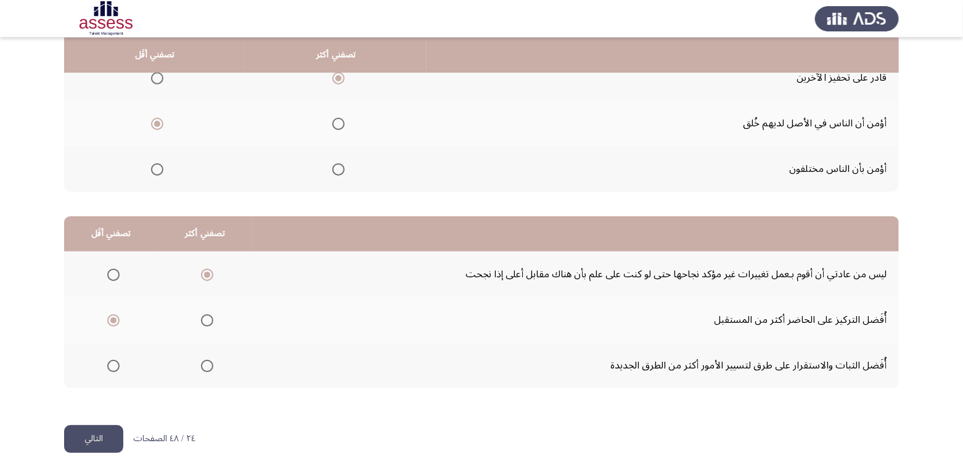
click at [80, 434] on button "التالي" at bounding box center [93, 439] width 59 height 28
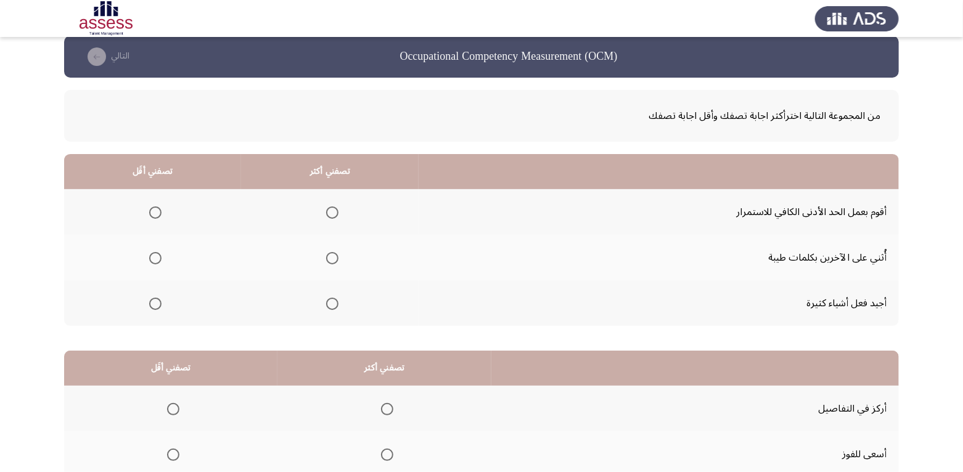
scroll to position [0, 0]
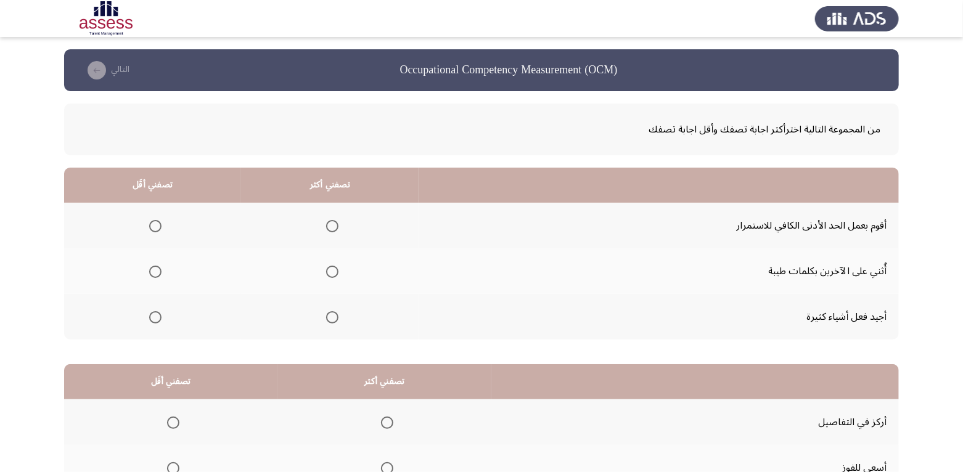
click at [152, 227] on span "Select an option" at bounding box center [155, 226] width 12 height 12
click at [152, 227] on input "Select an option" at bounding box center [155, 226] width 12 height 12
click at [337, 272] on th at bounding box center [329, 271] width 177 height 46
click at [332, 271] on span "Select an option" at bounding box center [332, 272] width 12 height 12
click at [332, 271] on input "Select an option" at bounding box center [332, 272] width 12 height 12
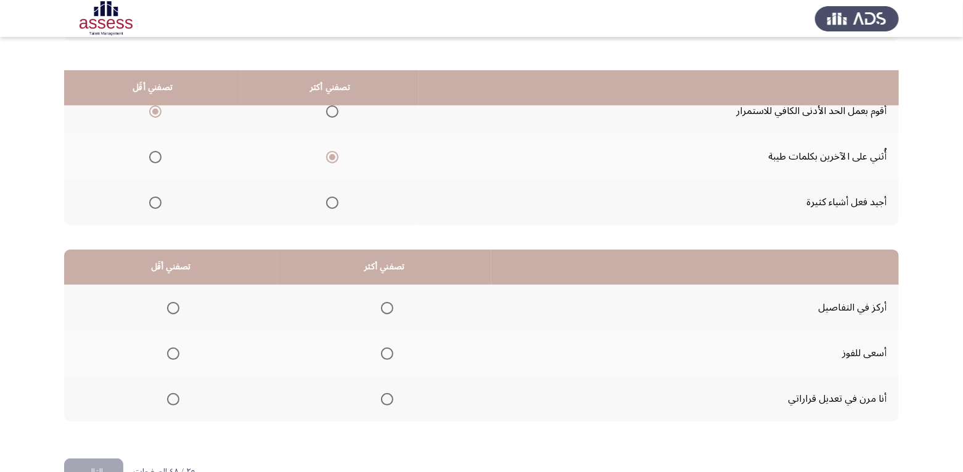
scroll to position [148, 0]
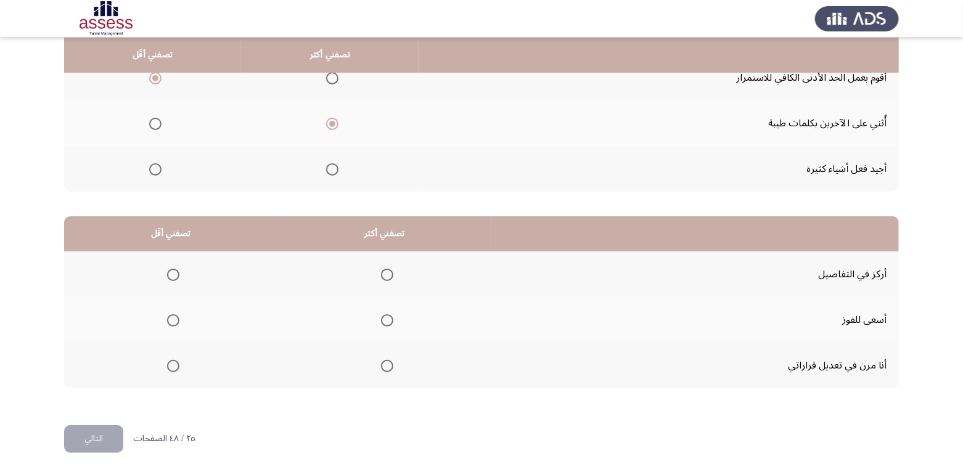
click at [385, 321] on span "Select an option" at bounding box center [387, 320] width 12 height 12
click at [385, 321] on input "Select an option" at bounding box center [387, 320] width 12 height 12
click at [177, 277] on span "Select an option" at bounding box center [173, 275] width 12 height 12
click at [177, 277] on input "Select an option" at bounding box center [173, 275] width 12 height 12
click at [78, 444] on button "التالي" at bounding box center [93, 439] width 59 height 28
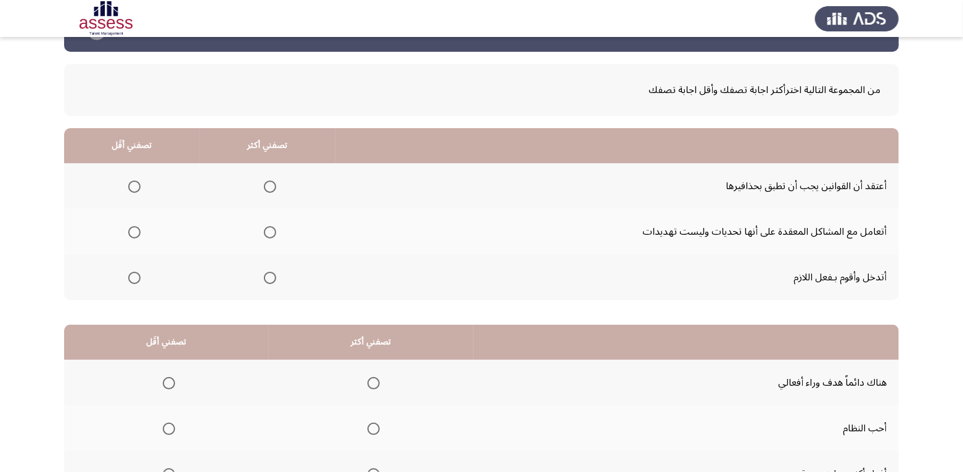
scroll to position [62, 0]
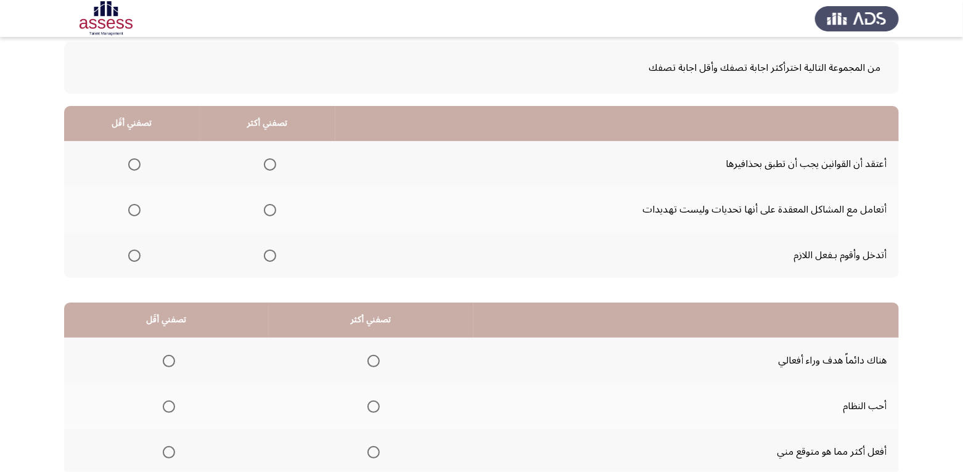
click at [271, 256] on span "Select an option" at bounding box center [270, 256] width 12 height 12
click at [271, 256] on input "Select an option" at bounding box center [270, 256] width 12 height 12
click at [132, 165] on span "Select an option" at bounding box center [134, 164] width 12 height 12
click at [132, 165] on input "Select an option" at bounding box center [134, 164] width 12 height 12
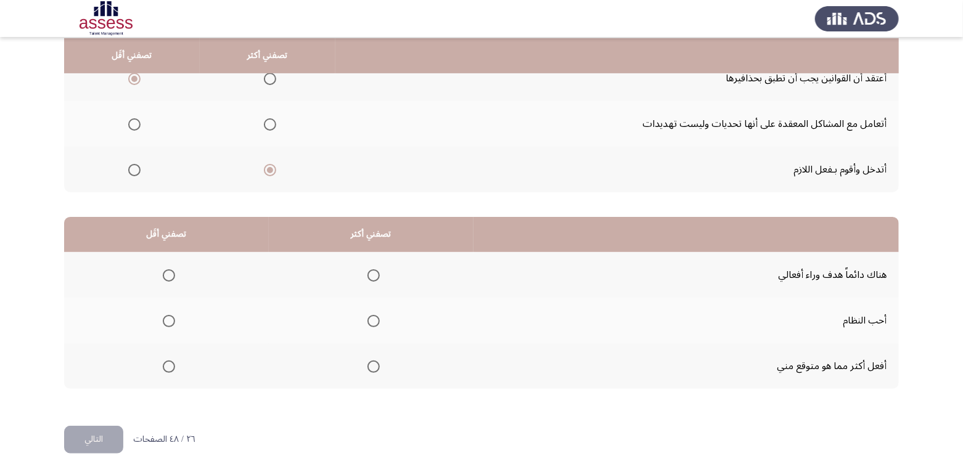
scroll to position [148, 0]
click at [371, 271] on span "Select an option" at bounding box center [373, 275] width 12 height 12
click at [371, 271] on input "Select an option" at bounding box center [373, 275] width 12 height 12
click at [167, 367] on span "Select an option" at bounding box center [169, 366] width 12 height 12
click at [167, 367] on input "Select an option" at bounding box center [169, 366] width 12 height 12
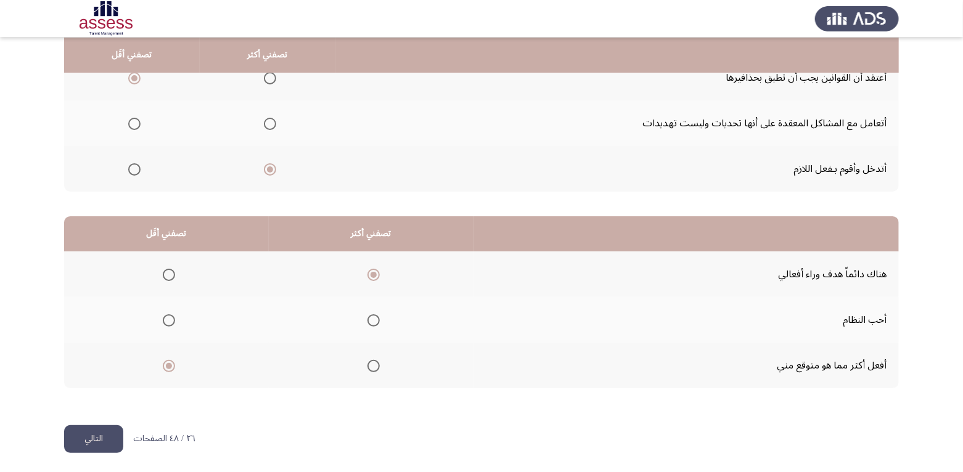
click at [88, 439] on button "التالي" at bounding box center [93, 439] width 59 height 28
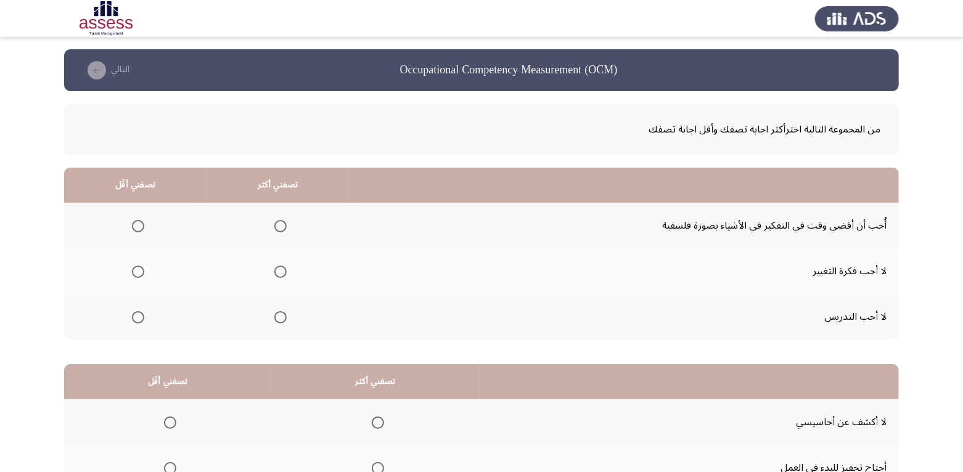
scroll to position [62, 0]
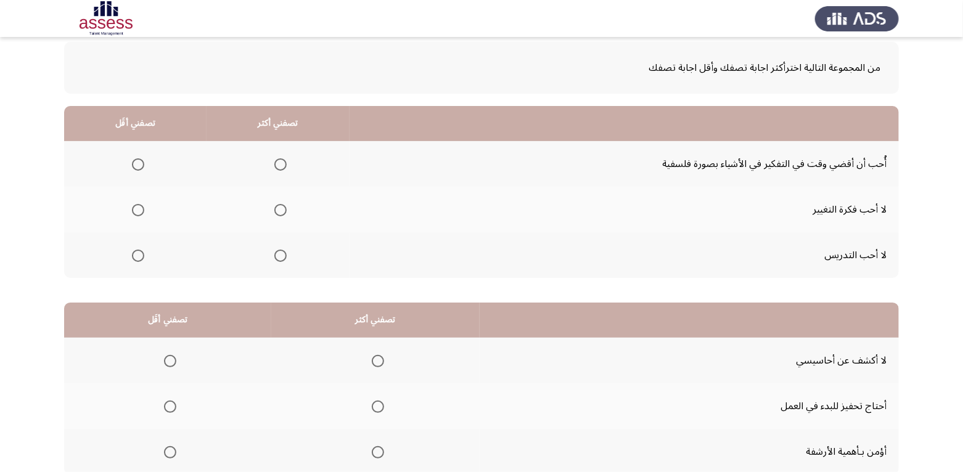
click at [280, 166] on span "Select an option" at bounding box center [280, 164] width 12 height 12
click at [280, 166] on input "Select an option" at bounding box center [280, 164] width 12 height 12
click at [136, 256] on span "Select an option" at bounding box center [138, 256] width 12 height 12
click at [136, 256] on input "Select an option" at bounding box center [138, 256] width 12 height 12
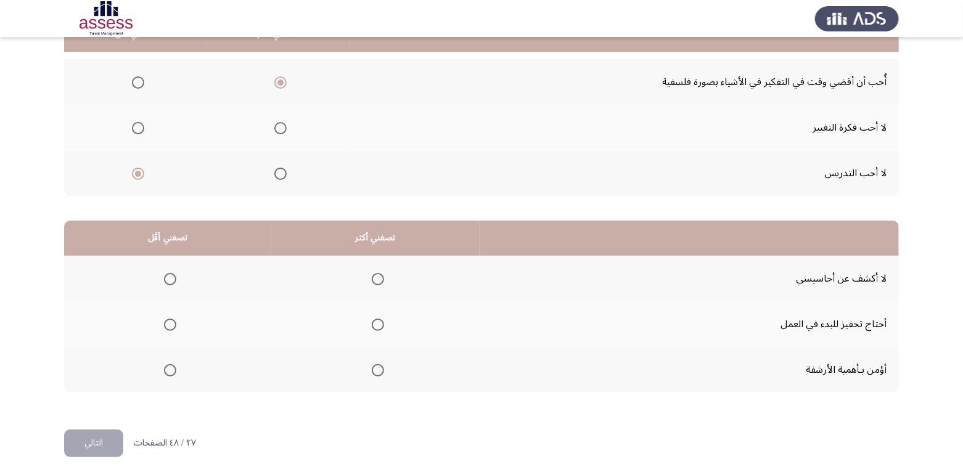
scroll to position [148, 0]
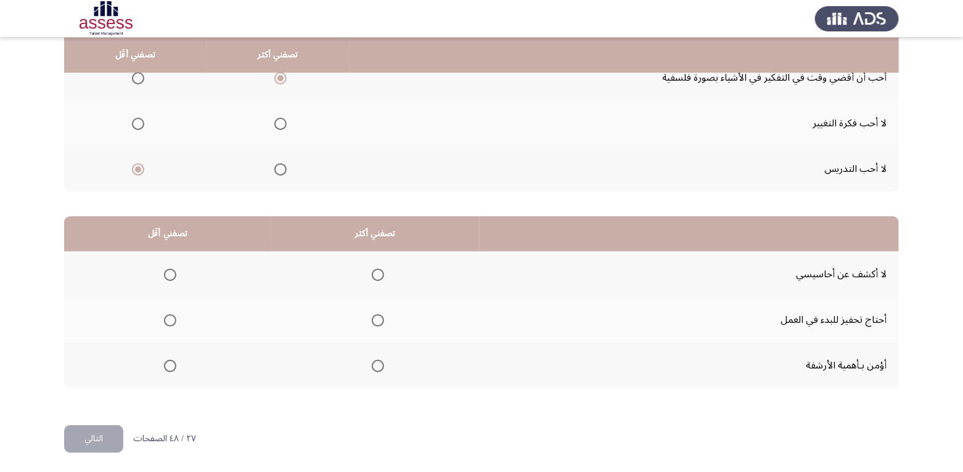
click at [374, 324] on span "Select an option" at bounding box center [378, 320] width 12 height 12
click at [374, 324] on input "Select an option" at bounding box center [378, 320] width 12 height 12
click at [168, 275] on span "Select an option" at bounding box center [170, 275] width 12 height 12
click at [168, 275] on input "Select an option" at bounding box center [170, 275] width 12 height 12
click at [100, 437] on button "التالي" at bounding box center [93, 439] width 59 height 28
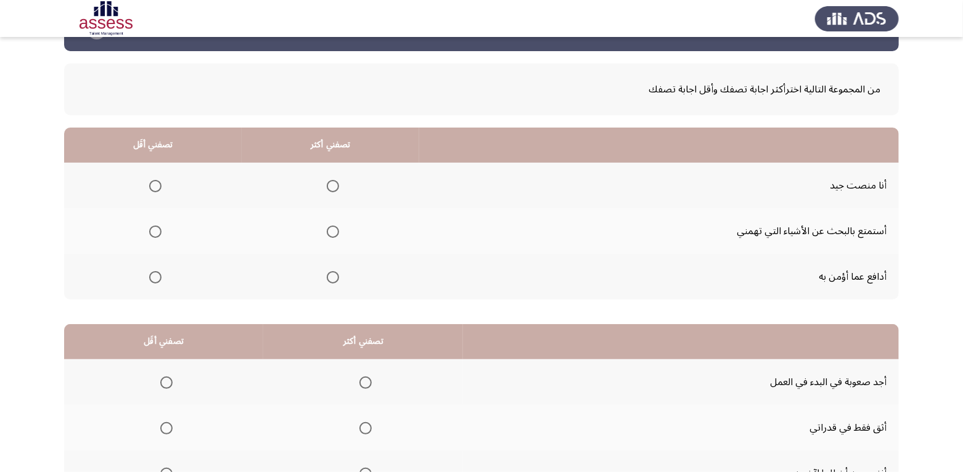
scroll to position [62, 0]
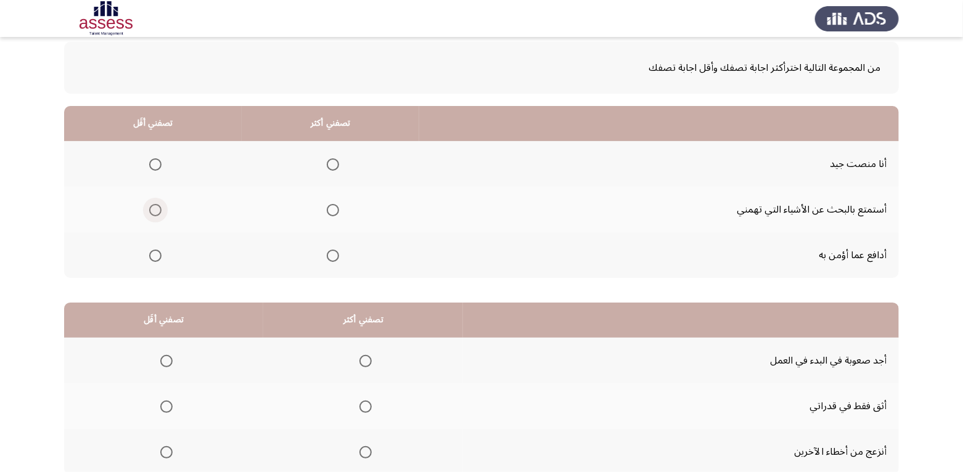
click at [155, 210] on span "Select an option" at bounding box center [155, 210] width 12 height 12
click at [155, 210] on input "Select an option" at bounding box center [155, 210] width 12 height 12
click at [332, 255] on span "Select an option" at bounding box center [333, 256] width 12 height 12
click at [332, 255] on input "Select an option" at bounding box center [333, 256] width 12 height 12
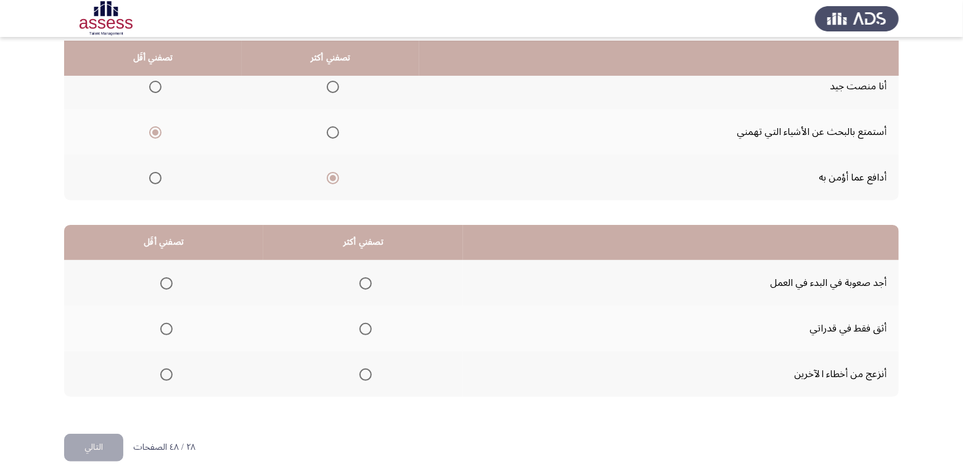
scroll to position [148, 0]
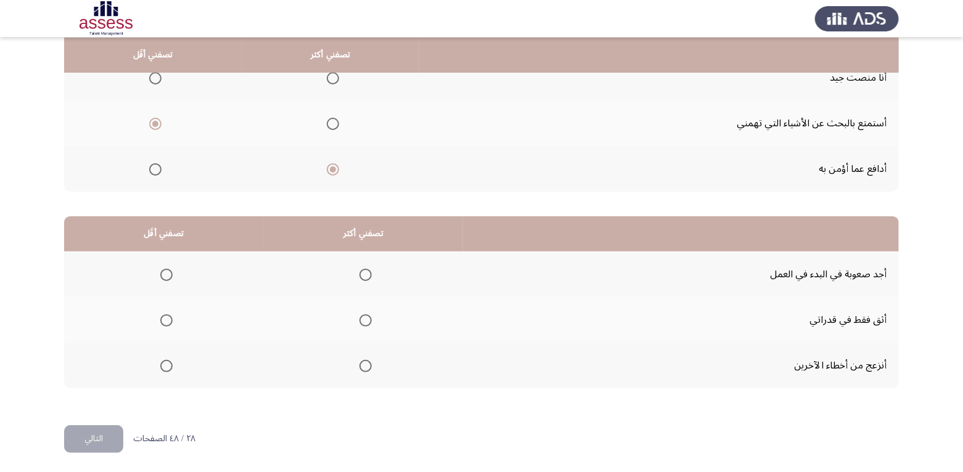
click at [167, 272] on span "Select an option" at bounding box center [166, 275] width 12 height 12
click at [167, 272] on input "Select an option" at bounding box center [166, 275] width 12 height 12
click at [372, 358] on th at bounding box center [363, 366] width 200 height 46
click at [369, 358] on th at bounding box center [363, 366] width 200 height 46
click at [362, 368] on span "Select an option" at bounding box center [365, 366] width 12 height 12
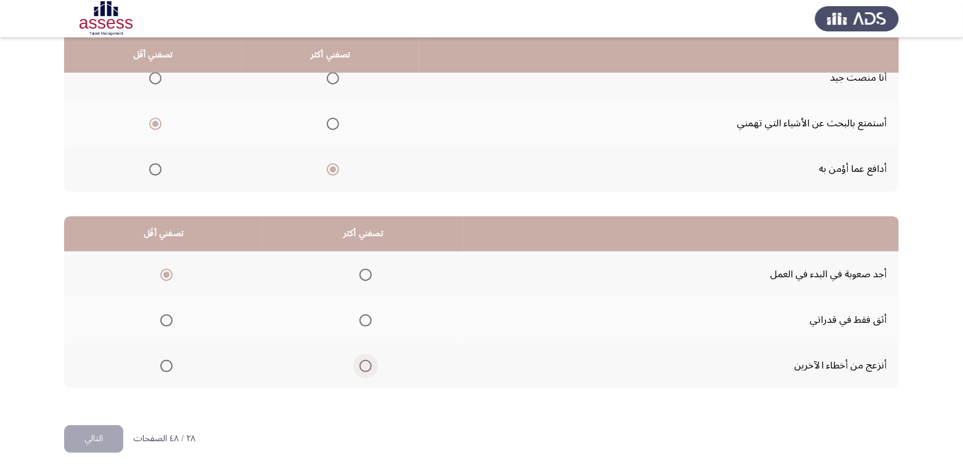
click at [362, 368] on input "Select an option" at bounding box center [365, 366] width 12 height 12
click at [100, 433] on button "التالي" at bounding box center [93, 439] width 59 height 28
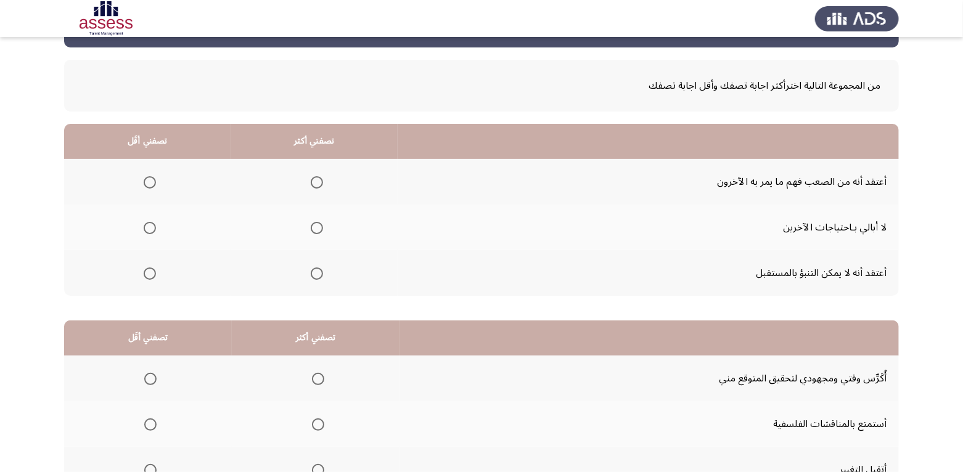
scroll to position [62, 0]
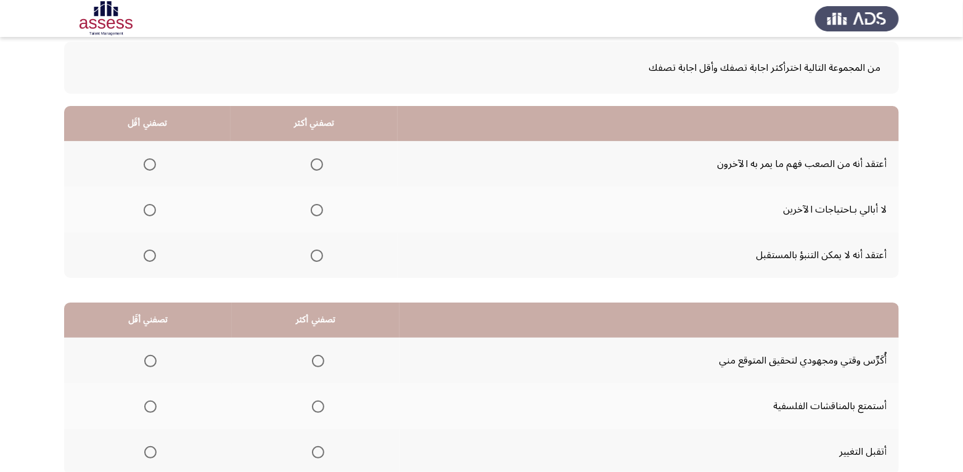
click at [155, 209] on span "Select an option" at bounding box center [150, 210] width 12 height 12
click at [155, 209] on input "Select an option" at bounding box center [150, 210] width 12 height 12
click at [322, 255] on th at bounding box center [313, 255] width 167 height 46
click at [320, 256] on span "Select an option" at bounding box center [317, 256] width 12 height 12
click at [320, 256] on input "Select an option" at bounding box center [317, 256] width 12 height 12
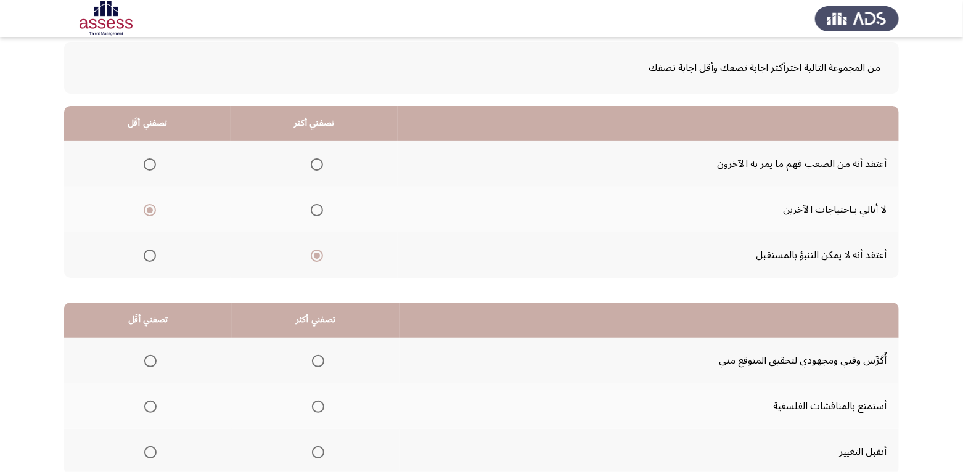
scroll to position [123, 0]
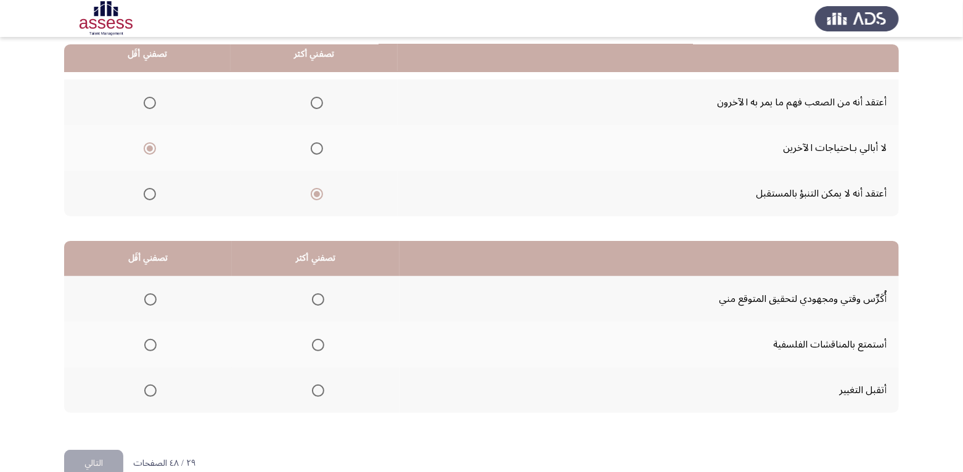
click at [317, 345] on span "Select an option" at bounding box center [318, 345] width 12 height 12
click at [317, 345] on input "Select an option" at bounding box center [318, 345] width 12 height 12
click at [150, 388] on span "Select an option" at bounding box center [150, 391] width 12 height 12
click at [150, 388] on input "Select an option" at bounding box center [150, 391] width 12 height 12
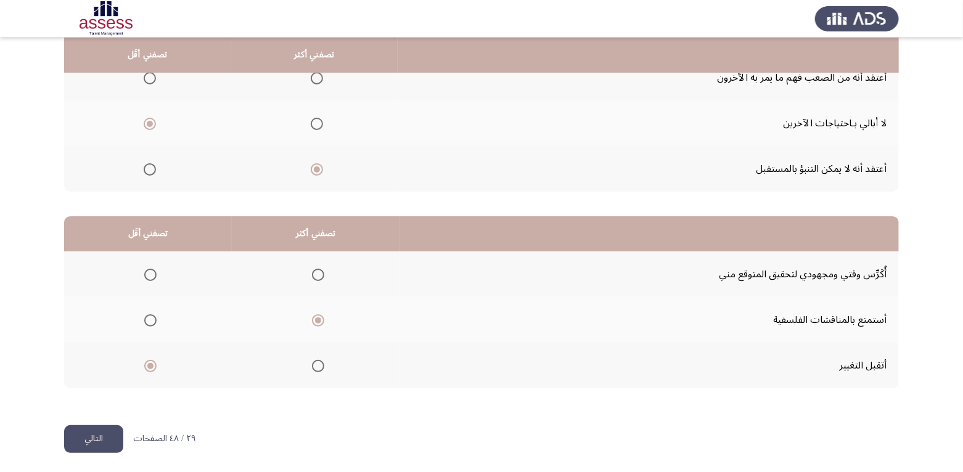
click at [102, 436] on button "التالي" at bounding box center [93, 439] width 59 height 28
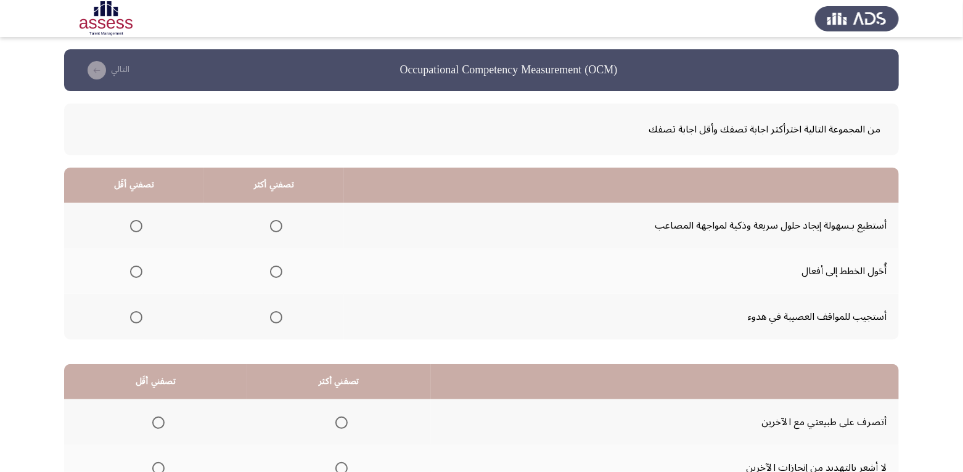
scroll to position [62, 0]
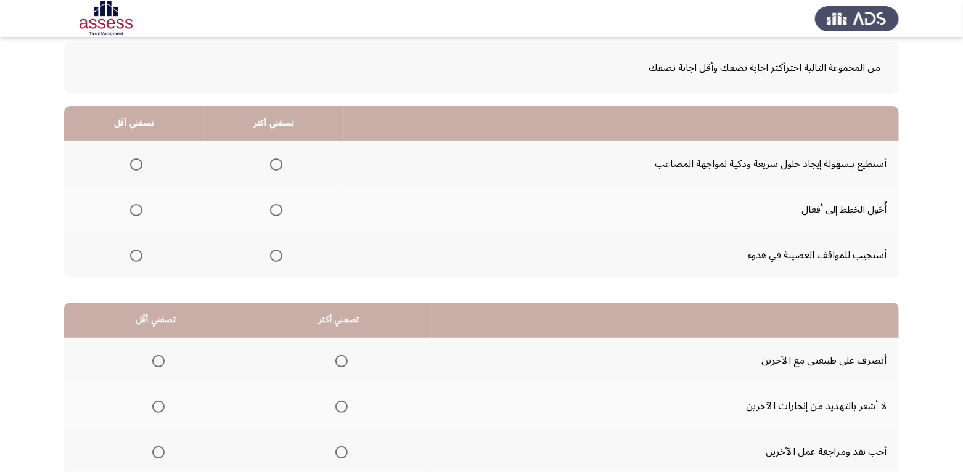
click at [274, 258] on span "Select an option" at bounding box center [276, 256] width 12 height 12
click at [274, 258] on input "Select an option" at bounding box center [276, 256] width 12 height 12
click at [139, 164] on span "Select an option" at bounding box center [136, 164] width 12 height 12
click at [139, 164] on input "Select an option" at bounding box center [136, 164] width 12 height 12
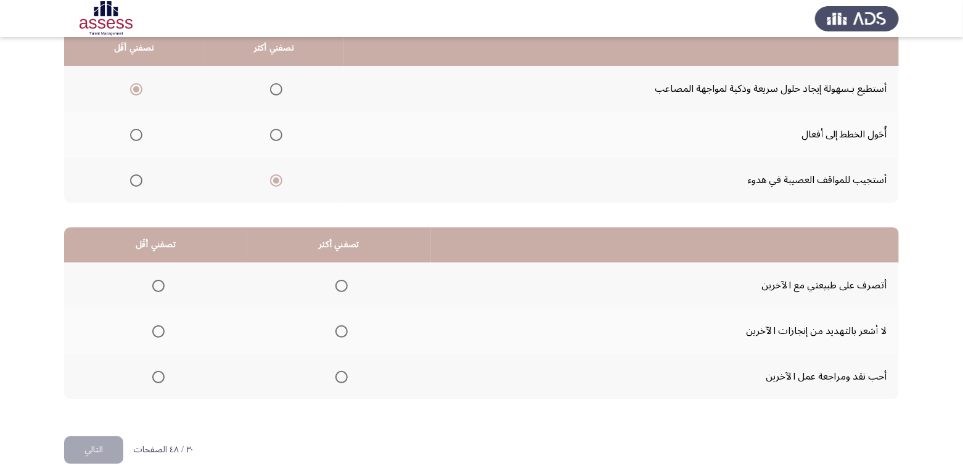
scroll to position [148, 0]
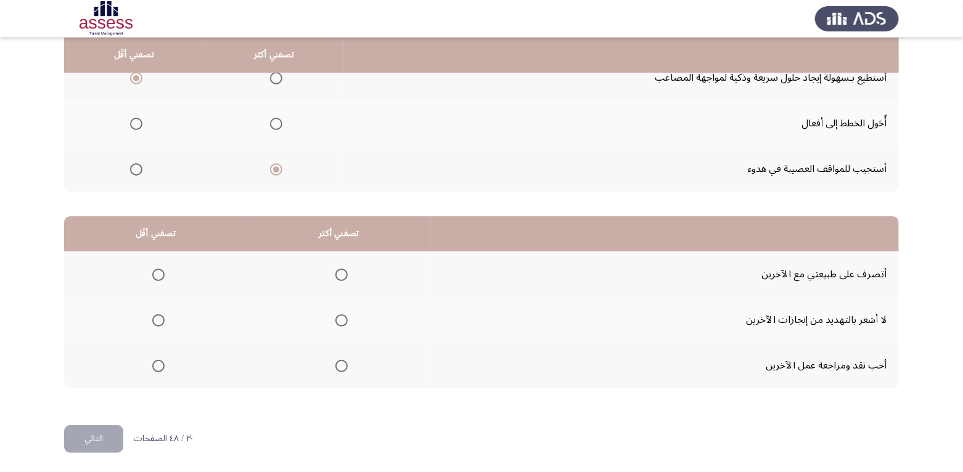
click at [341, 272] on span "Select an option" at bounding box center [341, 275] width 12 height 12
click at [341, 272] on input "Select an option" at bounding box center [341, 275] width 12 height 12
click at [161, 362] on span "Select an option" at bounding box center [158, 366] width 12 height 12
click at [161, 362] on input "Select an option" at bounding box center [158, 366] width 12 height 12
click at [87, 436] on button "التالي" at bounding box center [93, 439] width 59 height 28
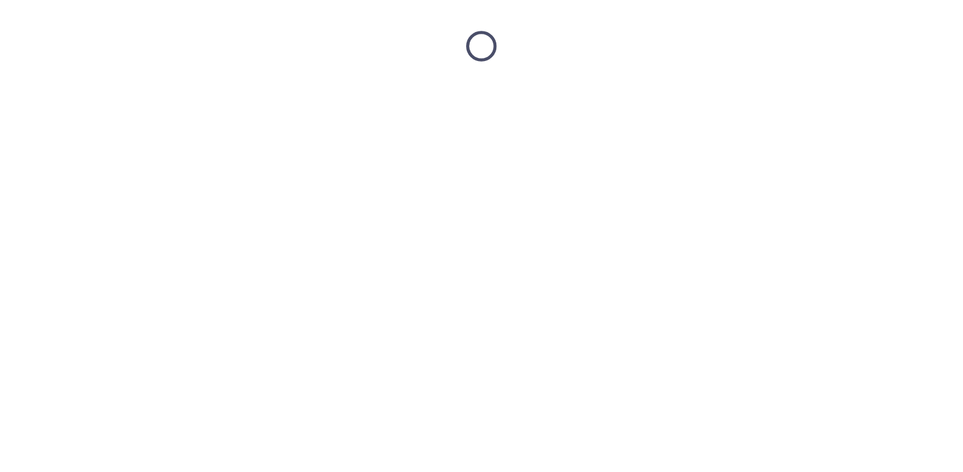
scroll to position [0, 0]
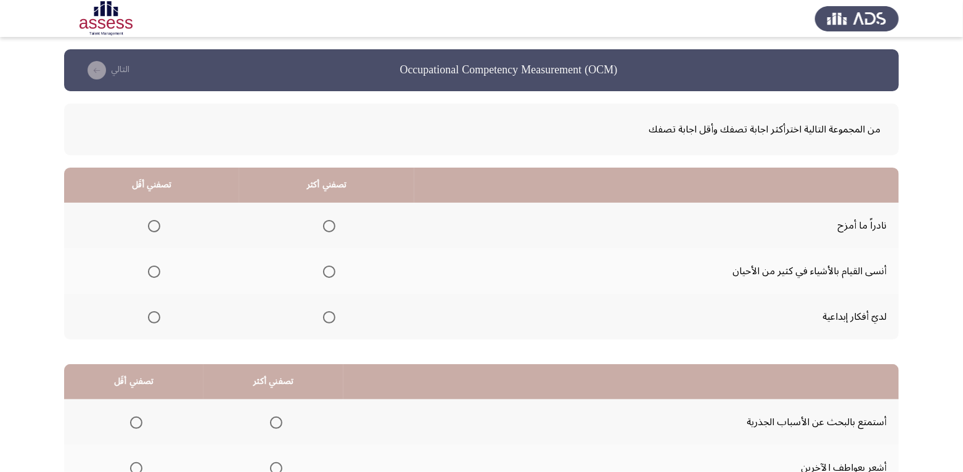
click at [150, 227] on span "Select an option" at bounding box center [154, 226] width 12 height 12
click at [150, 227] on input "Select an option" at bounding box center [154, 226] width 12 height 12
click at [323, 321] on span "Select an option" at bounding box center [329, 317] width 12 height 12
click at [323, 321] on input "Select an option" at bounding box center [329, 317] width 12 height 12
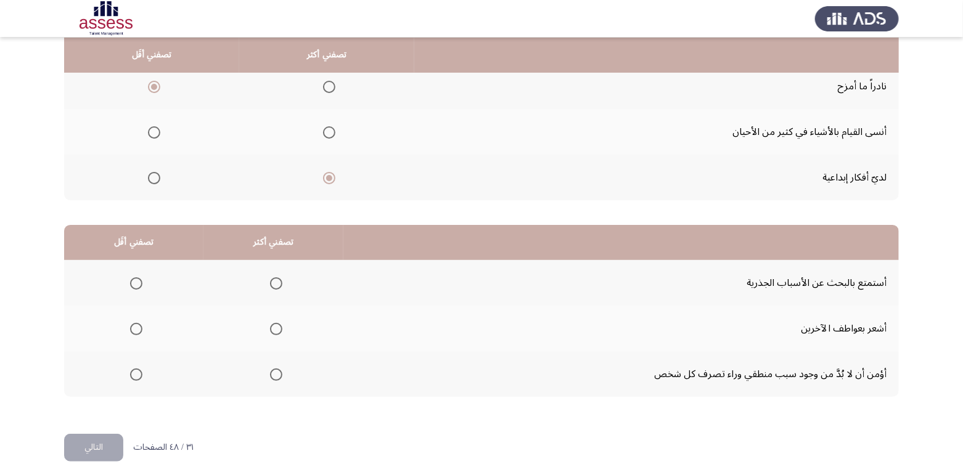
scroll to position [148, 0]
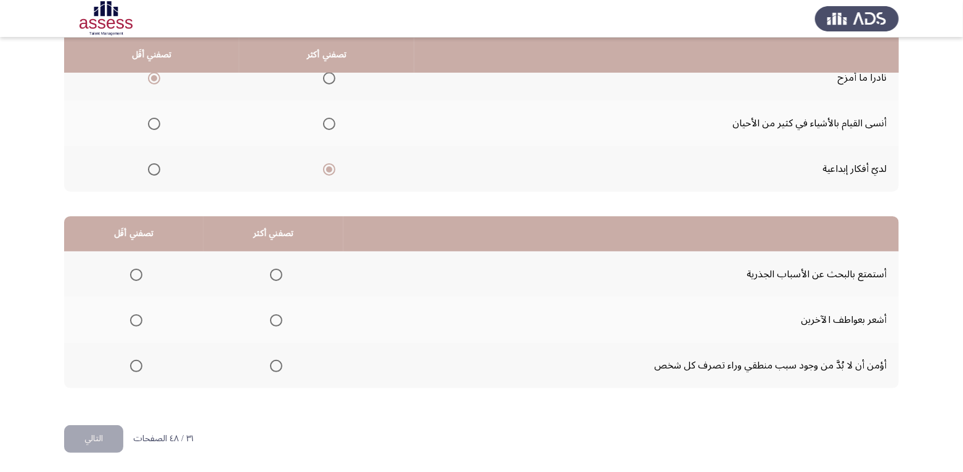
click at [330, 126] on span "Select an option" at bounding box center [329, 124] width 12 height 12
click at [330, 126] on input "Select an option" at bounding box center [329, 124] width 12 height 12
click at [275, 366] on span "Select an option" at bounding box center [276, 366] width 12 height 12
click at [275, 366] on input "Select an option" at bounding box center [276, 366] width 12 height 12
click at [128, 321] on label "Select an option" at bounding box center [133, 320] width 17 height 12
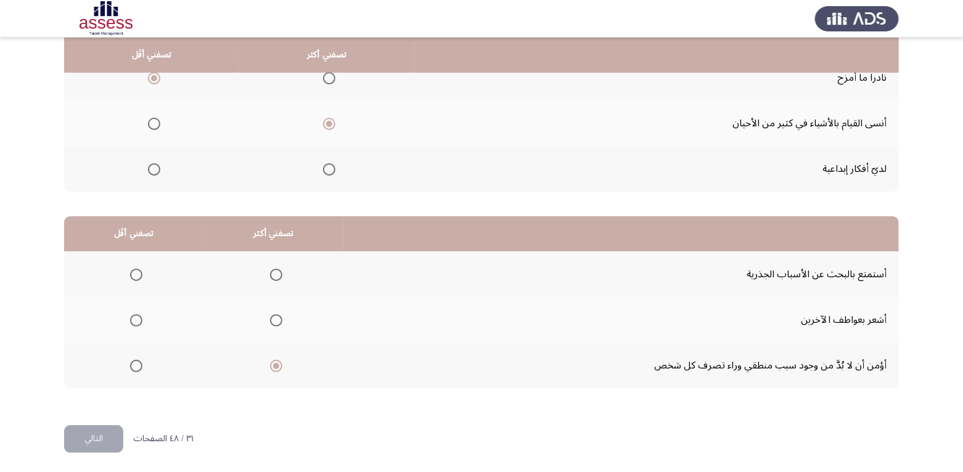
click at [130, 321] on input "Select an option" at bounding box center [136, 320] width 12 height 12
click at [83, 441] on button "التالي" at bounding box center [93, 439] width 59 height 28
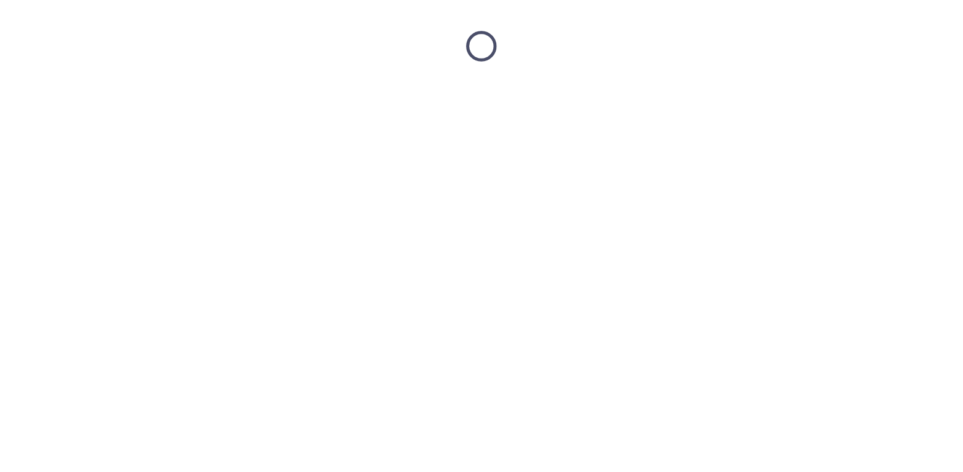
scroll to position [0, 0]
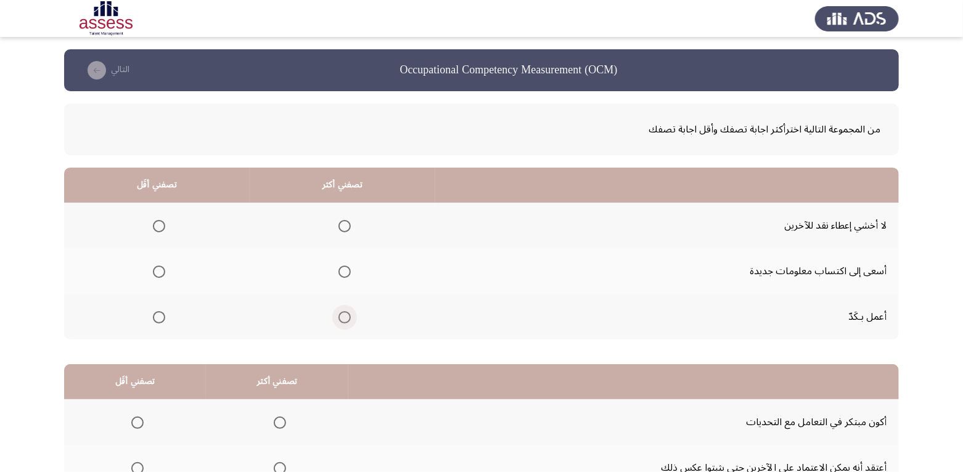
click at [346, 320] on span "Select an option" at bounding box center [344, 317] width 12 height 12
click at [346, 320] on input "Select an option" at bounding box center [344, 317] width 12 height 12
click at [159, 226] on span "Select an option" at bounding box center [159, 226] width 12 height 12
click at [159, 226] on input "Select an option" at bounding box center [159, 226] width 12 height 12
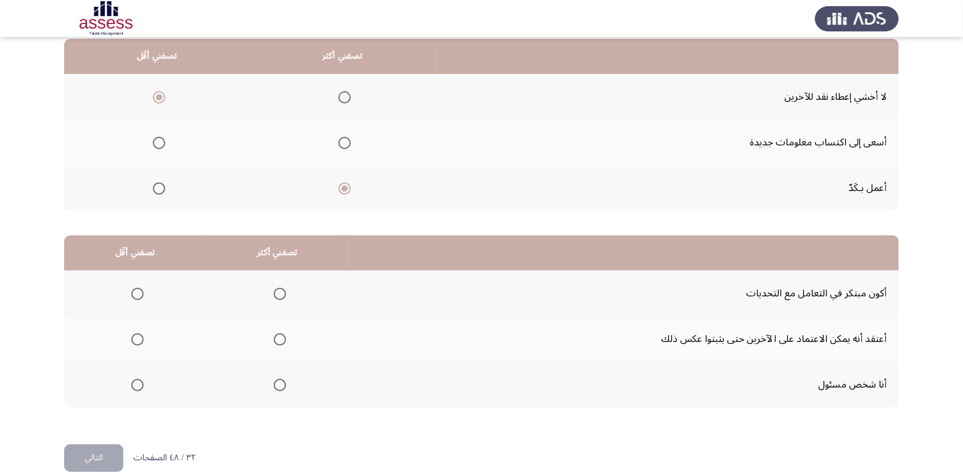
scroll to position [148, 0]
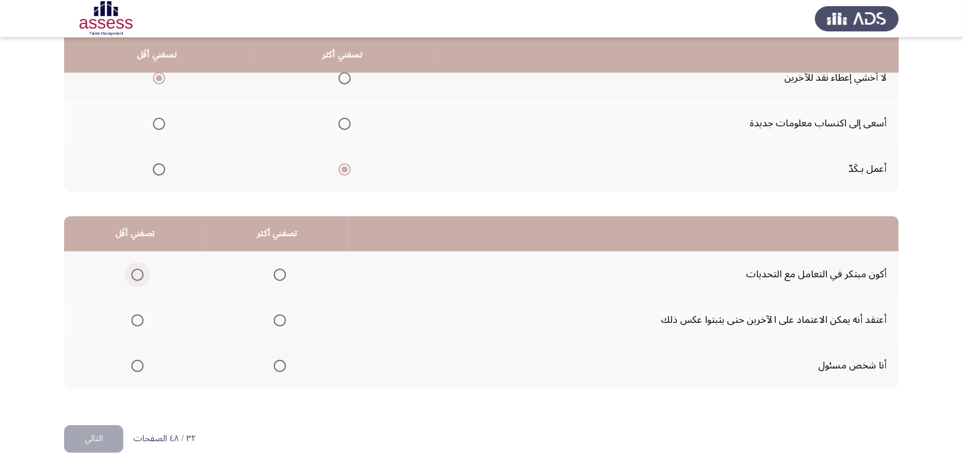
click at [135, 275] on span "Select an option" at bounding box center [137, 275] width 12 height 12
click at [135, 275] on input "Select an option" at bounding box center [137, 275] width 12 height 12
click at [281, 366] on span "Select an option" at bounding box center [280, 366] width 12 height 12
click at [281, 366] on input "Select an option" at bounding box center [280, 366] width 12 height 12
click at [97, 435] on button "التالي" at bounding box center [93, 439] width 59 height 28
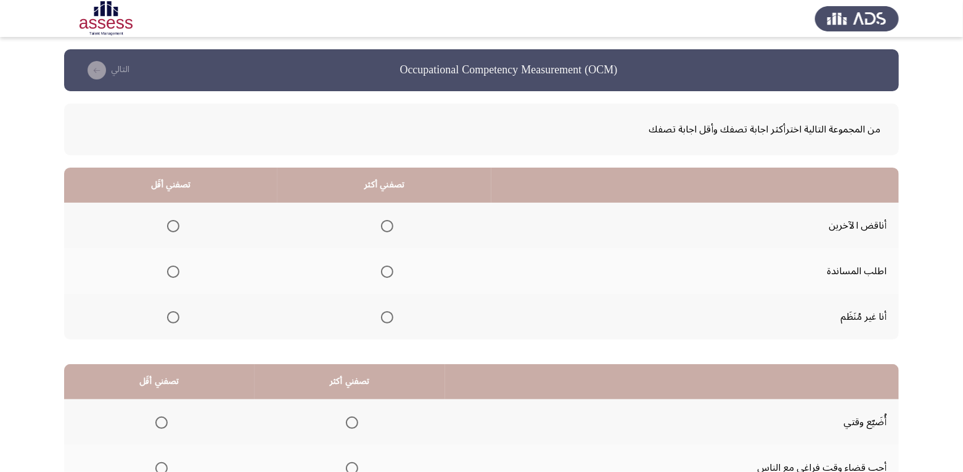
scroll to position [62, 0]
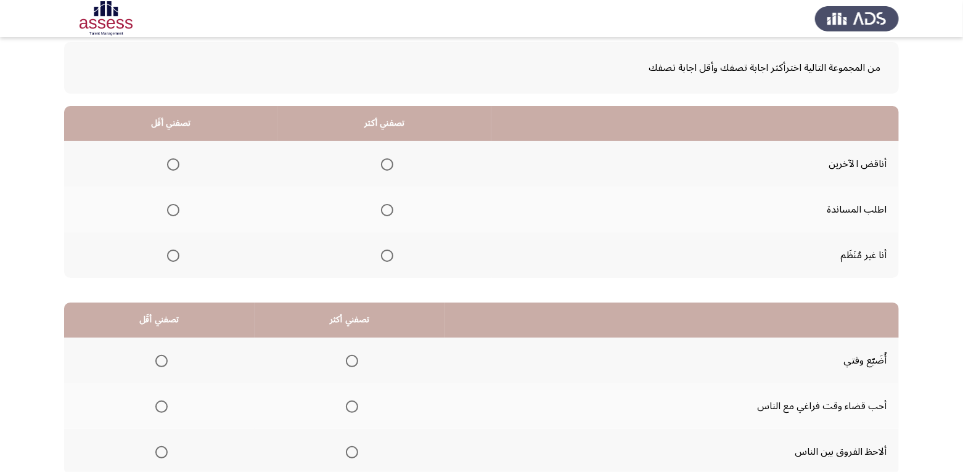
click at [383, 169] on span "Select an option" at bounding box center [387, 164] width 12 height 12
click at [383, 169] on input "Select an option" at bounding box center [387, 164] width 12 height 12
click at [177, 259] on span "Select an option" at bounding box center [173, 256] width 12 height 12
click at [177, 259] on input "Select an option" at bounding box center [173, 256] width 12 height 12
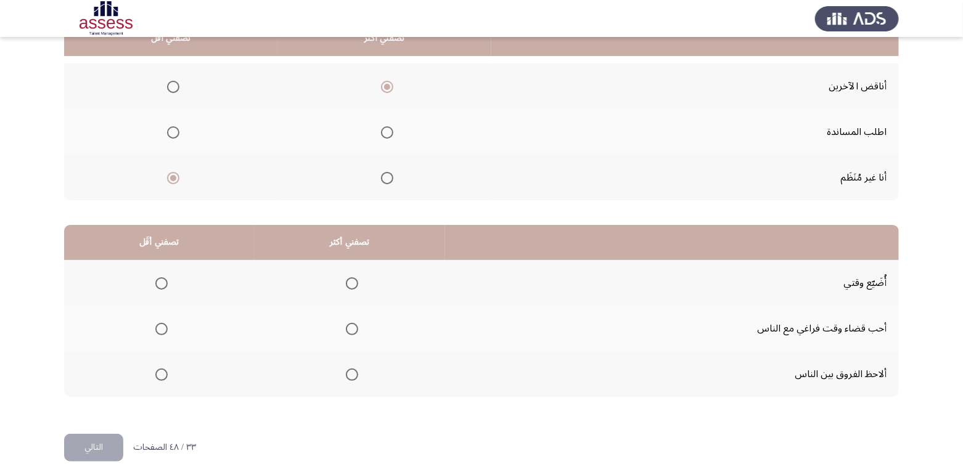
scroll to position [148, 0]
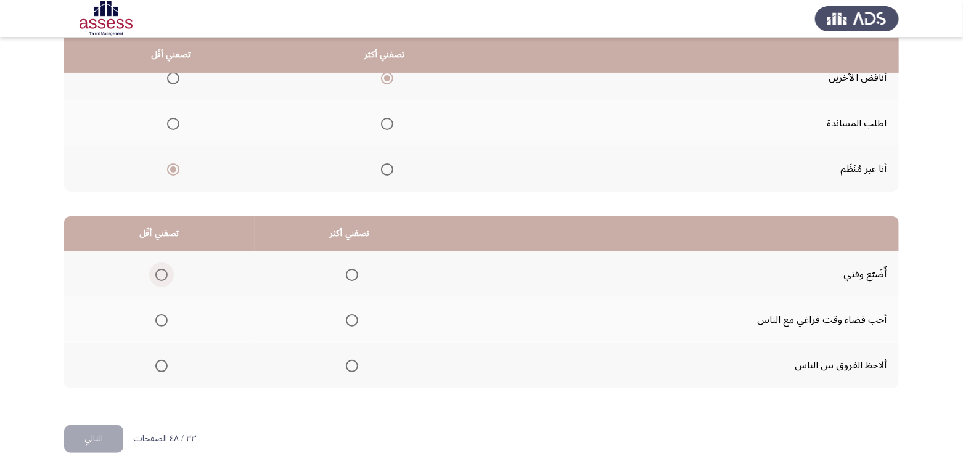
click at [156, 274] on span "Select an option" at bounding box center [161, 275] width 12 height 12
click at [156, 274] on input "Select an option" at bounding box center [161, 275] width 12 height 12
click at [350, 365] on span "Select an option" at bounding box center [352, 366] width 12 height 12
click at [350, 365] on input "Select an option" at bounding box center [352, 366] width 12 height 12
click at [91, 442] on button "التالي" at bounding box center [93, 439] width 59 height 28
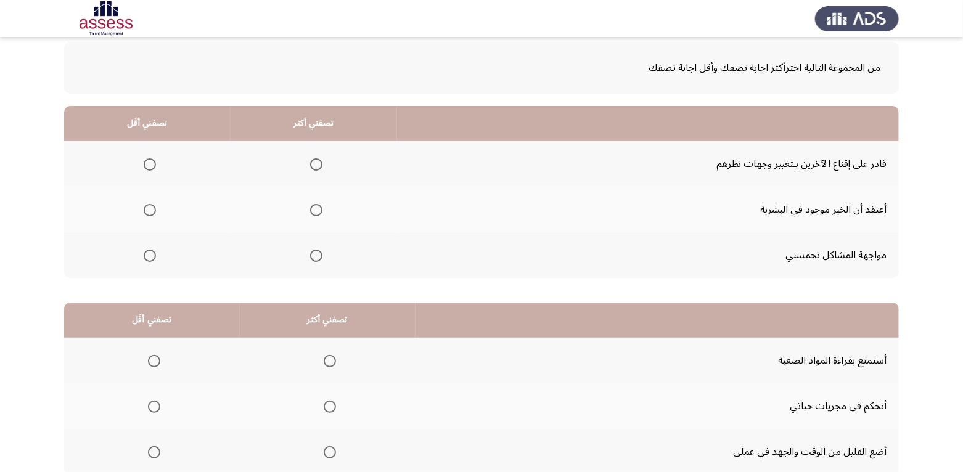
scroll to position [123, 0]
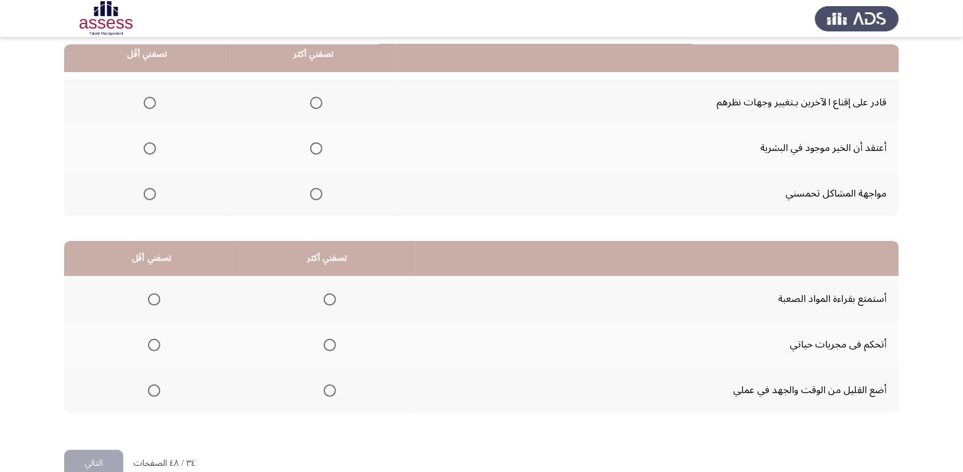
click at [310, 106] on span "Select an option" at bounding box center [316, 103] width 12 height 12
click at [310, 106] on input "Select an option" at bounding box center [316, 103] width 12 height 12
click at [144, 195] on span "Select an option" at bounding box center [150, 194] width 12 height 12
click at [144, 195] on input "Select an option" at bounding box center [150, 194] width 12 height 12
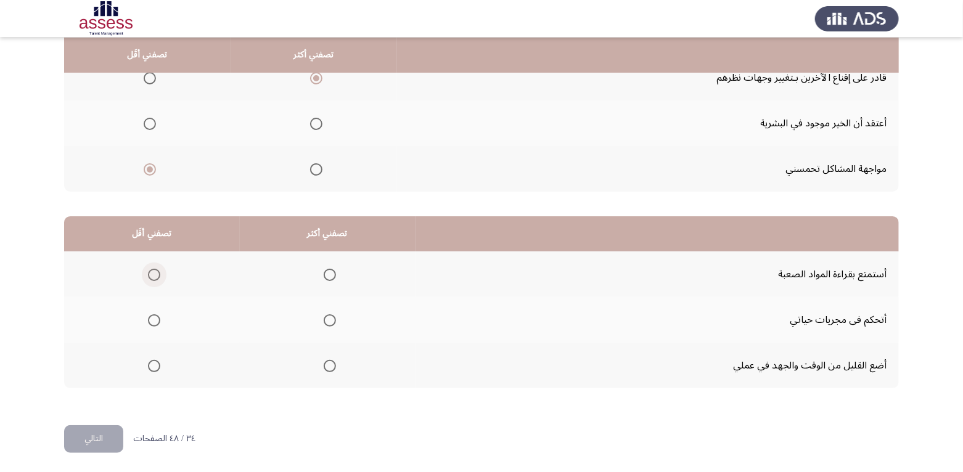
click at [155, 274] on span "Select an option" at bounding box center [154, 275] width 12 height 12
click at [155, 274] on input "Select an option" at bounding box center [154, 275] width 12 height 12
click at [329, 316] on span "Select an option" at bounding box center [330, 320] width 12 height 12
click at [329, 316] on input "Select an option" at bounding box center [330, 320] width 12 height 12
click at [152, 367] on span "Select an option" at bounding box center [154, 366] width 12 height 12
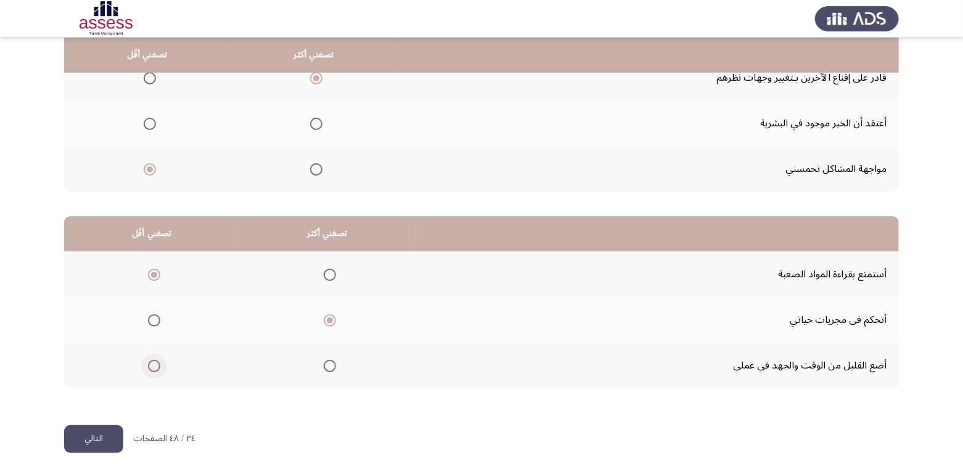
click at [152, 367] on input "Select an option" at bounding box center [154, 366] width 12 height 12
click at [107, 433] on button "التالي" at bounding box center [93, 439] width 59 height 28
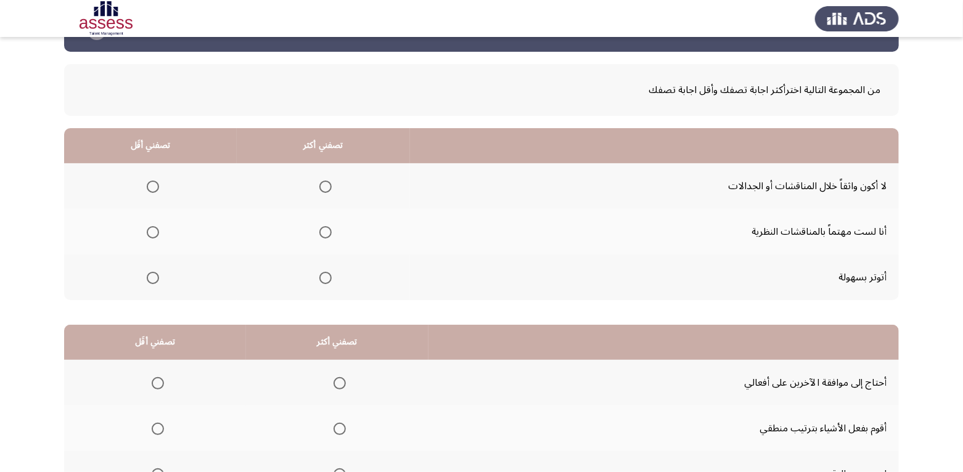
scroll to position [62, 0]
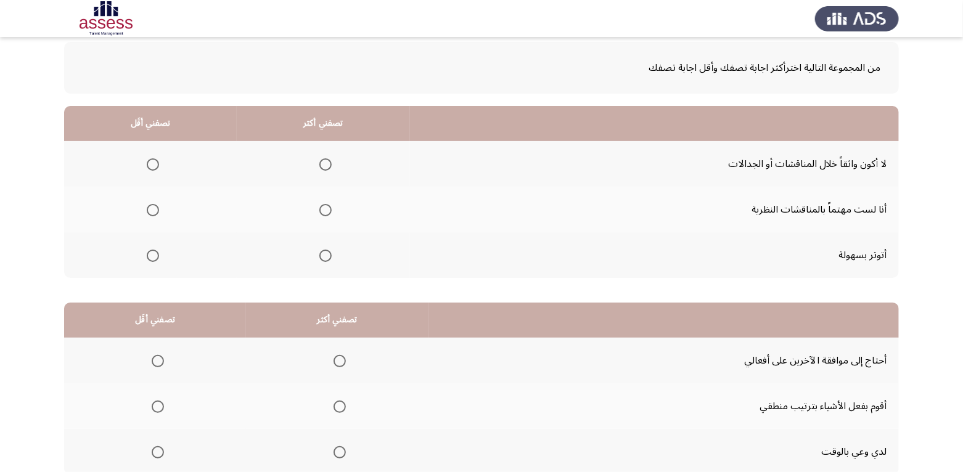
click at [153, 209] on span "Select an option" at bounding box center [153, 210] width 12 height 12
click at [153, 209] on input "Select an option" at bounding box center [153, 210] width 12 height 12
click at [319, 167] on span "Select an option" at bounding box center [325, 164] width 12 height 12
click at [319, 167] on input "Select an option" at bounding box center [325, 164] width 12 height 12
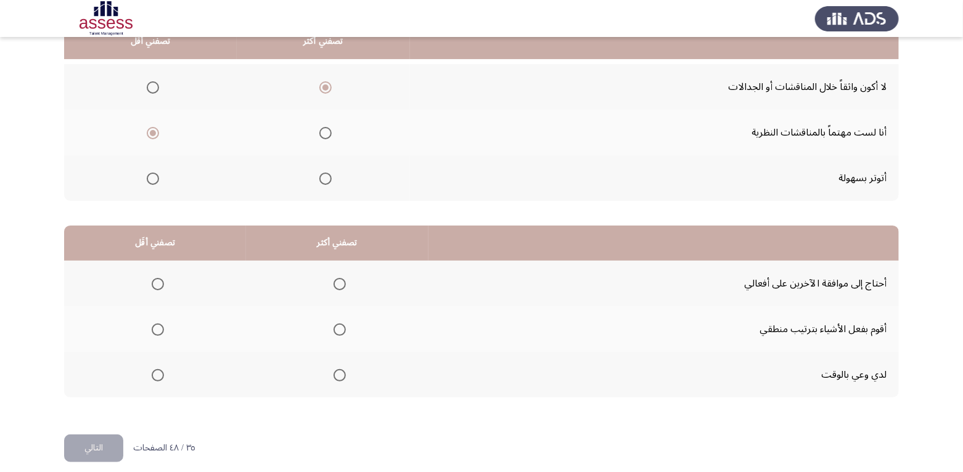
scroll to position [148, 0]
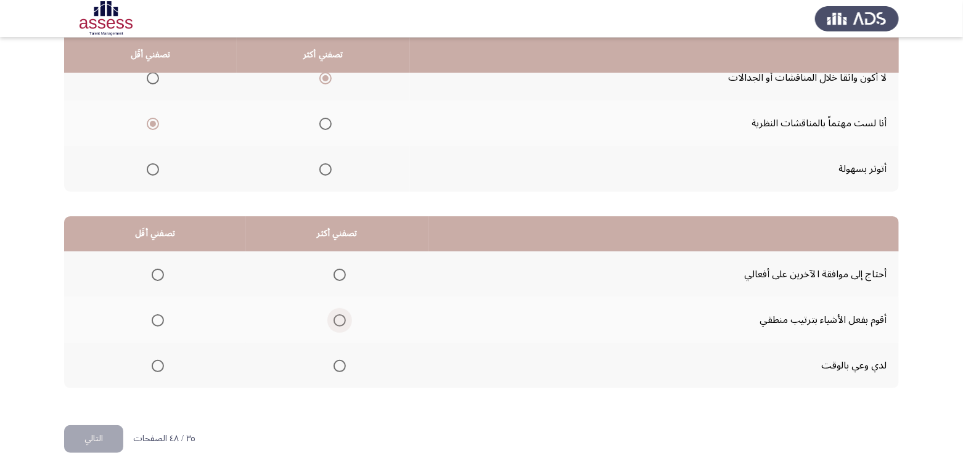
click at [340, 320] on span "Select an option" at bounding box center [339, 320] width 12 height 12
click at [340, 320] on input "Select an option" at bounding box center [339, 320] width 12 height 12
click at [333, 365] on span "Select an option" at bounding box center [339, 366] width 12 height 12
click at [333, 365] on input "Select an option" at bounding box center [339, 366] width 12 height 12
click at [156, 275] on span "Select an option" at bounding box center [158, 275] width 12 height 12
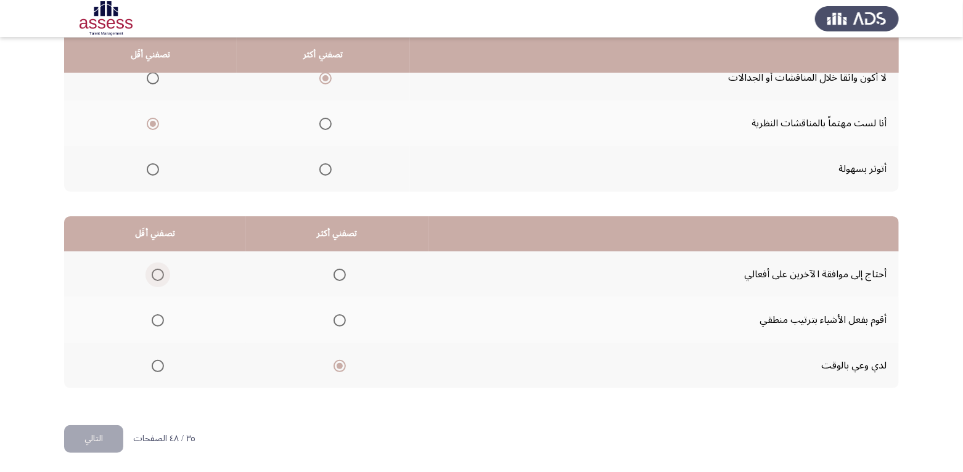
click at [156, 275] on input "Select an option" at bounding box center [158, 275] width 12 height 12
click at [83, 439] on button "التالي" at bounding box center [93, 439] width 59 height 28
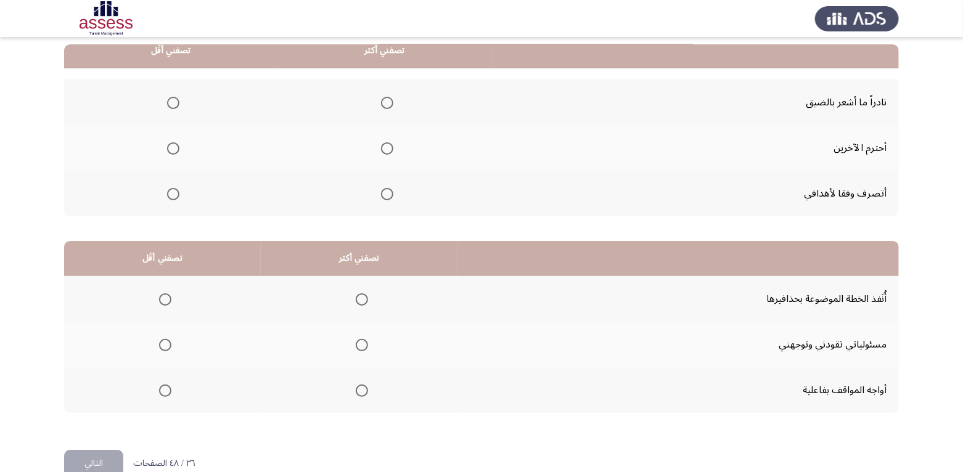
scroll to position [62, 0]
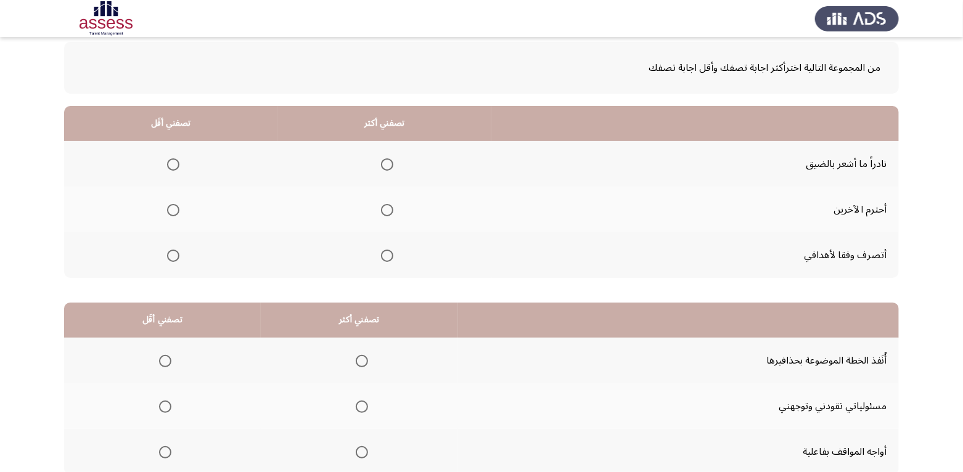
click at [385, 210] on span "Select an option" at bounding box center [387, 210] width 12 height 12
click at [385, 210] on input "Select an option" at bounding box center [387, 210] width 12 height 12
click at [165, 160] on label "Select an option" at bounding box center [170, 164] width 17 height 12
click at [167, 160] on input "Select an option" at bounding box center [173, 164] width 12 height 12
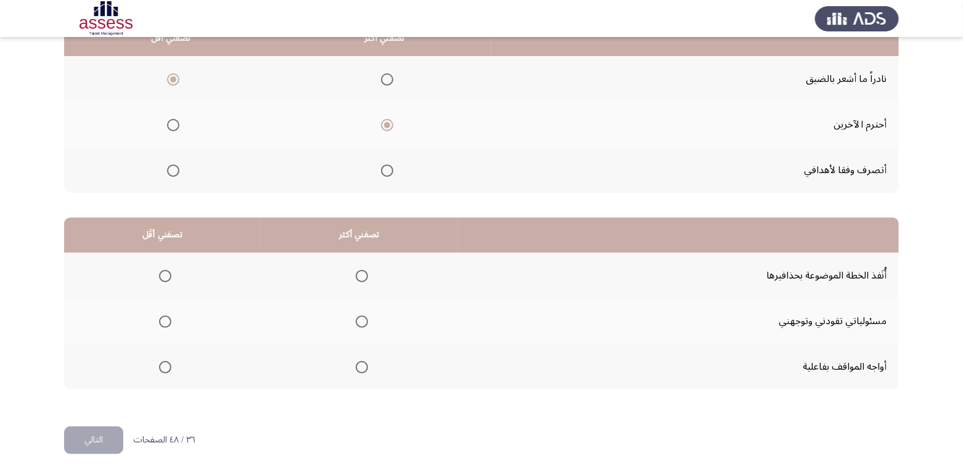
scroll to position [148, 0]
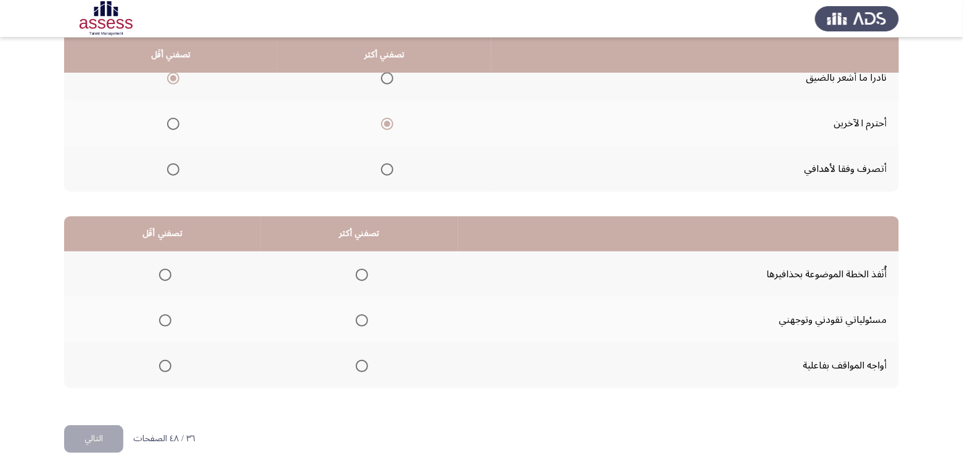
click at [358, 324] on span "Select an option" at bounding box center [362, 320] width 12 height 12
click at [358, 324] on input "Select an option" at bounding box center [362, 320] width 12 height 12
click at [165, 274] on span "Select an option" at bounding box center [165, 275] width 12 height 12
click at [165, 274] on input "Select an option" at bounding box center [165, 275] width 12 height 12
click at [89, 438] on button "التالي" at bounding box center [93, 439] width 59 height 28
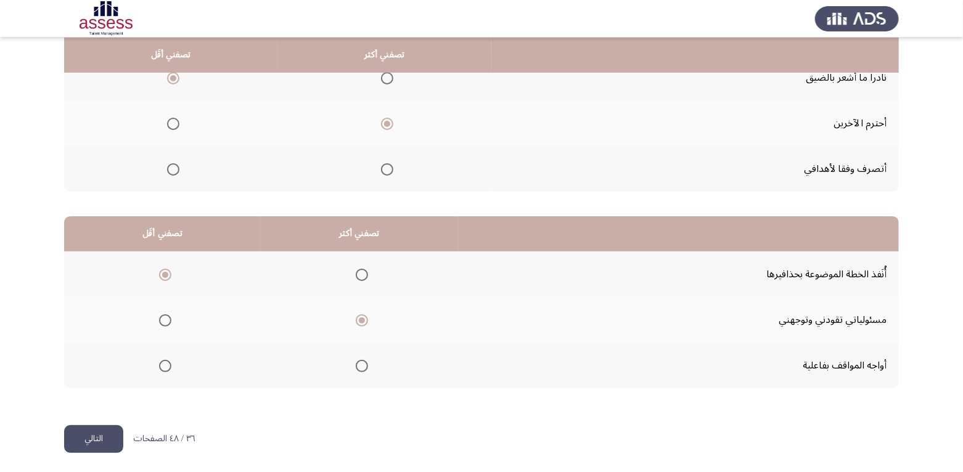
scroll to position [0, 0]
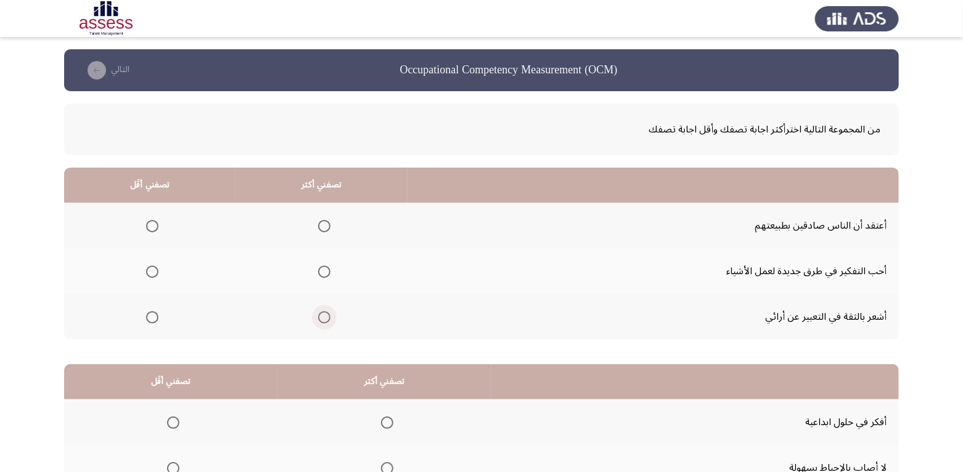
click at [320, 319] on span "Select an option" at bounding box center [324, 317] width 12 height 12
click at [320, 319] on input "Select an option" at bounding box center [324, 317] width 12 height 12
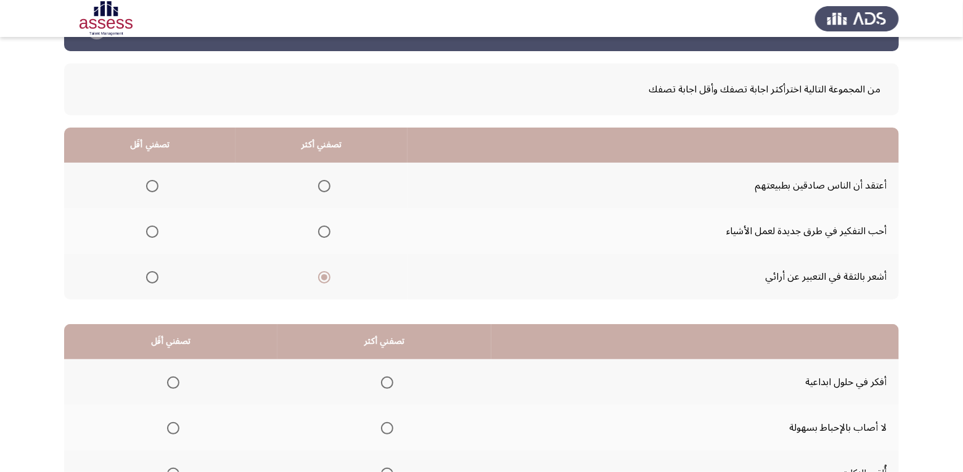
scroll to position [62, 0]
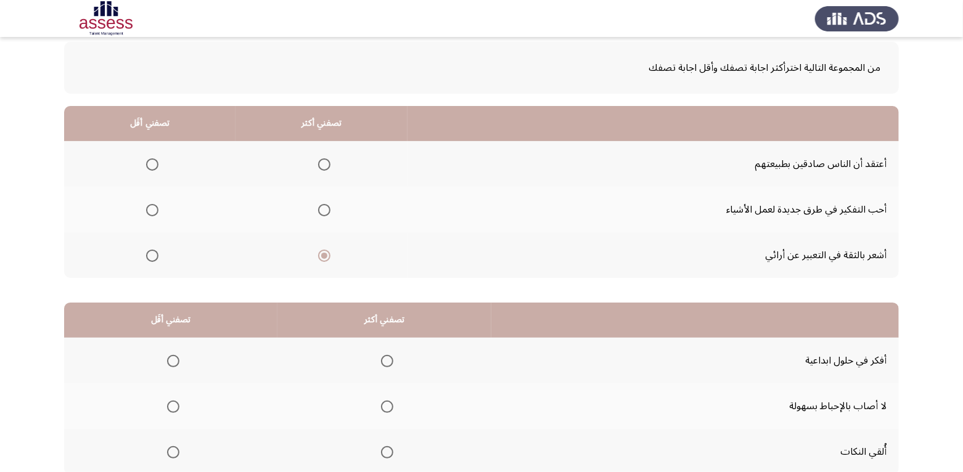
click at [153, 208] on span "Select an option" at bounding box center [152, 210] width 12 height 12
click at [153, 208] on input "Select an option" at bounding box center [152, 210] width 12 height 12
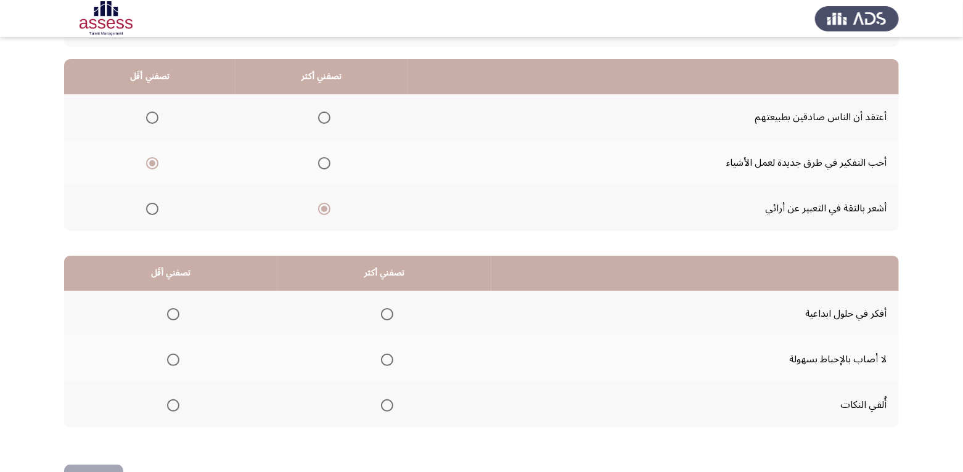
scroll to position [86, 0]
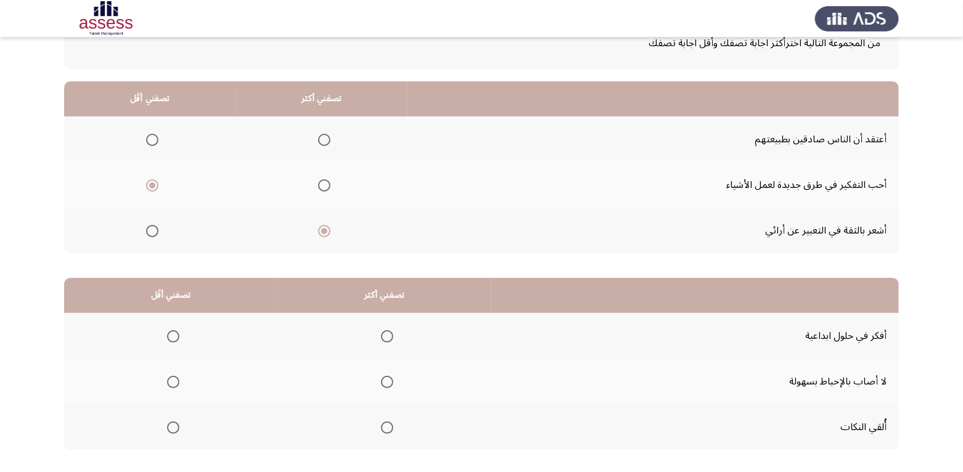
click at [152, 141] on span "Select an option" at bounding box center [152, 140] width 12 height 12
click at [152, 141] on input "Select an option" at bounding box center [152, 140] width 12 height 12
click at [153, 190] on span "Select an option" at bounding box center [152, 185] width 12 height 12
click at [153, 190] on input "Select an option" at bounding box center [152, 185] width 12 height 12
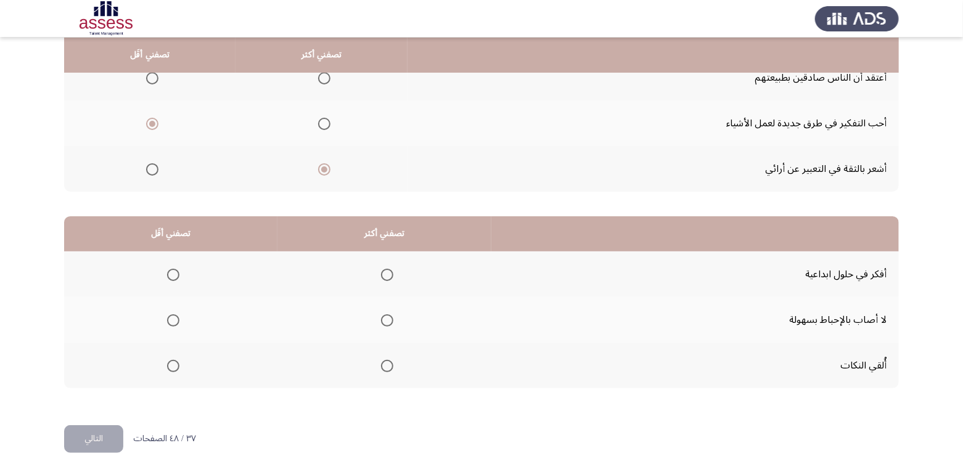
click at [384, 368] on span "Select an option" at bounding box center [387, 366] width 12 height 12
click at [384, 368] on input "Select an option" at bounding box center [387, 366] width 12 height 12
click at [173, 274] on span "Select an option" at bounding box center [173, 275] width 12 height 12
click at [173, 274] on input "Select an option" at bounding box center [173, 275] width 12 height 12
click at [94, 445] on button "التالي" at bounding box center [93, 439] width 59 height 28
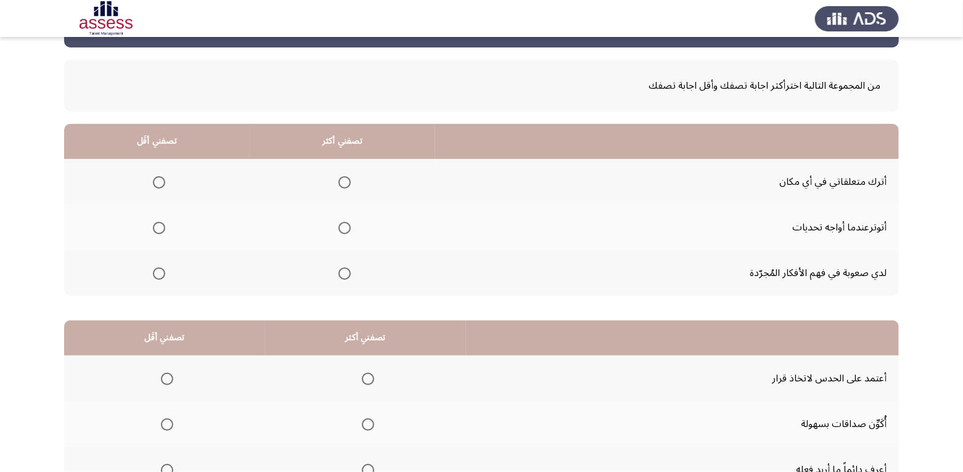
scroll to position [62, 0]
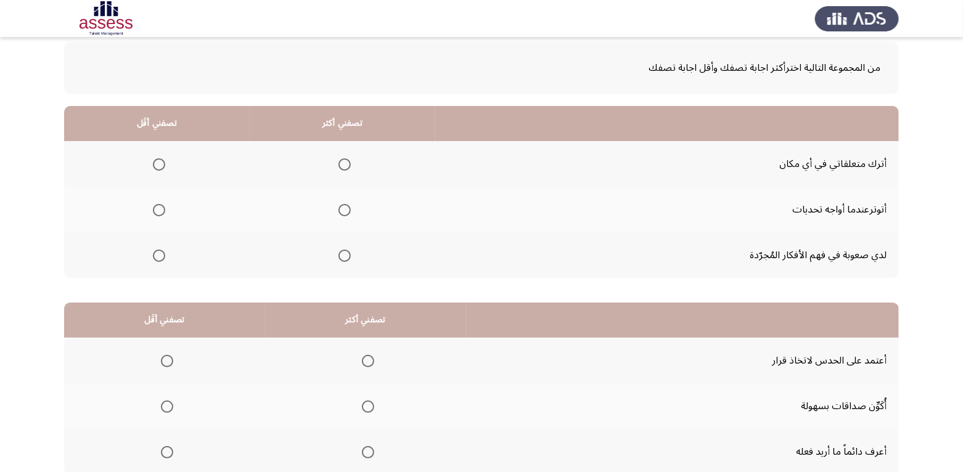
click at [343, 256] on span "Select an option" at bounding box center [344, 256] width 12 height 12
click at [343, 256] on input "Select an option" at bounding box center [344, 256] width 12 height 12
click at [154, 167] on span "Select an option" at bounding box center [159, 164] width 12 height 12
click at [154, 167] on input "Select an option" at bounding box center [159, 164] width 12 height 12
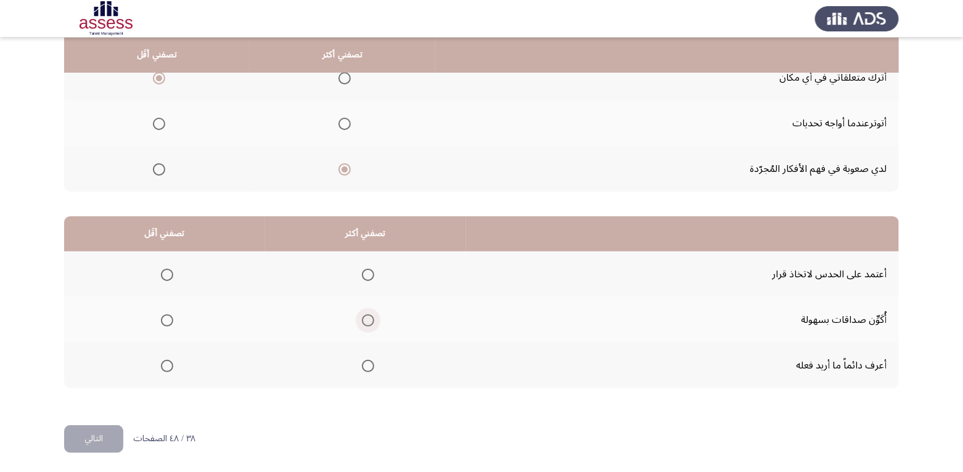
click at [366, 324] on span "Select an option" at bounding box center [368, 320] width 12 height 12
click at [366, 324] on input "Select an option" at bounding box center [368, 320] width 12 height 12
click at [169, 275] on span "Select an option" at bounding box center [167, 275] width 12 height 12
click at [169, 275] on input "Select an option" at bounding box center [167, 275] width 12 height 12
click at [85, 444] on button "التالي" at bounding box center [93, 439] width 59 height 28
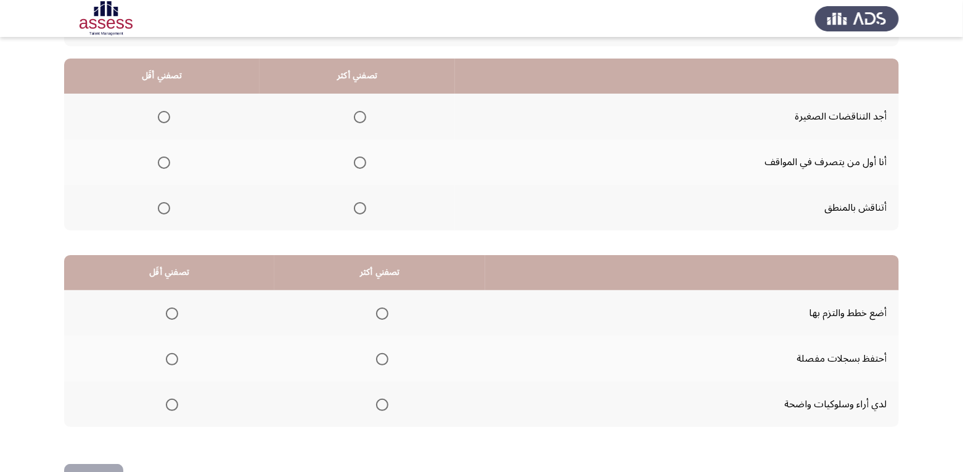
scroll to position [123, 0]
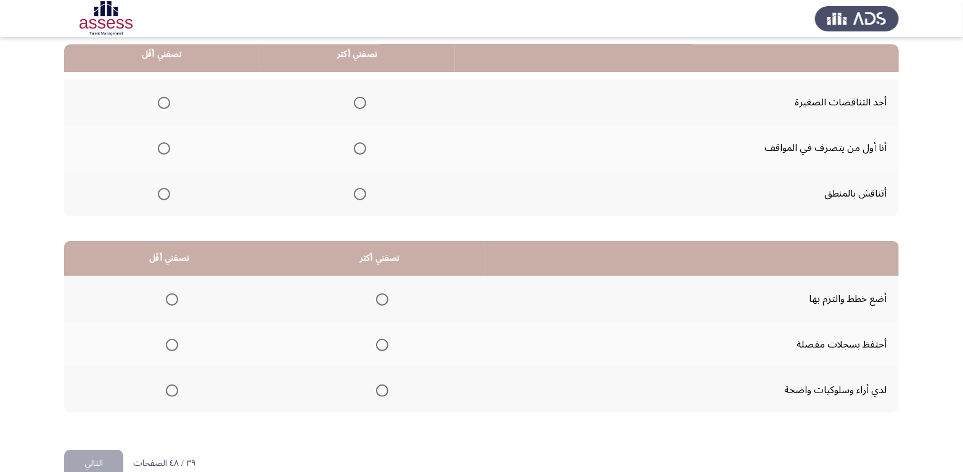
click at [362, 145] on span "Select an option" at bounding box center [360, 148] width 12 height 12
click at [362, 145] on input "Select an option" at bounding box center [360, 148] width 12 height 12
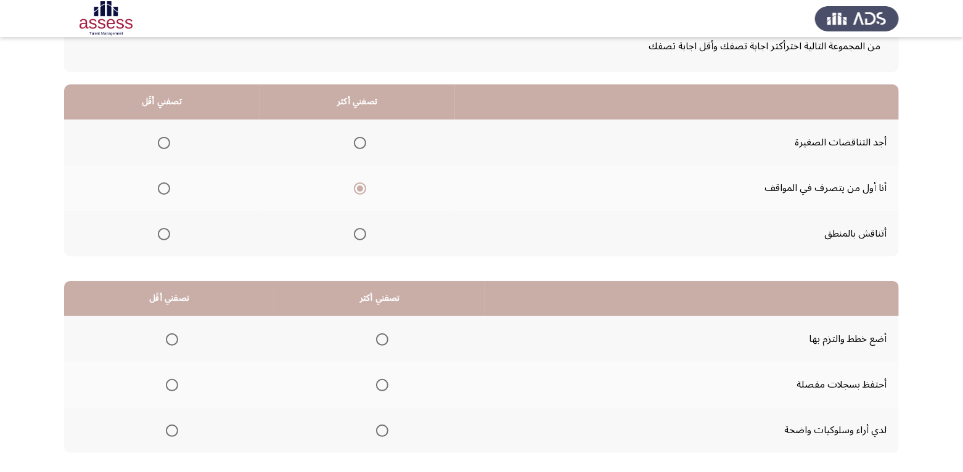
scroll to position [62, 0]
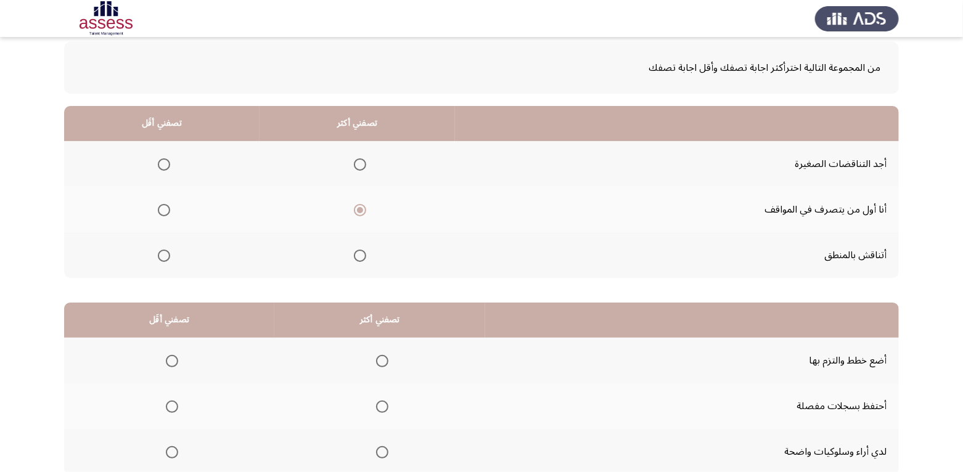
click at [169, 171] on mat-radio-group "Select an option" at bounding box center [161, 163] width 17 height 21
click at [160, 165] on span "Select an option" at bounding box center [164, 164] width 12 height 12
click at [160, 165] on input "Select an option" at bounding box center [164, 164] width 12 height 12
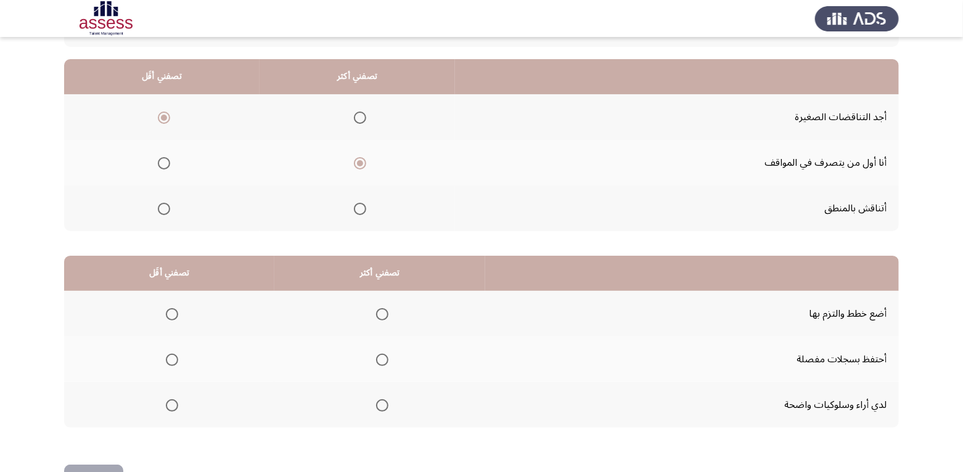
scroll to position [148, 0]
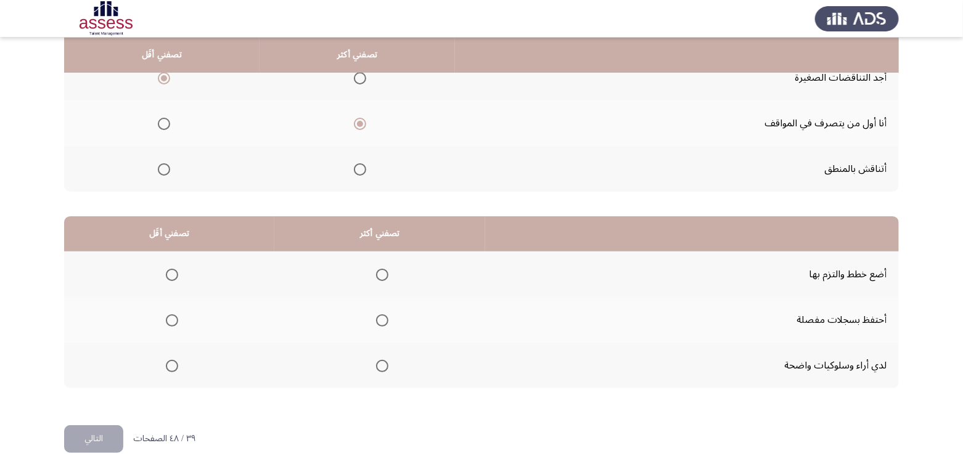
click at [357, 169] on span "Select an option" at bounding box center [360, 169] width 12 height 12
click at [357, 169] on input "Select an option" at bounding box center [360, 169] width 12 height 12
click at [357, 168] on span "Select an option" at bounding box center [360, 169] width 6 height 6
click at [357, 168] on input "Select an option" at bounding box center [360, 169] width 12 height 12
click at [362, 126] on span "Select an option" at bounding box center [360, 124] width 12 height 12
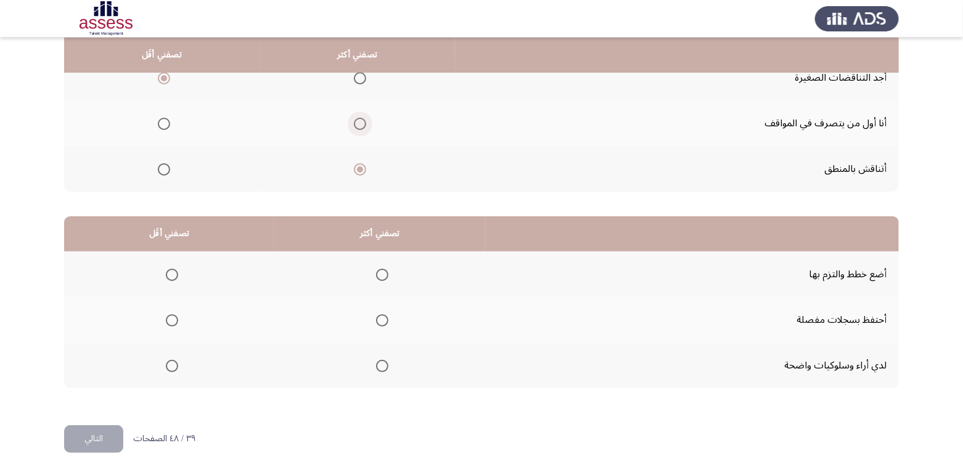
click at [362, 126] on input "Select an option" at bounding box center [360, 124] width 12 height 12
click at [163, 321] on label "Select an option" at bounding box center [169, 320] width 17 height 12
click at [166, 321] on input "Select an option" at bounding box center [172, 320] width 12 height 12
click at [381, 274] on span "Select an option" at bounding box center [382, 275] width 12 height 12
click at [381, 274] on input "Select an option" at bounding box center [382, 275] width 12 height 12
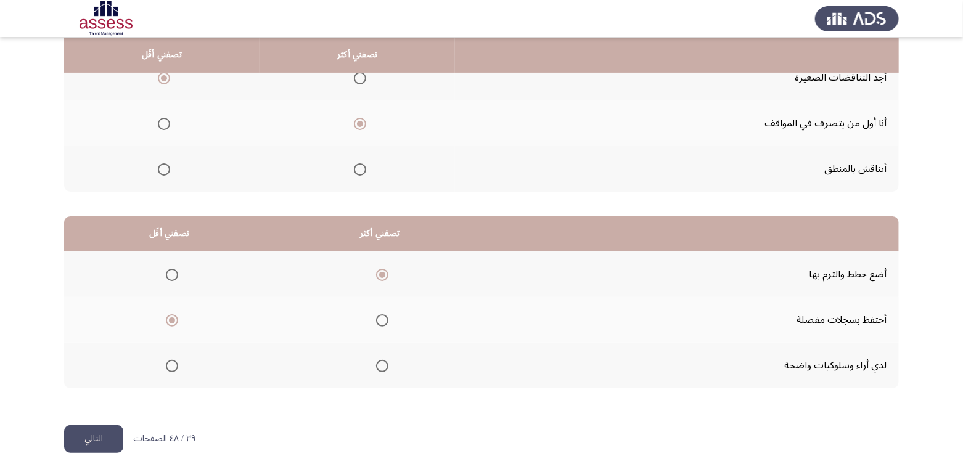
click at [100, 428] on button "التالي" at bounding box center [93, 439] width 59 height 28
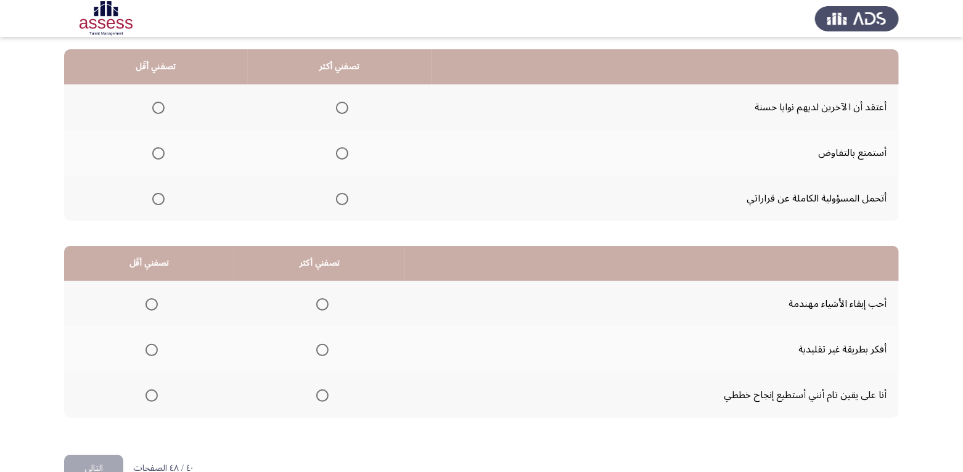
scroll to position [123, 0]
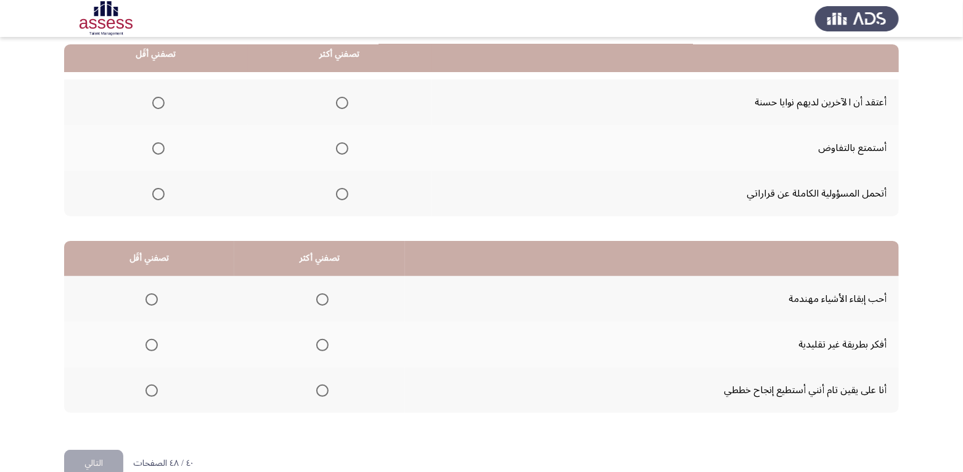
click at [346, 194] on span "Select an option" at bounding box center [342, 194] width 12 height 12
click at [346, 194] on input "Select an option" at bounding box center [342, 194] width 12 height 12
click at [157, 102] on span "Select an option" at bounding box center [158, 103] width 12 height 12
click at [157, 102] on input "Select an option" at bounding box center [158, 103] width 12 height 12
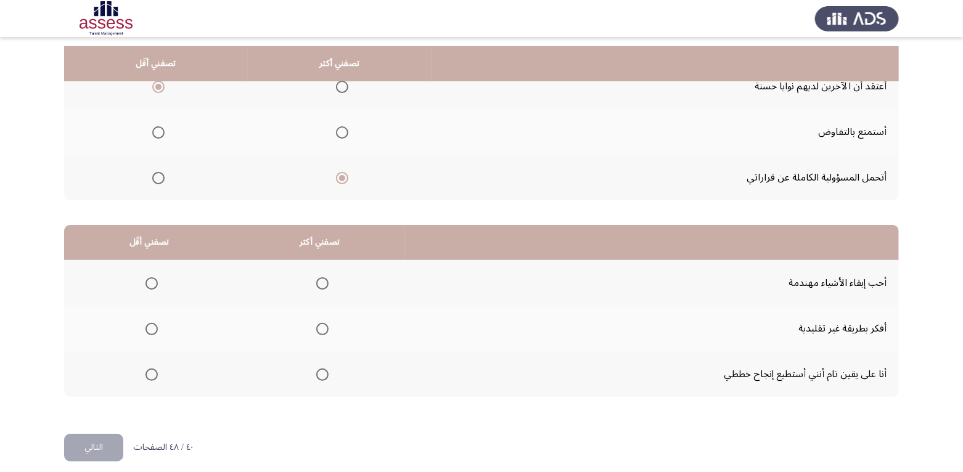
scroll to position [148, 0]
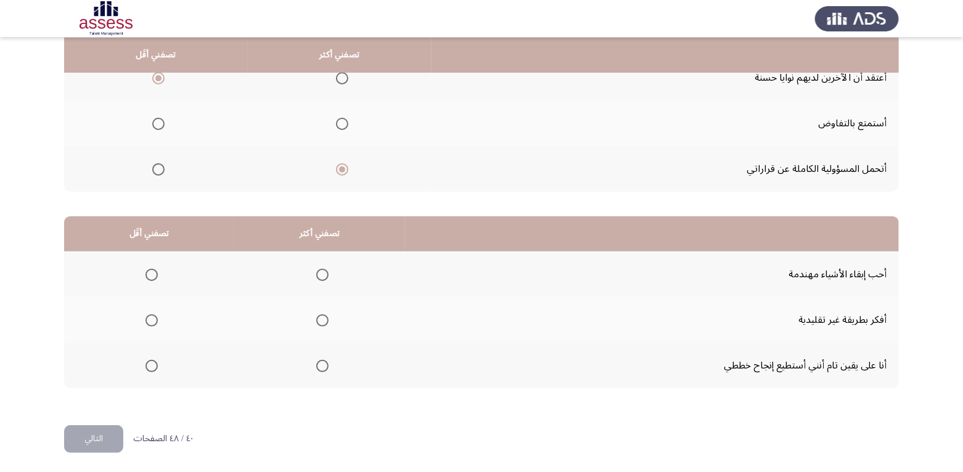
click at [320, 367] on span "Select an option" at bounding box center [322, 366] width 12 height 12
click at [320, 367] on input "Select an option" at bounding box center [322, 366] width 12 height 12
click at [148, 320] on span "Select an option" at bounding box center [151, 320] width 12 height 12
click at [148, 320] on input "Select an option" at bounding box center [151, 320] width 12 height 12
click at [86, 440] on button "التالي" at bounding box center [93, 439] width 59 height 28
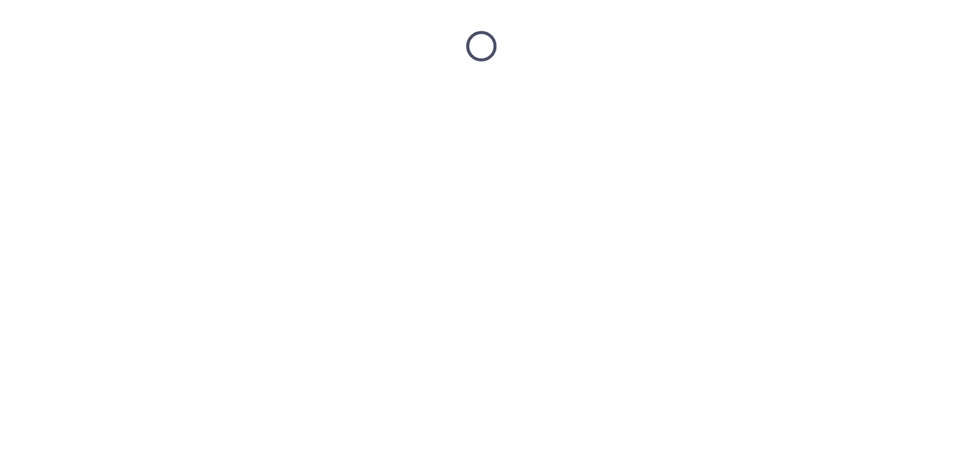
scroll to position [0, 0]
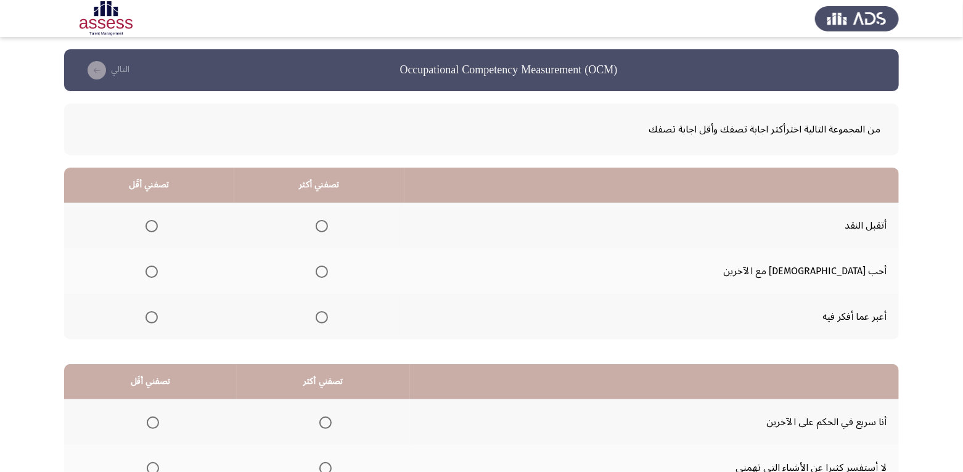
click at [328, 319] on span "Select an option" at bounding box center [322, 317] width 12 height 12
click at [328, 319] on input "Select an option" at bounding box center [322, 317] width 12 height 12
click at [158, 226] on span "Select an option" at bounding box center [151, 226] width 12 height 12
click at [158, 226] on input "Select an option" at bounding box center [151, 226] width 12 height 12
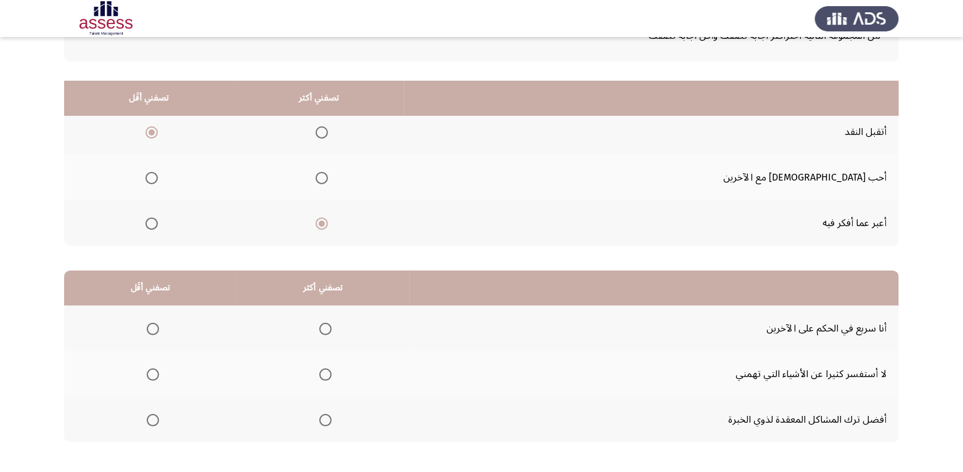
scroll to position [148, 0]
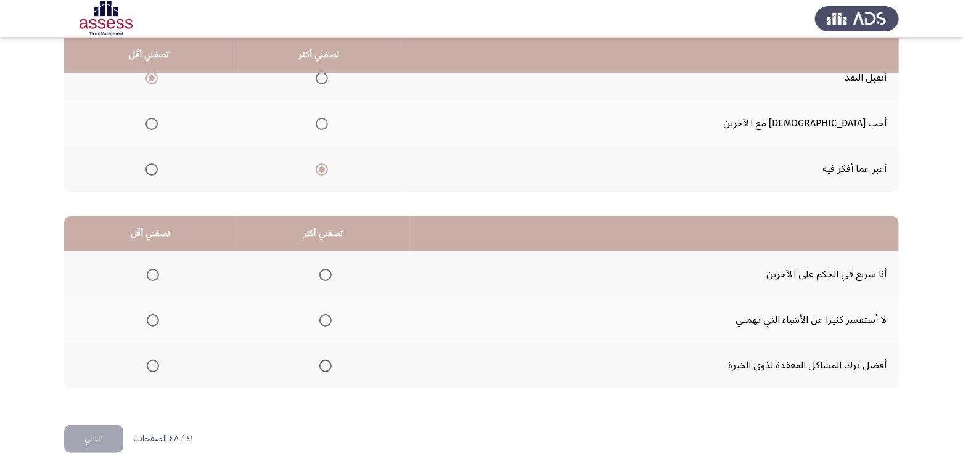
click at [322, 373] on mat-radio-group "Select an option" at bounding box center [322, 365] width 17 height 21
click at [326, 365] on span "Select an option" at bounding box center [325, 366] width 12 height 12
click at [326, 365] on input "Select an option" at bounding box center [325, 366] width 12 height 12
click at [150, 275] on span "Select an option" at bounding box center [153, 275] width 12 height 12
click at [150, 275] on input "Select an option" at bounding box center [153, 275] width 12 height 12
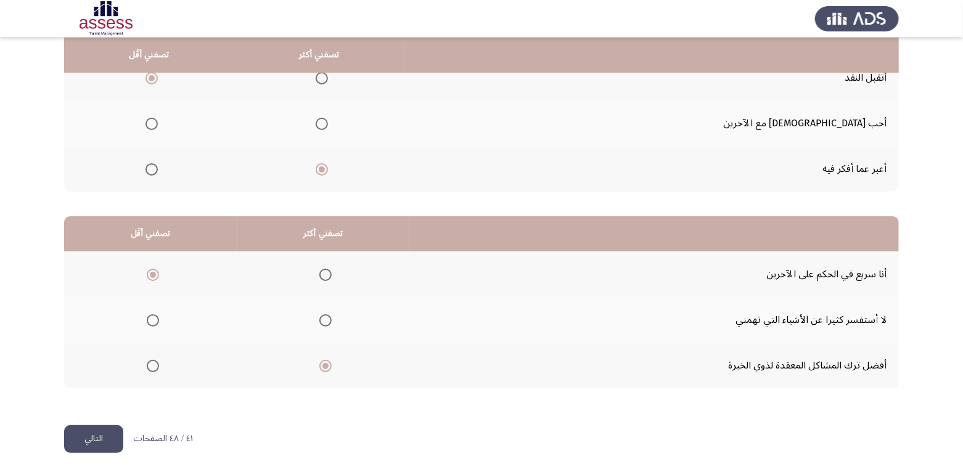
click at [95, 439] on button "التالي" at bounding box center [93, 439] width 59 height 28
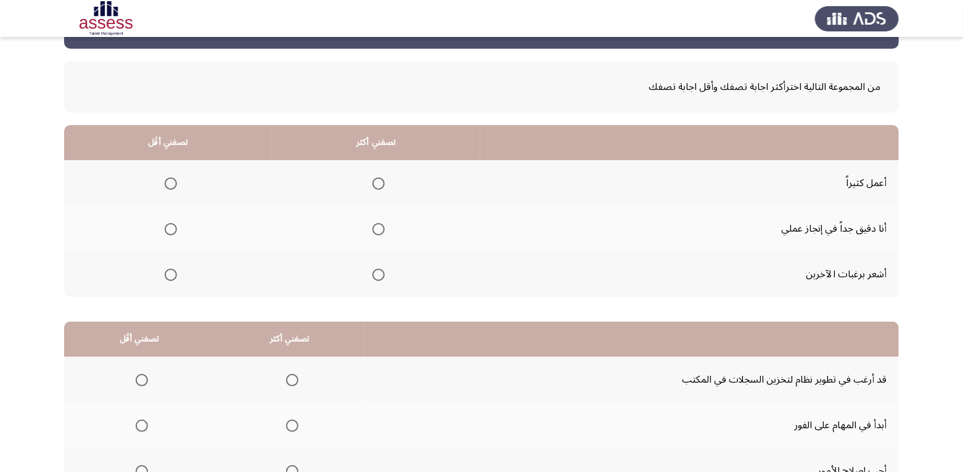
scroll to position [62, 0]
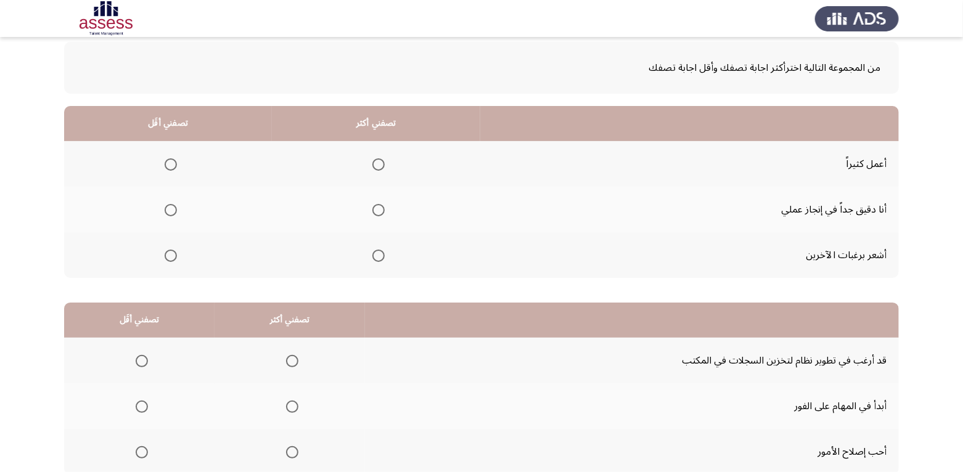
click at [383, 208] on th at bounding box center [376, 210] width 208 height 46
click at [373, 212] on span "Select an option" at bounding box center [378, 210] width 12 height 12
click at [373, 212] on input "Select an option" at bounding box center [378, 210] width 12 height 12
click at [170, 257] on span "Select an option" at bounding box center [171, 256] width 12 height 12
click at [170, 257] on input "Select an option" at bounding box center [171, 256] width 12 height 12
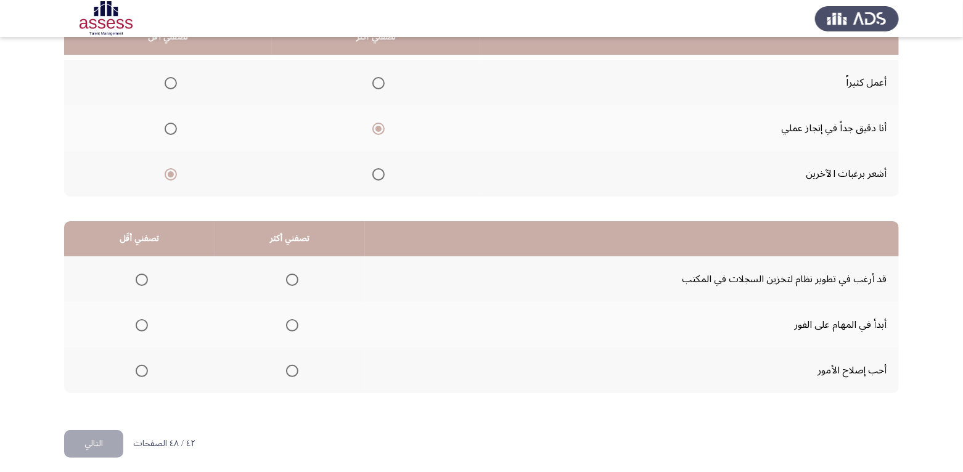
scroll to position [148, 0]
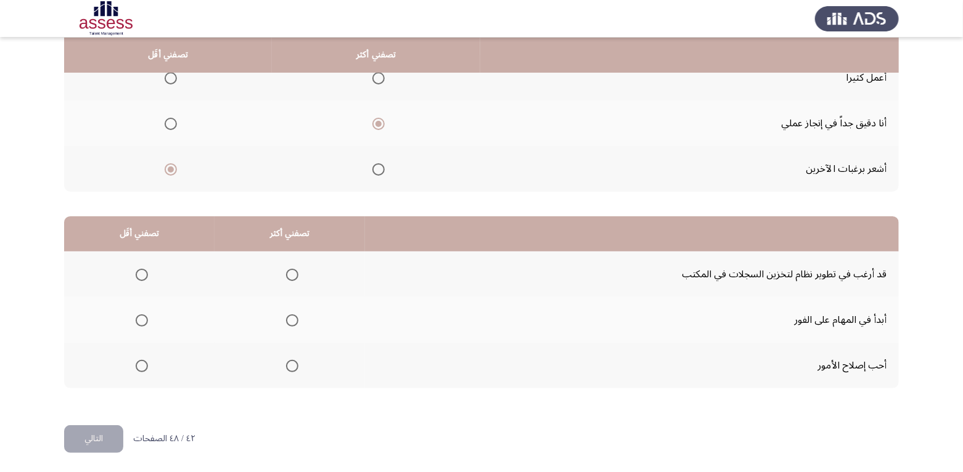
click at [138, 275] on span "Select an option" at bounding box center [142, 275] width 12 height 12
click at [138, 275] on input "Select an option" at bounding box center [142, 275] width 12 height 12
click at [291, 365] on span "Select an option" at bounding box center [292, 366] width 12 height 12
click at [291, 365] on input "Select an option" at bounding box center [292, 366] width 12 height 12
click at [86, 428] on button "التالي" at bounding box center [93, 439] width 59 height 28
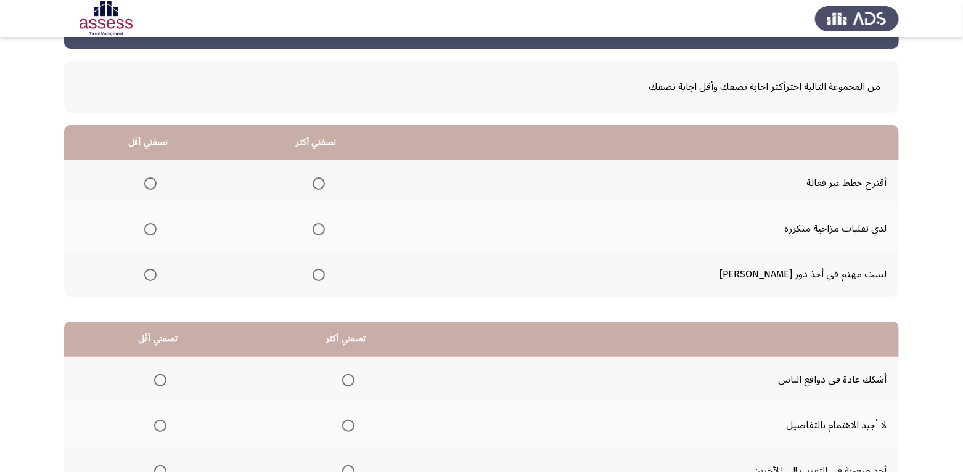
scroll to position [62, 0]
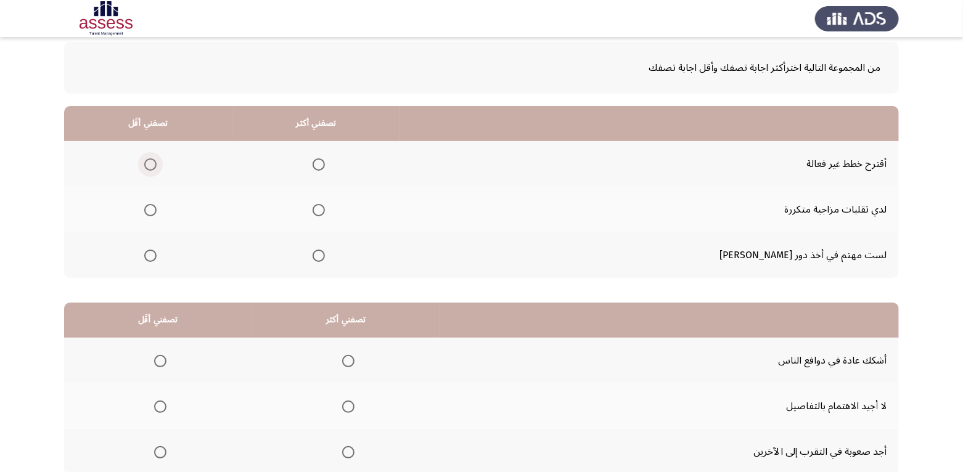
click at [157, 163] on span "Select an option" at bounding box center [150, 164] width 12 height 12
click at [157, 163] on input "Select an option" at bounding box center [150, 164] width 12 height 12
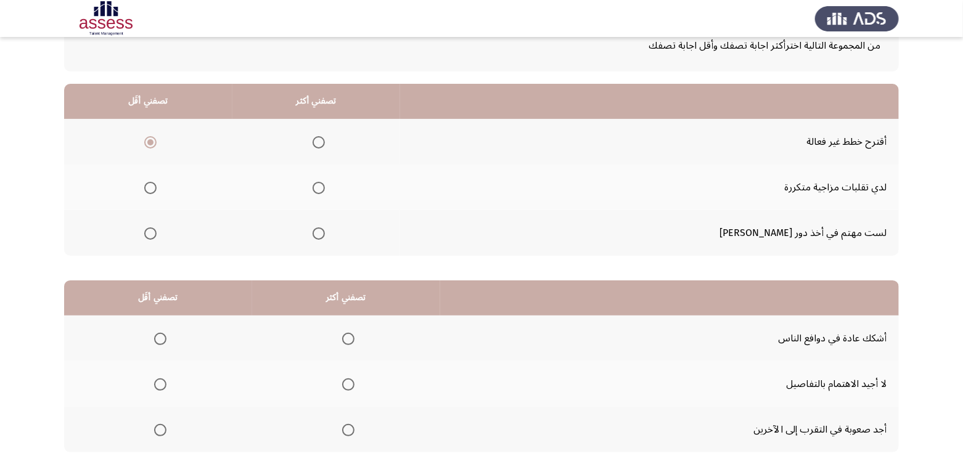
scroll to position [123, 0]
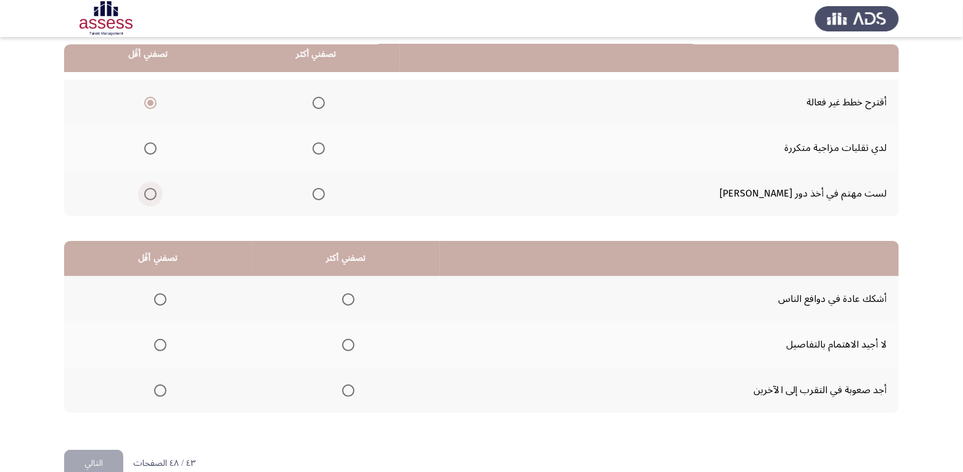
click at [157, 199] on span "Select an option" at bounding box center [150, 194] width 12 height 12
click at [157, 199] on input "Select an option" at bounding box center [150, 194] width 12 height 12
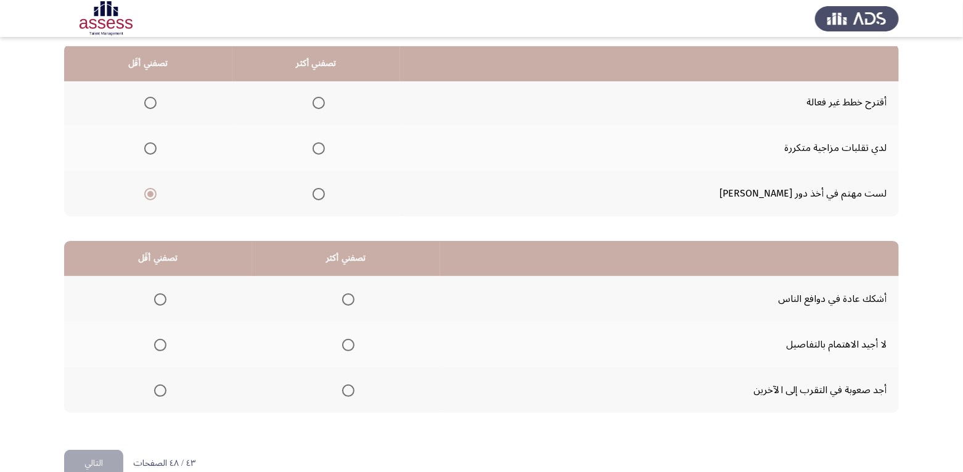
scroll to position [148, 0]
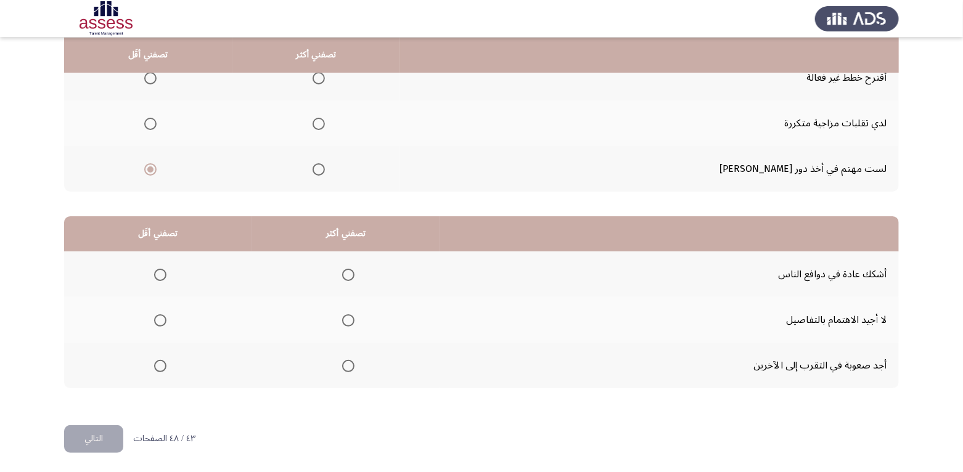
click at [343, 317] on span "Select an option" at bounding box center [348, 320] width 12 height 12
click at [343, 317] on input "Select an option" at bounding box center [348, 320] width 12 height 12
click at [158, 366] on span "Select an option" at bounding box center [160, 366] width 12 height 12
click at [158, 366] on input "Select an option" at bounding box center [160, 366] width 12 height 12
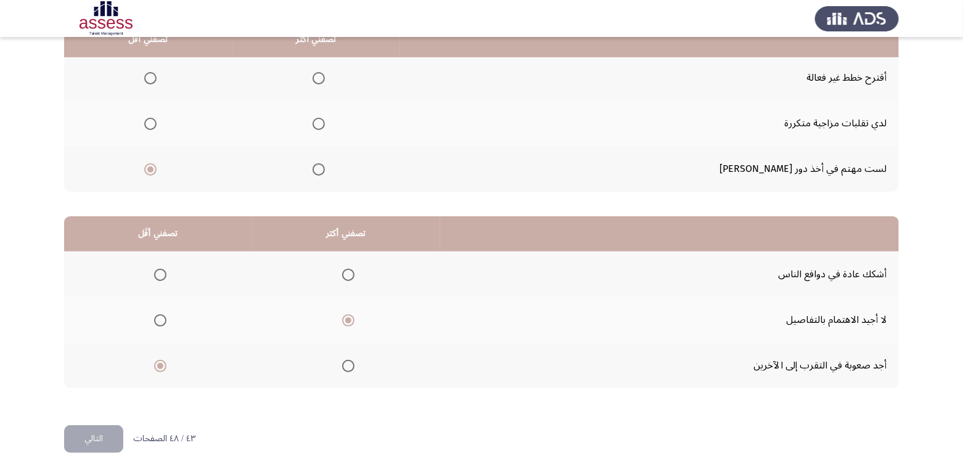
scroll to position [86, 0]
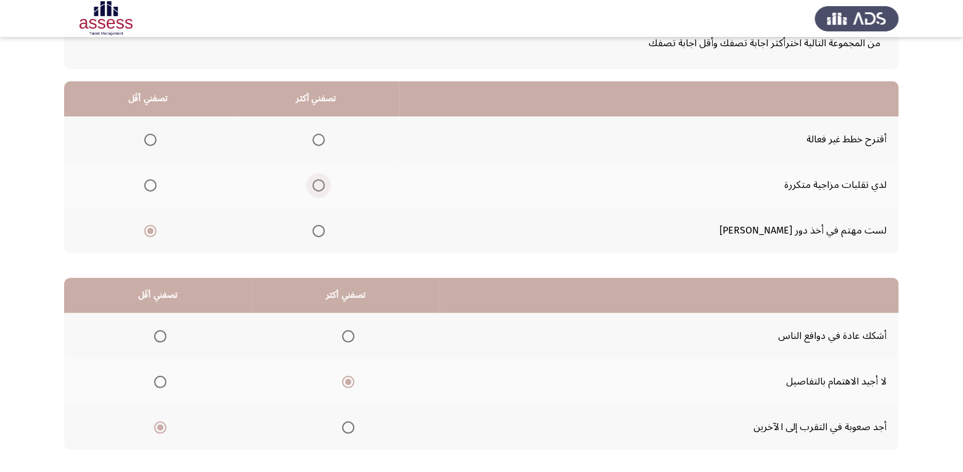
click at [325, 185] on span "Select an option" at bounding box center [318, 185] width 12 height 12
click at [325, 185] on input "Select an option" at bounding box center [318, 185] width 12 height 12
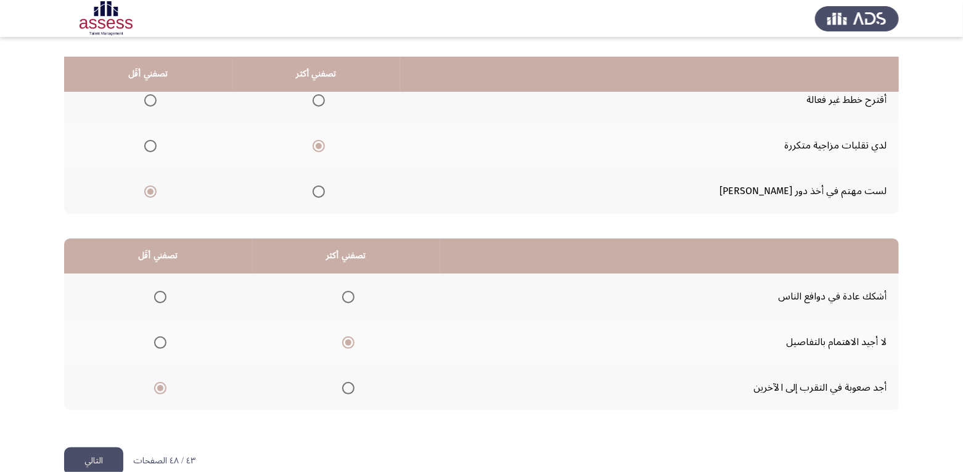
scroll to position [148, 0]
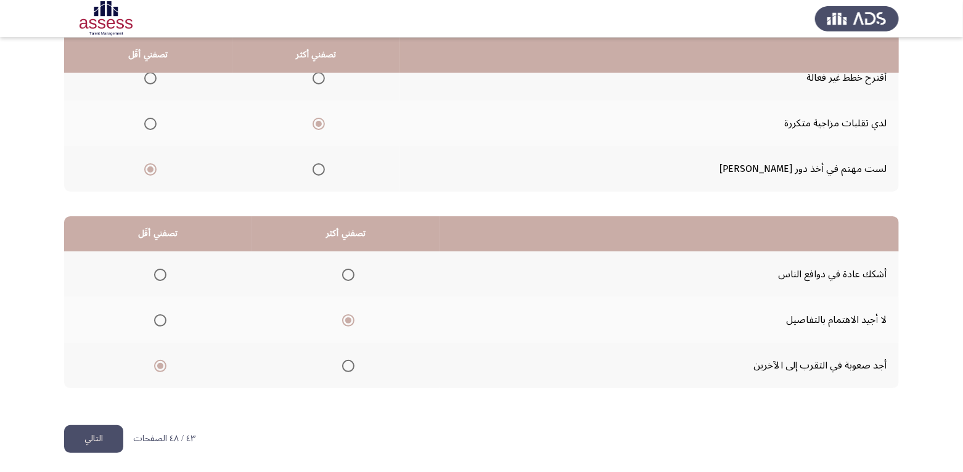
click at [92, 441] on button "التالي" at bounding box center [93, 439] width 59 height 28
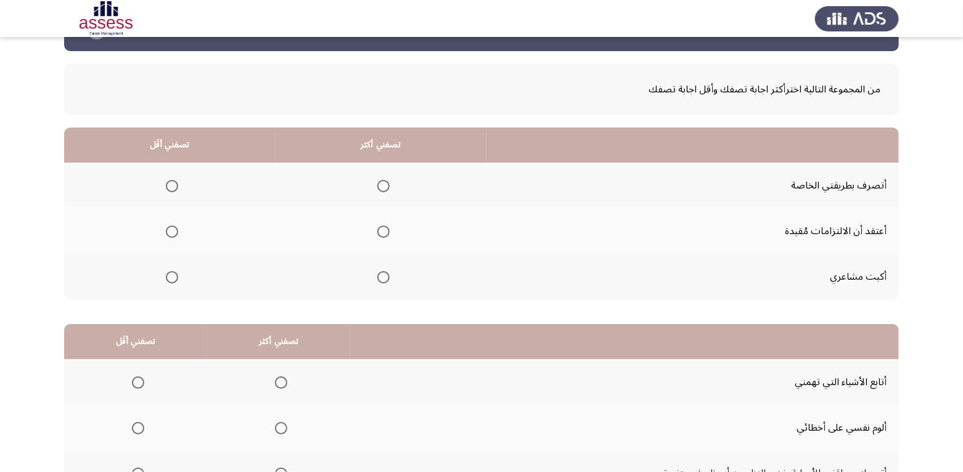
scroll to position [62, 0]
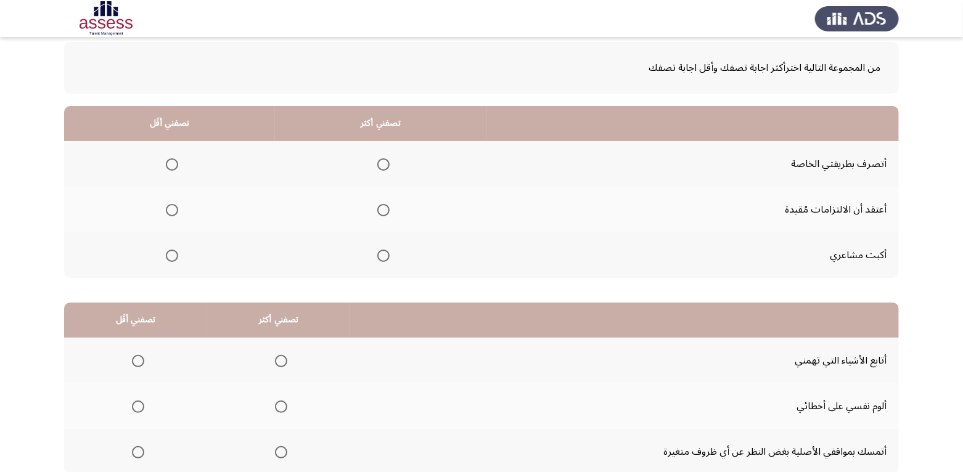
click at [387, 171] on mat-radio-group "Select an option" at bounding box center [380, 163] width 17 height 21
click at [387, 164] on span "Select an option" at bounding box center [383, 164] width 12 height 12
click at [387, 164] on input "Select an option" at bounding box center [383, 164] width 12 height 12
click at [169, 256] on span "Select an option" at bounding box center [172, 256] width 12 height 12
click at [169, 256] on input "Select an option" at bounding box center [172, 256] width 12 height 12
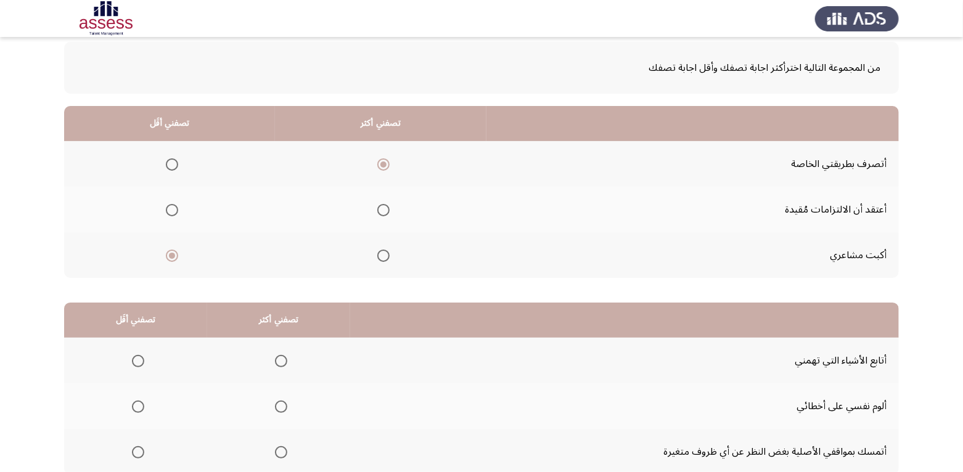
scroll to position [148, 0]
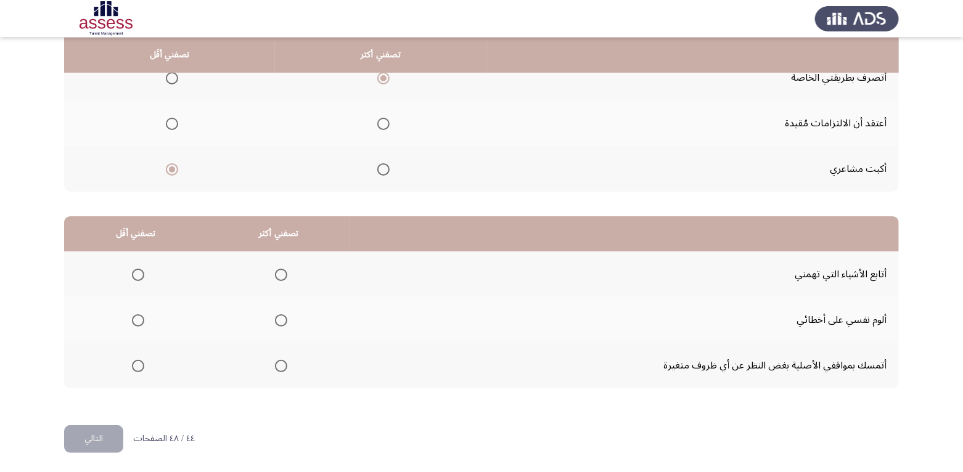
click at [285, 271] on th at bounding box center [278, 274] width 143 height 46
click at [282, 272] on span "Select an option" at bounding box center [281, 275] width 12 height 12
click at [282, 272] on input "Select an option" at bounding box center [281, 275] width 12 height 12
click at [142, 364] on span "Select an option" at bounding box center [138, 366] width 12 height 12
click at [142, 364] on input "Select an option" at bounding box center [138, 366] width 12 height 12
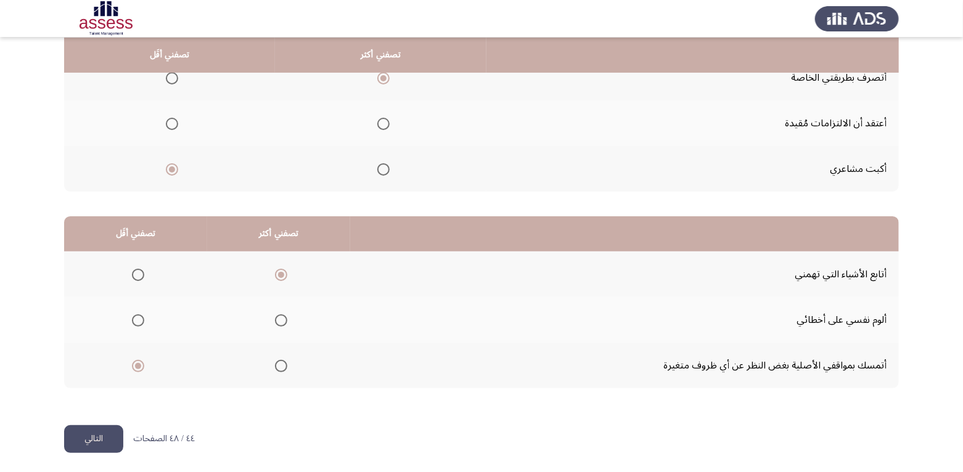
click at [97, 441] on button "التالي" at bounding box center [93, 439] width 59 height 28
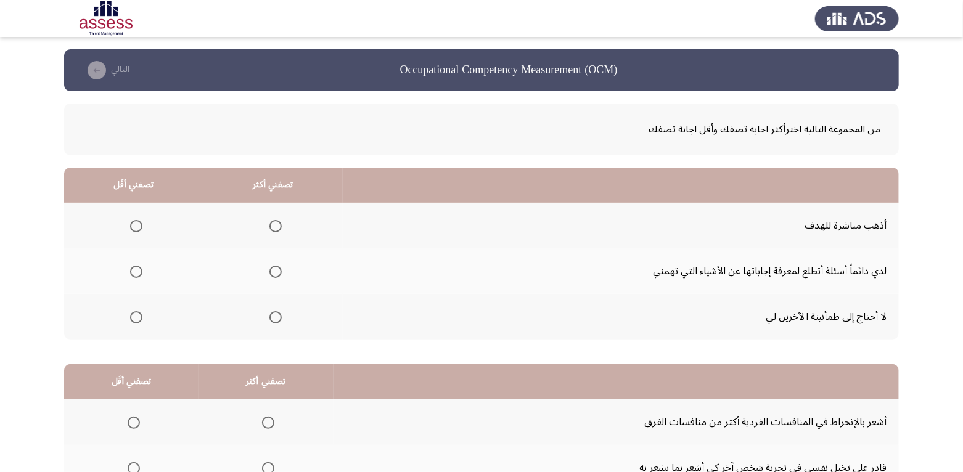
click at [275, 229] on span "Select an option" at bounding box center [275, 226] width 12 height 12
click at [275, 229] on input "Select an option" at bounding box center [275, 226] width 12 height 12
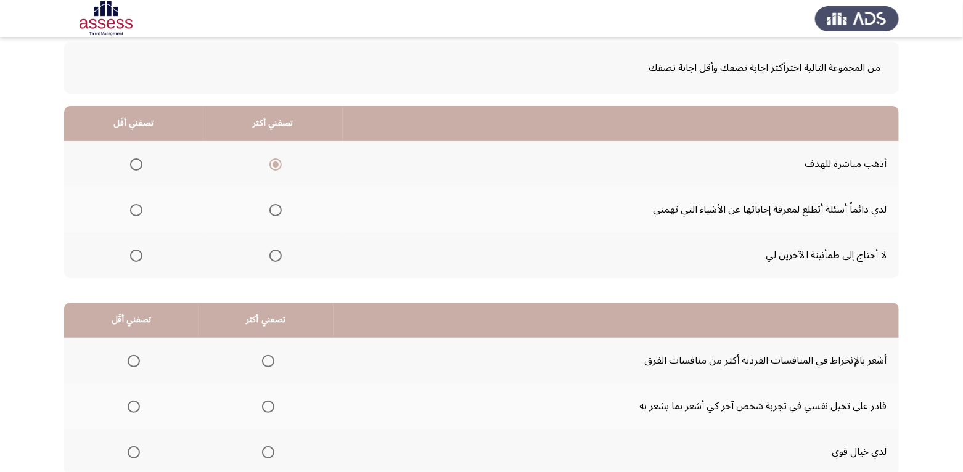
scroll to position [62, 0]
click at [141, 207] on span "Select an option" at bounding box center [136, 210] width 12 height 12
click at [141, 207] on input "Select an option" at bounding box center [136, 210] width 12 height 12
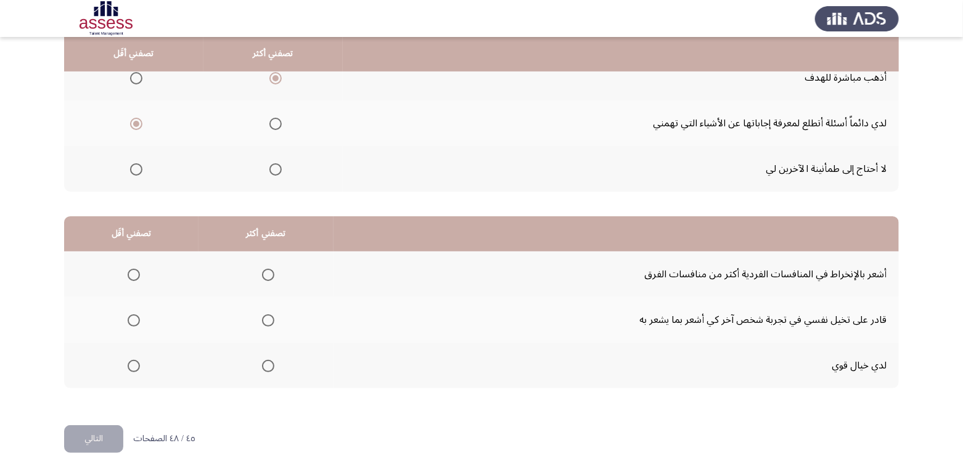
scroll to position [86, 0]
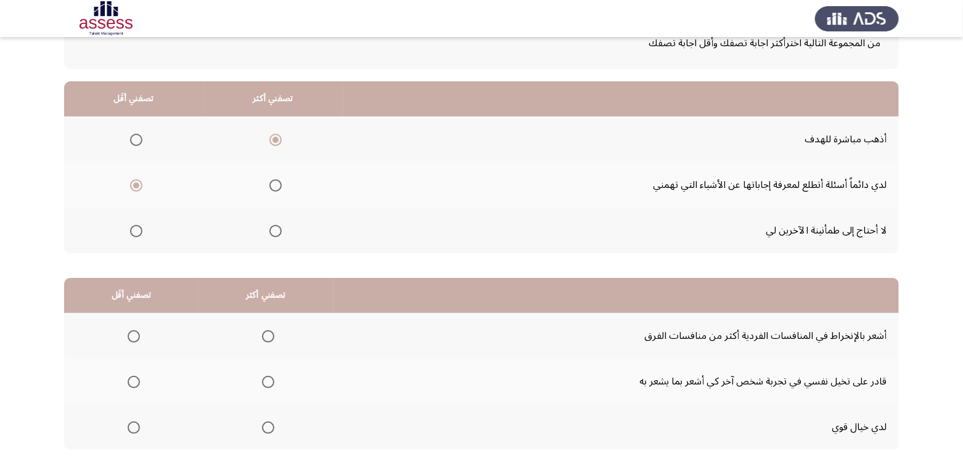
click at [134, 232] on span "Select an option" at bounding box center [136, 231] width 12 height 12
click at [134, 232] on input "Select an option" at bounding box center [136, 231] width 12 height 12
click at [269, 182] on span "Select an option" at bounding box center [275, 185] width 12 height 12
click at [269, 182] on input "Select an option" at bounding box center [275, 185] width 12 height 12
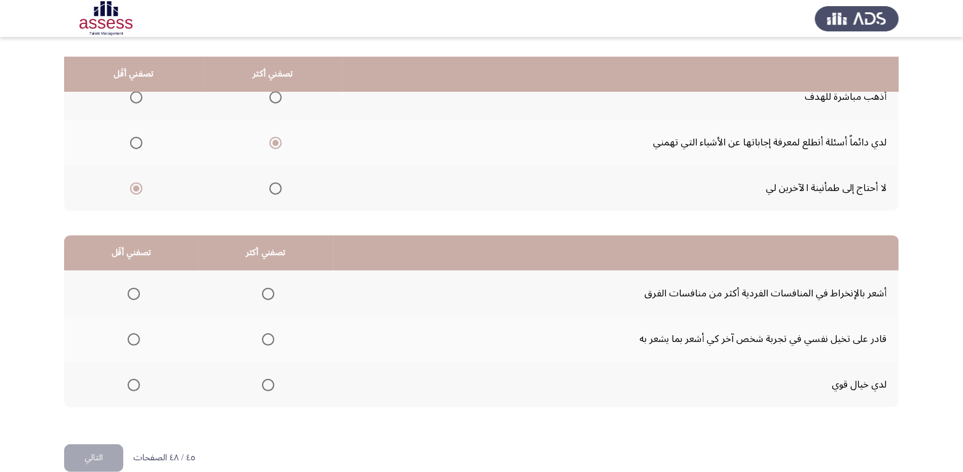
scroll to position [148, 0]
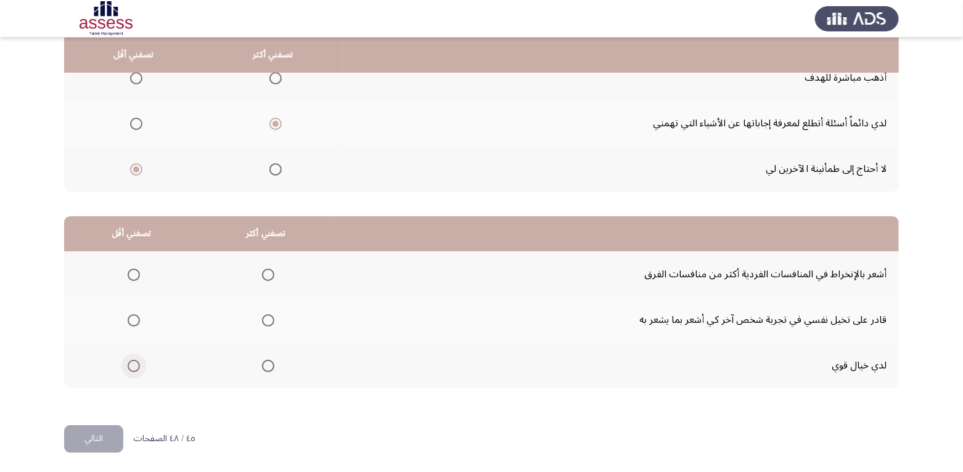
click at [128, 369] on span "Select an option" at bounding box center [134, 366] width 12 height 12
click at [128, 369] on input "Select an option" at bounding box center [134, 366] width 12 height 12
click at [267, 319] on span "Select an option" at bounding box center [268, 320] width 12 height 12
click at [267, 319] on input "Select an option" at bounding box center [268, 320] width 12 height 12
click at [267, 274] on span "Select an option" at bounding box center [268, 275] width 12 height 12
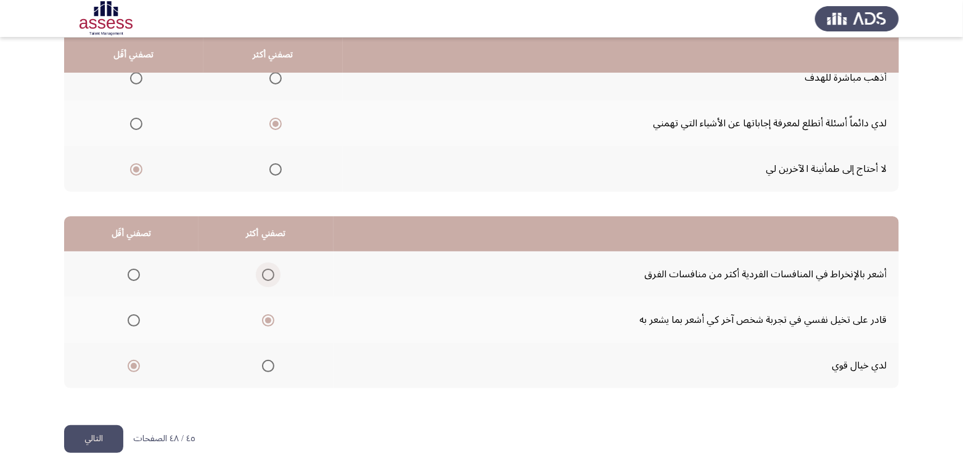
click at [267, 274] on input "Select an option" at bounding box center [268, 275] width 12 height 12
click at [90, 438] on button "التالي" at bounding box center [93, 439] width 59 height 28
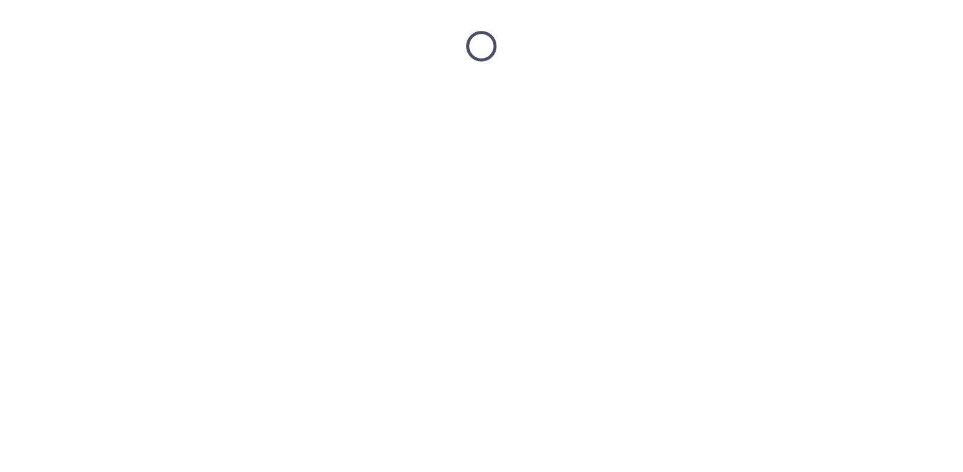
scroll to position [0, 0]
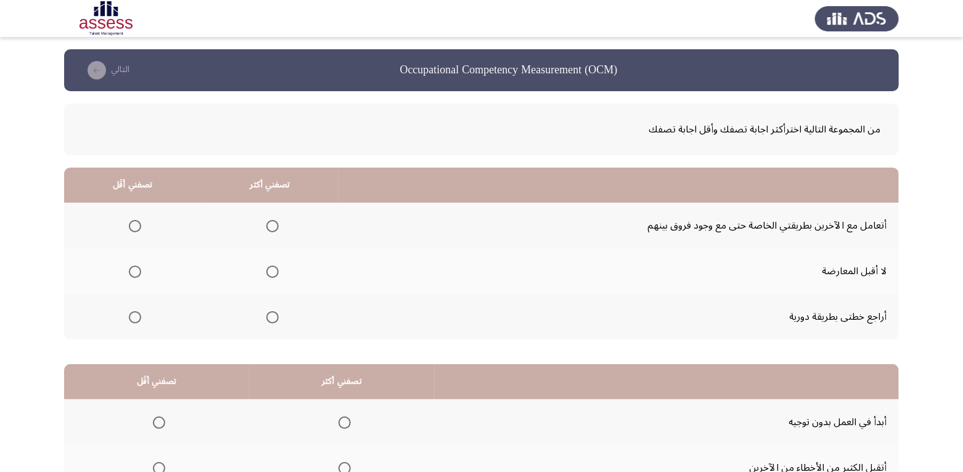
click at [271, 320] on span "Select an option" at bounding box center [272, 317] width 12 height 12
click at [271, 320] on input "Select an option" at bounding box center [272, 317] width 12 height 12
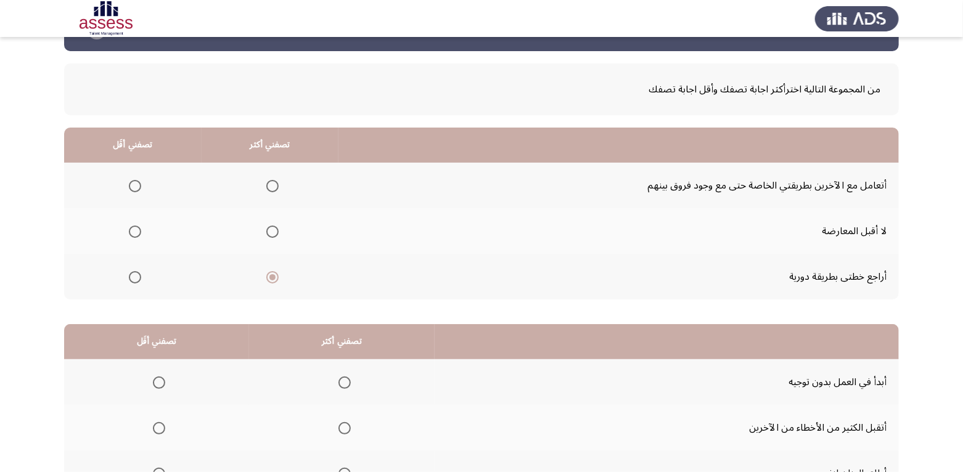
scroll to position [62, 0]
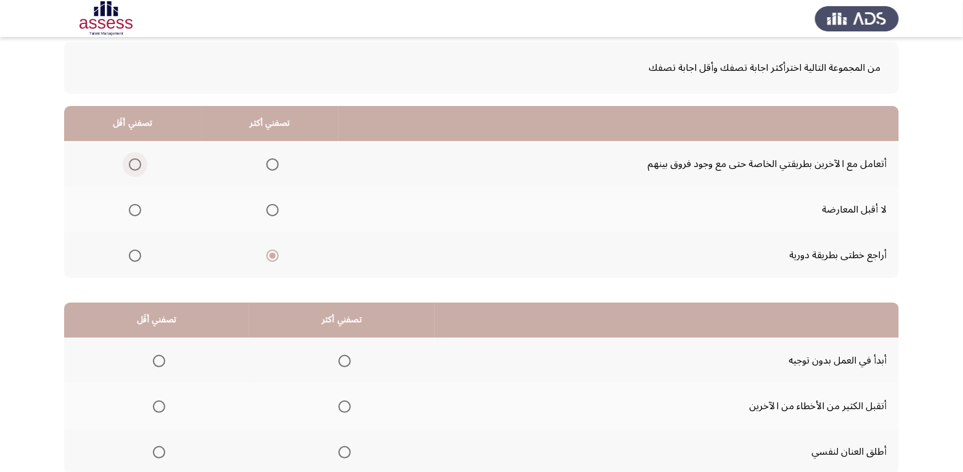
click at [131, 165] on span "Select an option" at bounding box center [135, 164] width 12 height 12
click at [131, 165] on input "Select an option" at bounding box center [135, 164] width 12 height 12
click at [271, 160] on span "Select an option" at bounding box center [272, 164] width 12 height 12
click at [271, 160] on input "Select an option" at bounding box center [272, 164] width 12 height 12
click at [135, 213] on span "Select an option" at bounding box center [135, 210] width 12 height 12
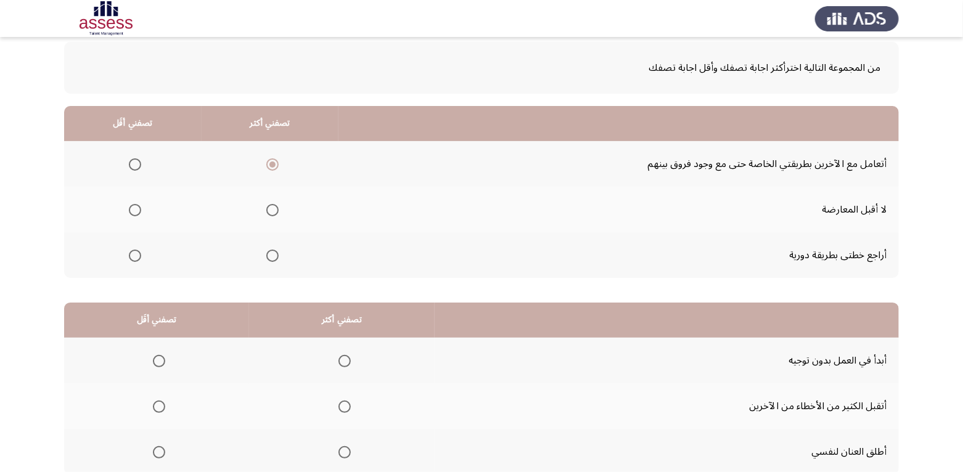
click at [135, 213] on input "Select an option" at bounding box center [135, 210] width 12 height 12
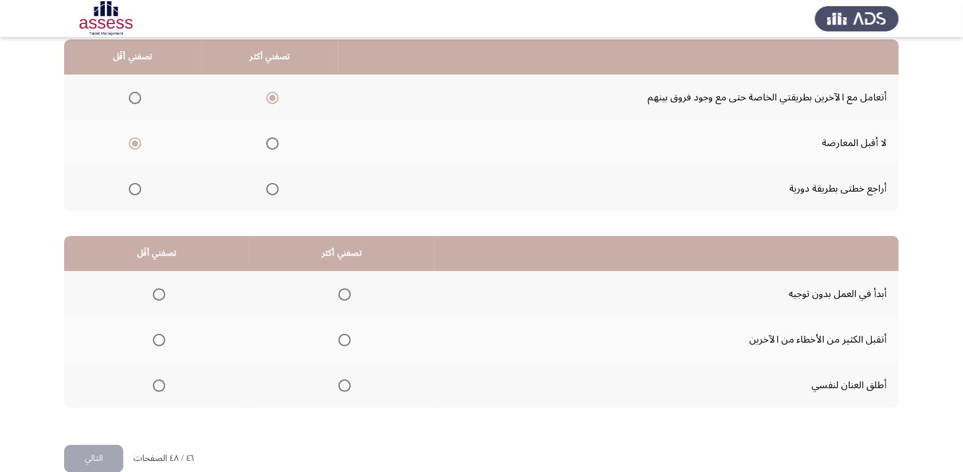
scroll to position [148, 0]
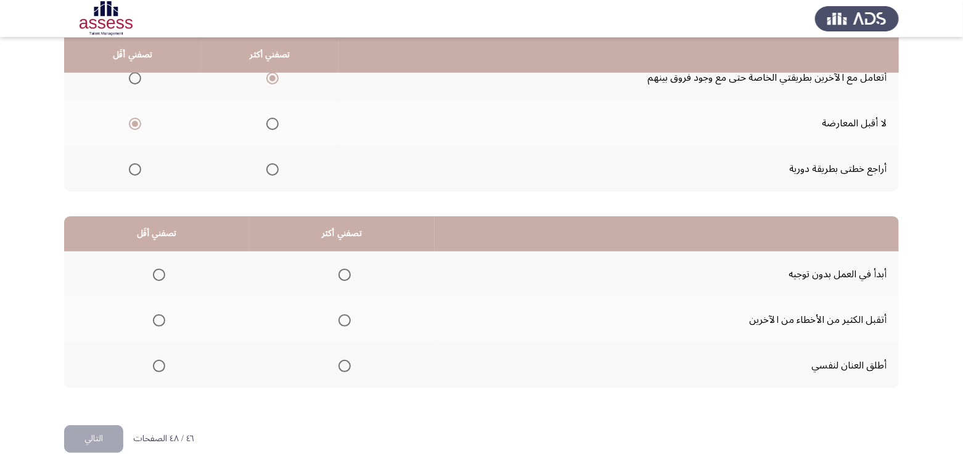
click at [272, 174] on mat-radio-group "Select an option" at bounding box center [269, 168] width 17 height 21
click at [272, 173] on span "Select an option" at bounding box center [272, 169] width 12 height 12
click at [272, 173] on input "Select an option" at bounding box center [272, 169] width 12 height 12
click at [344, 272] on span "Select an option" at bounding box center [344, 275] width 12 height 12
click at [344, 272] on input "Select an option" at bounding box center [344, 275] width 12 height 12
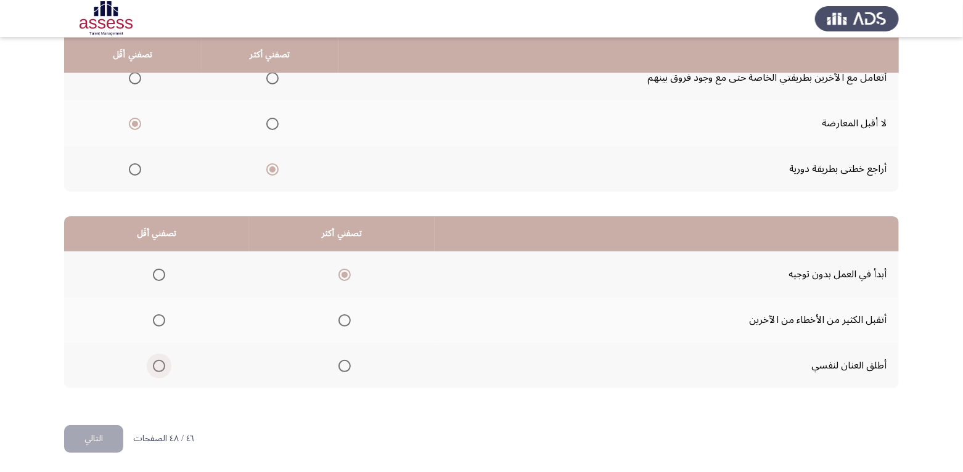
click at [158, 361] on span "Select an option" at bounding box center [159, 366] width 12 height 12
click at [158, 361] on input "Select an option" at bounding box center [159, 366] width 12 height 12
click at [102, 442] on button "التالي" at bounding box center [93, 439] width 59 height 28
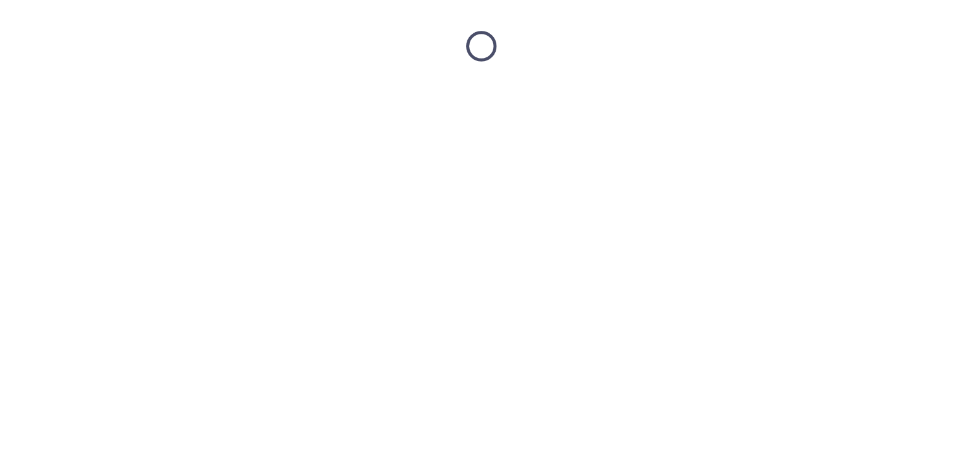
scroll to position [0, 0]
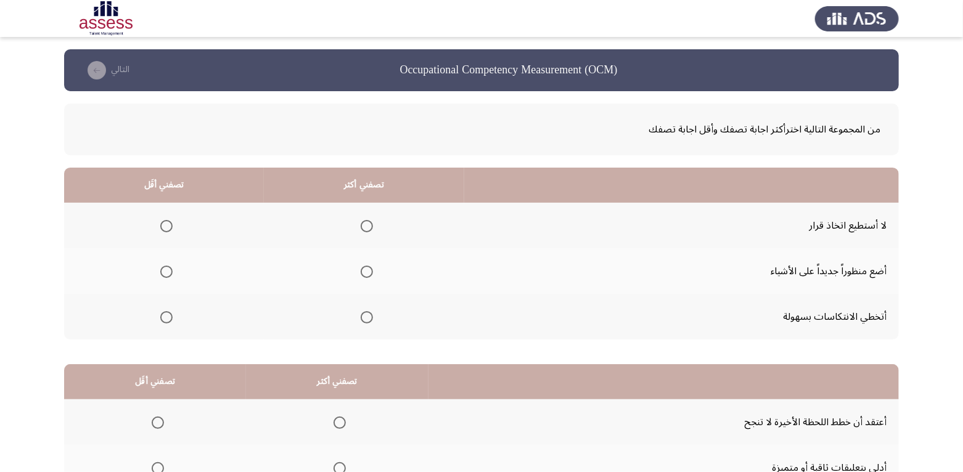
click at [163, 230] on span "Select an option" at bounding box center [166, 226] width 12 height 12
click at [163, 230] on input "Select an option" at bounding box center [166, 226] width 12 height 12
click at [367, 313] on span "Select an option" at bounding box center [367, 317] width 12 height 12
click at [367, 313] on input "Select an option" at bounding box center [367, 317] width 12 height 12
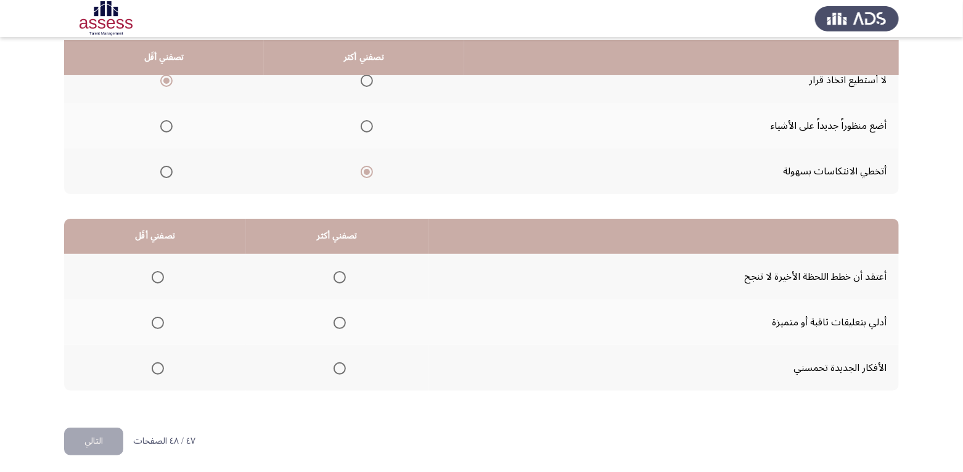
scroll to position [148, 0]
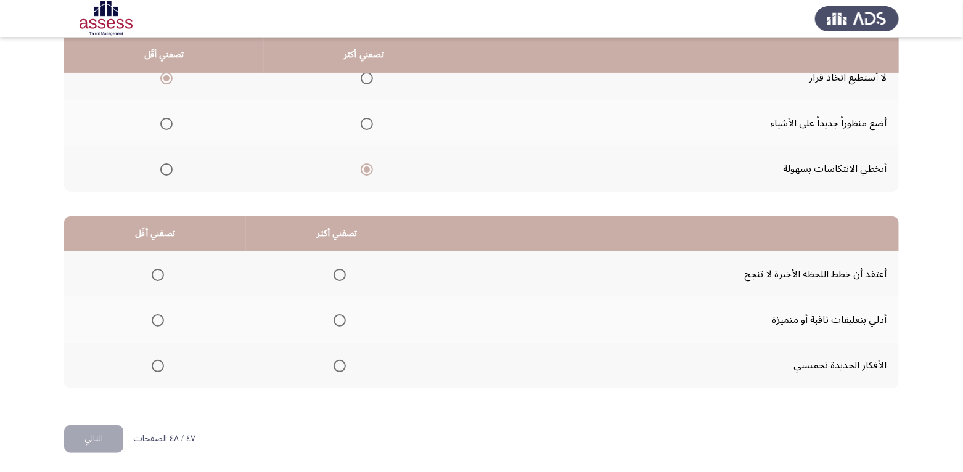
click at [338, 319] on span "Select an option" at bounding box center [339, 320] width 12 height 12
click at [338, 319] on input "Select an option" at bounding box center [339, 320] width 12 height 12
click at [156, 275] on span "Select an option" at bounding box center [158, 275] width 12 height 12
click at [156, 275] on input "Select an option" at bounding box center [158, 275] width 12 height 12
click at [158, 364] on span "Select an option" at bounding box center [158, 366] width 12 height 12
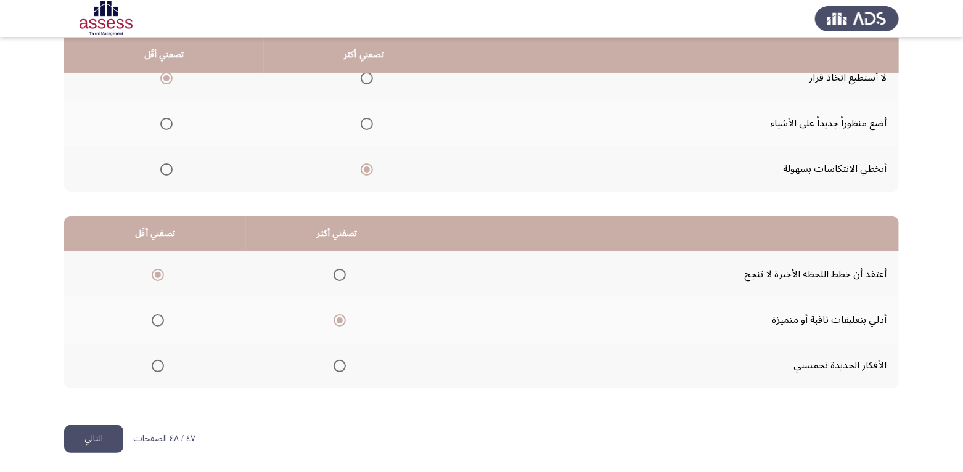
click at [158, 364] on input "Select an option" at bounding box center [158, 366] width 12 height 12
click at [107, 436] on button "التالي" at bounding box center [93, 439] width 59 height 28
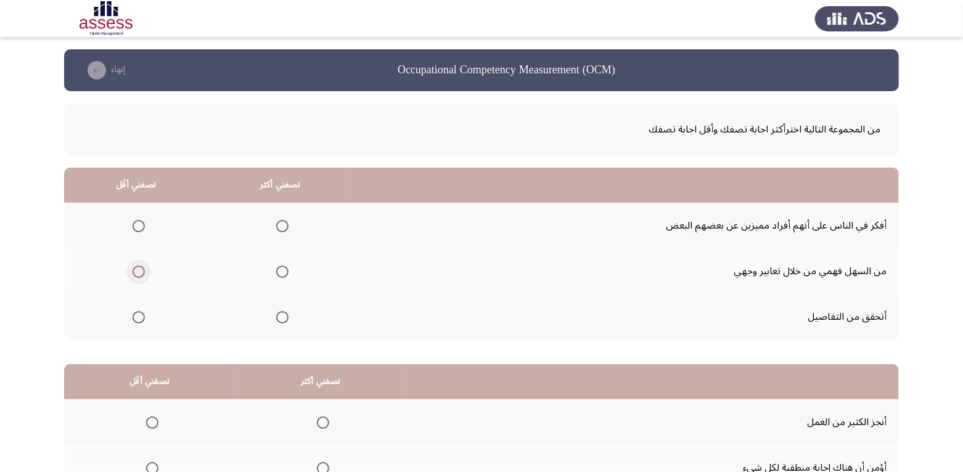
click at [140, 272] on span "Select an option" at bounding box center [138, 272] width 12 height 12
click at [140, 272] on input "Select an option" at bounding box center [138, 272] width 12 height 12
click at [283, 221] on span "Select an option" at bounding box center [282, 226] width 12 height 12
click at [283, 221] on input "Select an option" at bounding box center [282, 226] width 12 height 12
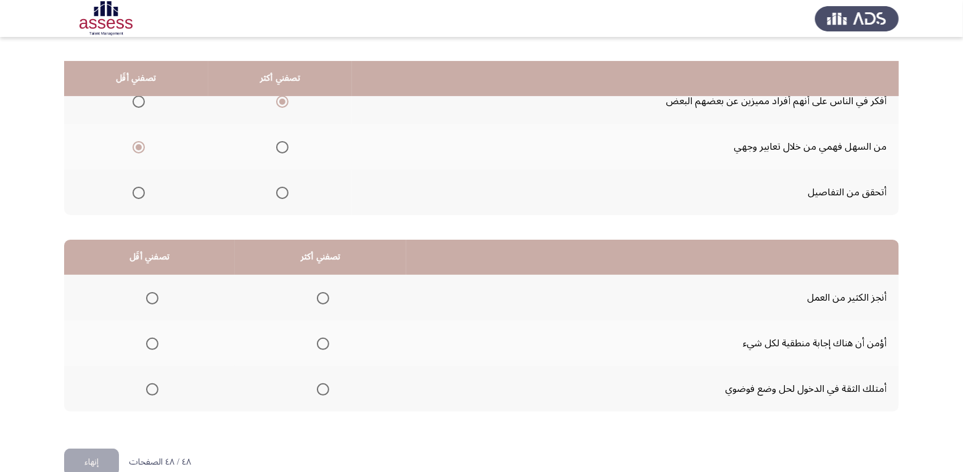
scroll to position [148, 0]
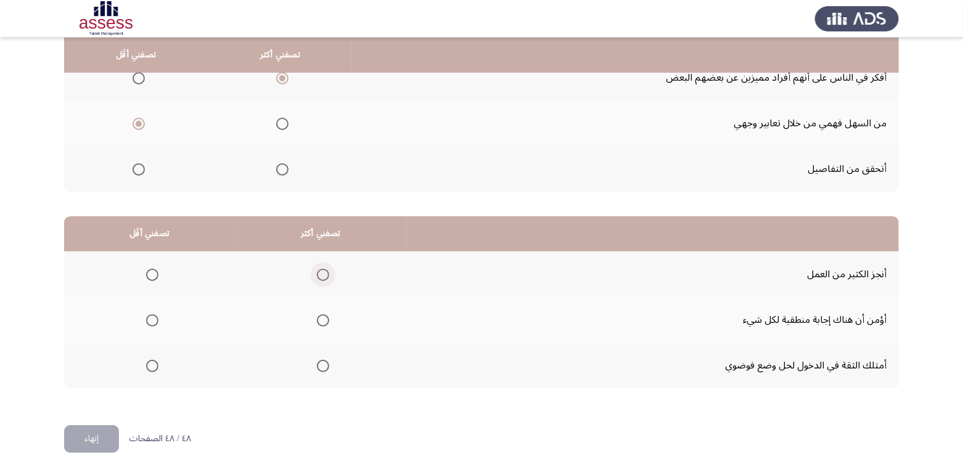
click at [320, 275] on span "Select an option" at bounding box center [323, 275] width 12 height 12
click at [320, 275] on input "Select an option" at bounding box center [323, 275] width 12 height 12
click at [155, 321] on span "Select an option" at bounding box center [152, 320] width 12 height 12
click at [155, 321] on input "Select an option" at bounding box center [152, 320] width 12 height 12
click at [146, 365] on span "Select an option" at bounding box center [152, 366] width 12 height 12
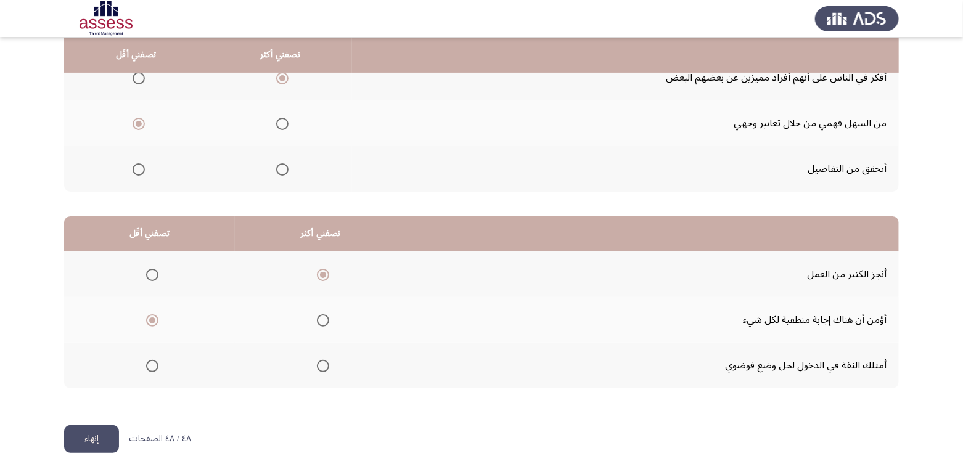
click at [146, 365] on input "Select an option" at bounding box center [152, 366] width 12 height 12
click at [102, 442] on button "إنهاء" at bounding box center [91, 439] width 55 height 28
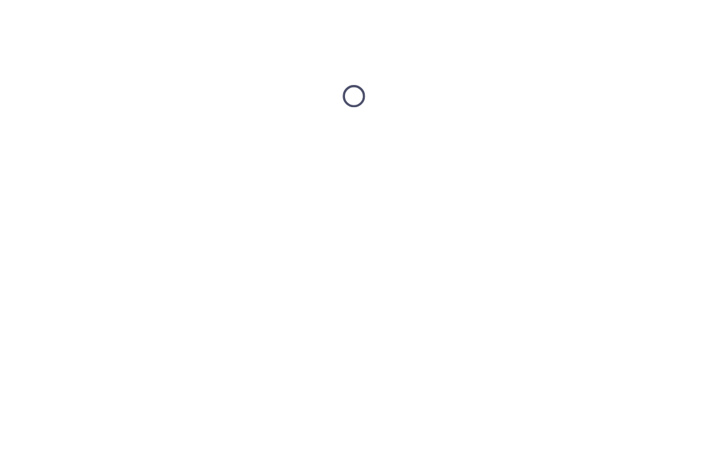
scroll to position [0, 0]
